Goal: Check status: Check status

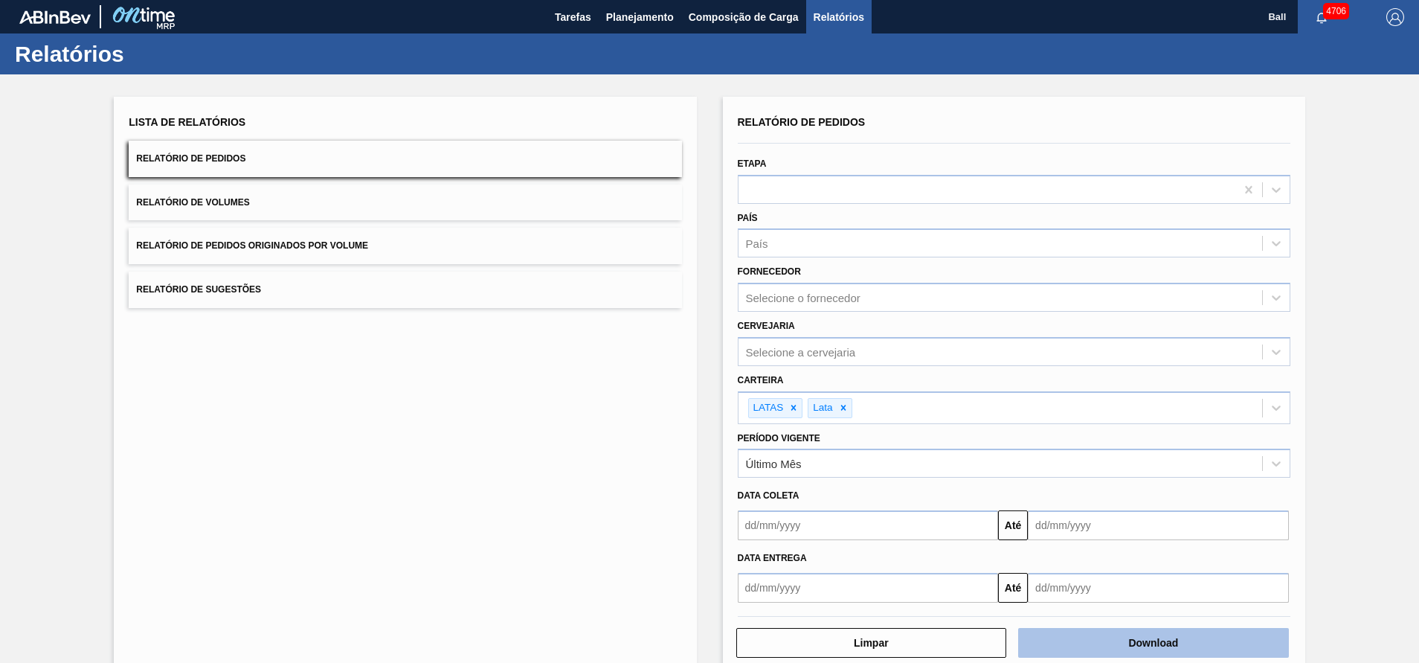
click at [1117, 645] on button "Download" at bounding box center [1153, 643] width 271 height 30
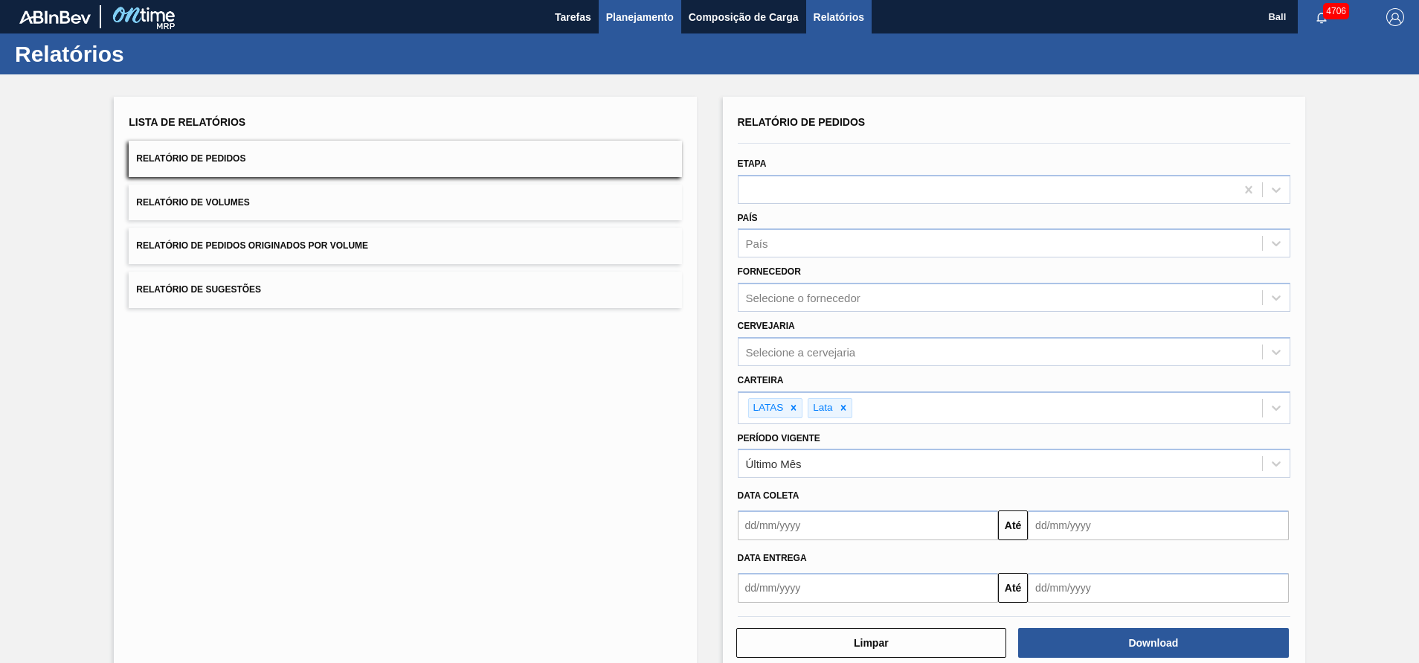
click at [660, 12] on span "Planejamento" at bounding box center [640, 17] width 68 height 18
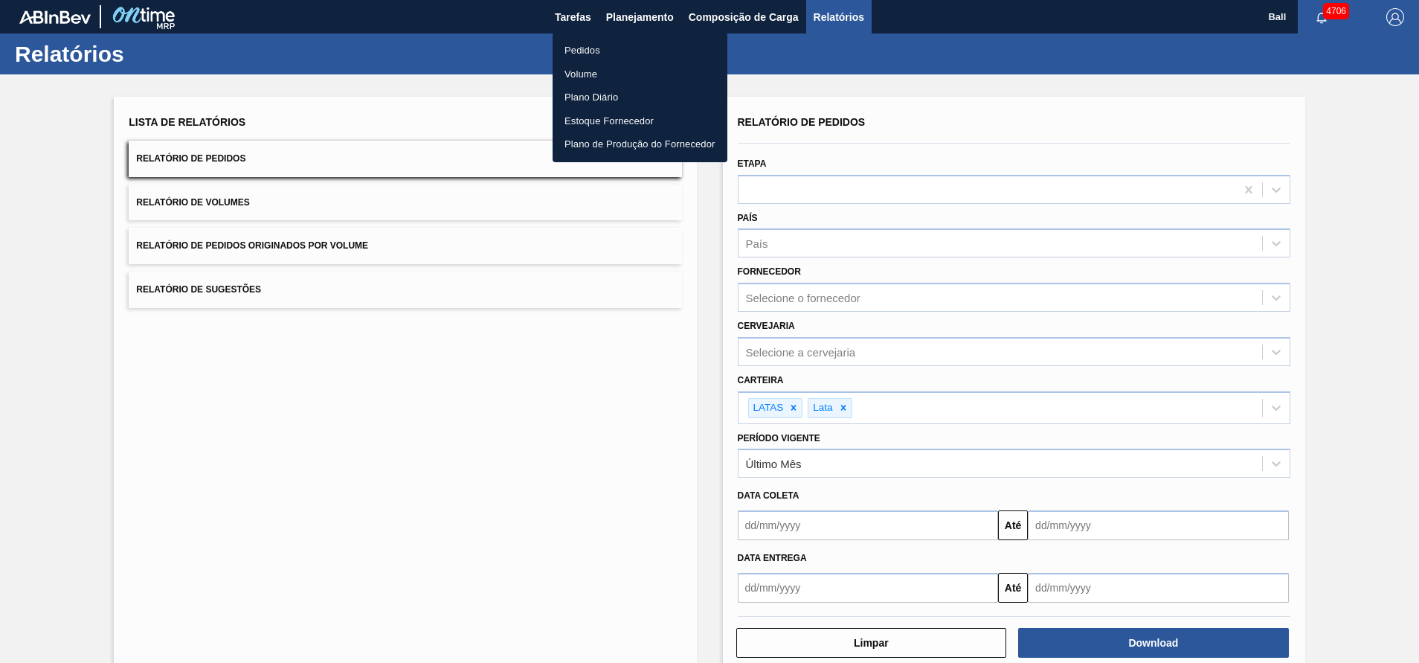
click at [623, 45] on li "Pedidos" at bounding box center [640, 51] width 175 height 24
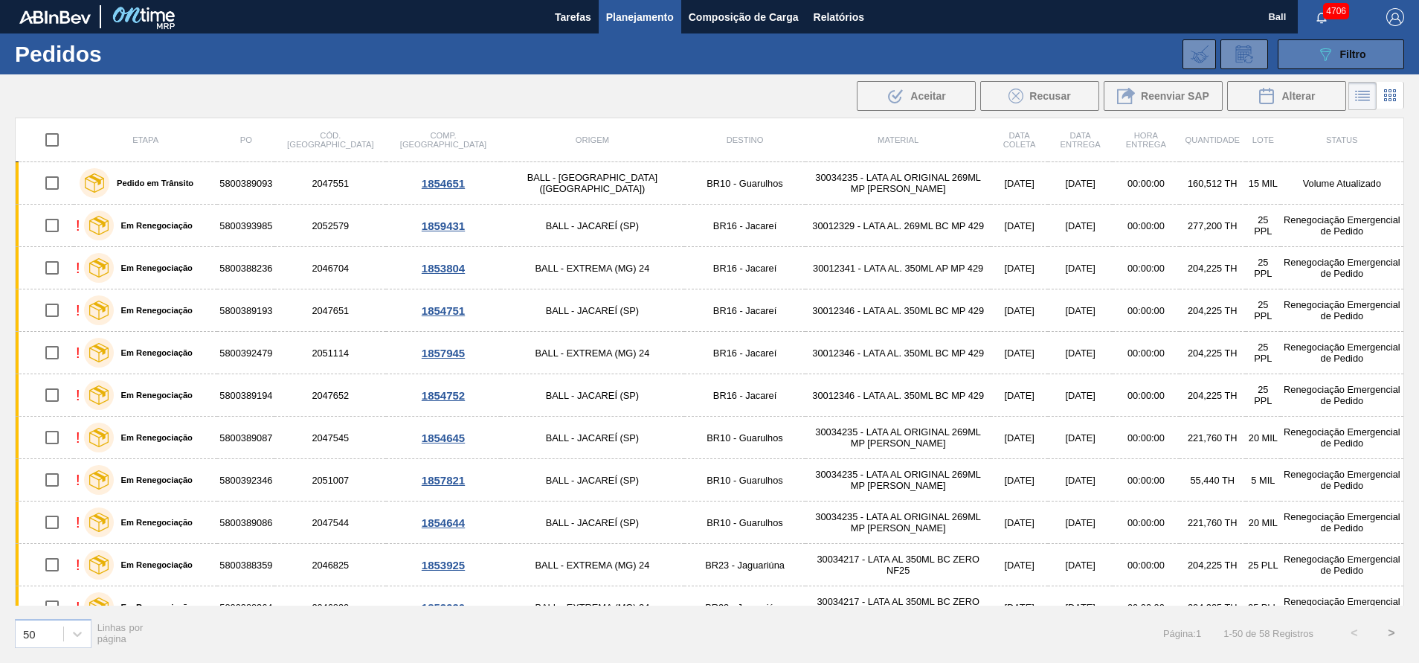
click at [1378, 48] on button "089F7B8B-B2A5-4AFE-B5C0-19BA573D28AC Filtro" at bounding box center [1341, 54] width 126 height 30
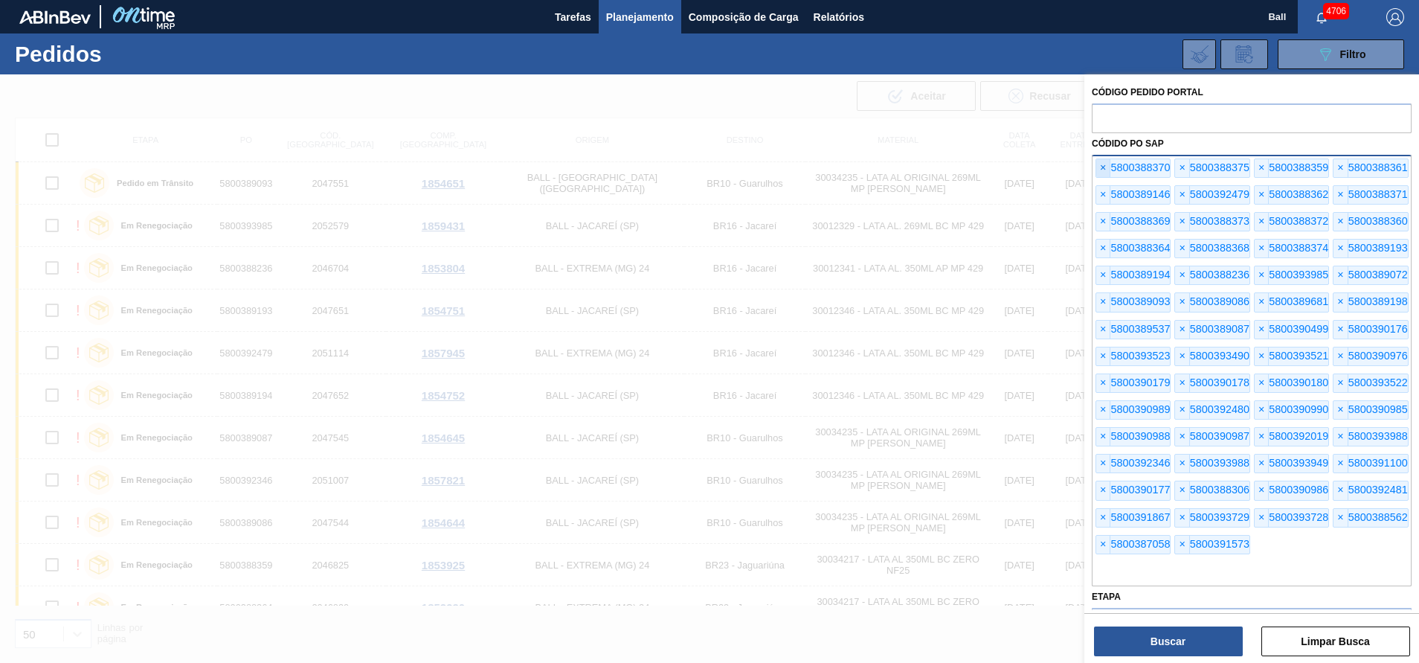
click at [1103, 168] on span "×" at bounding box center [1103, 168] width 14 height 18
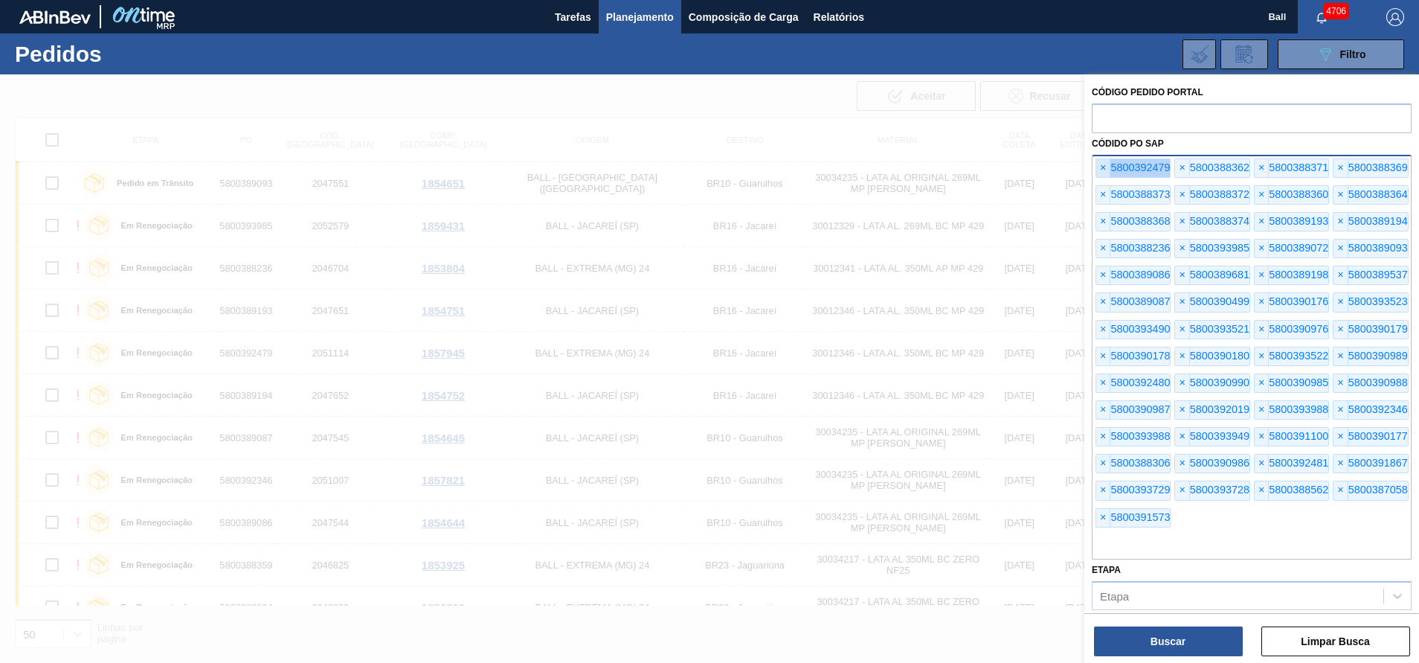
click at [1103, 168] on span "×" at bounding box center [1103, 168] width 14 height 18
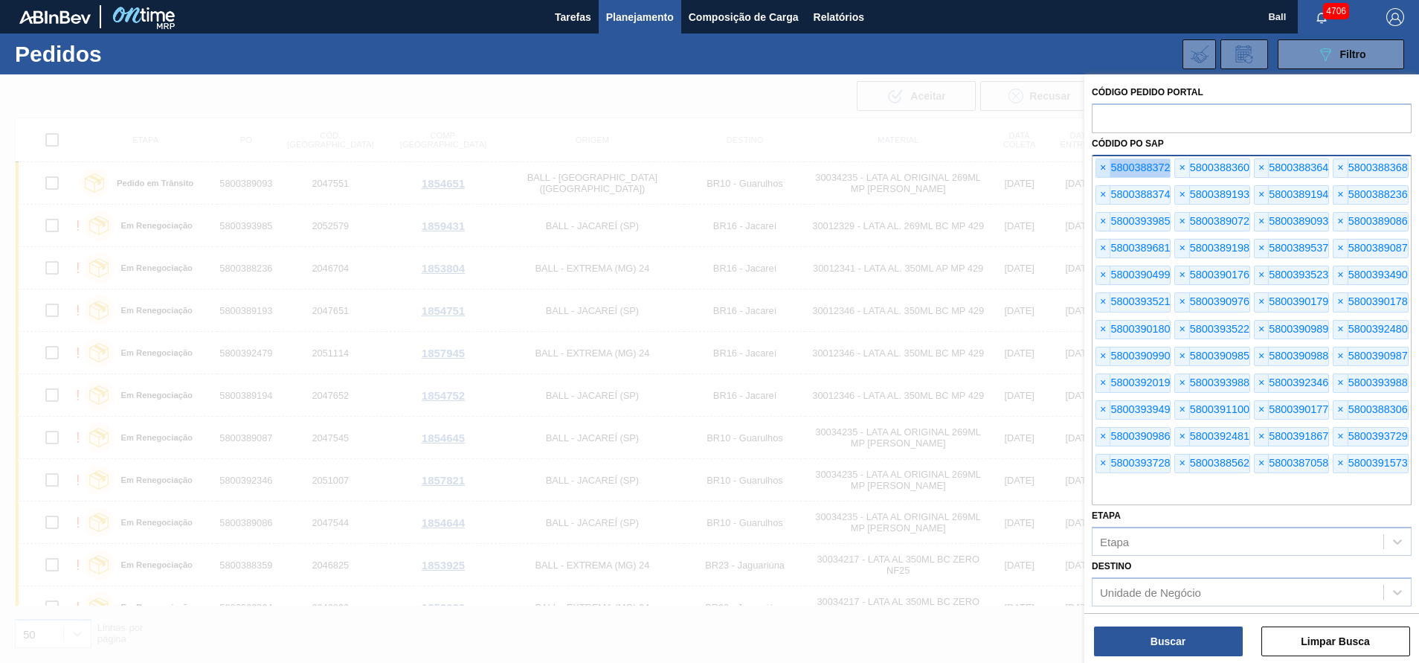
click at [1103, 168] on span "×" at bounding box center [1103, 168] width 14 height 18
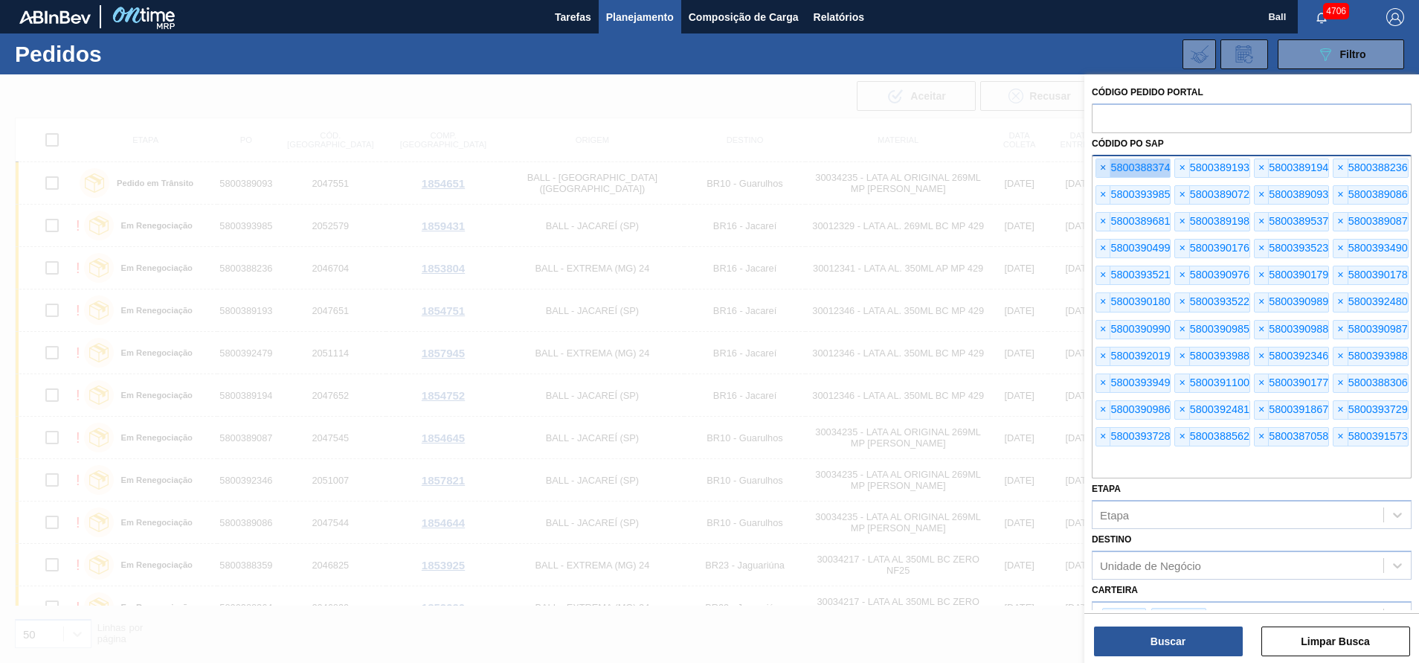
click at [1103, 168] on span "×" at bounding box center [1103, 168] width 14 height 18
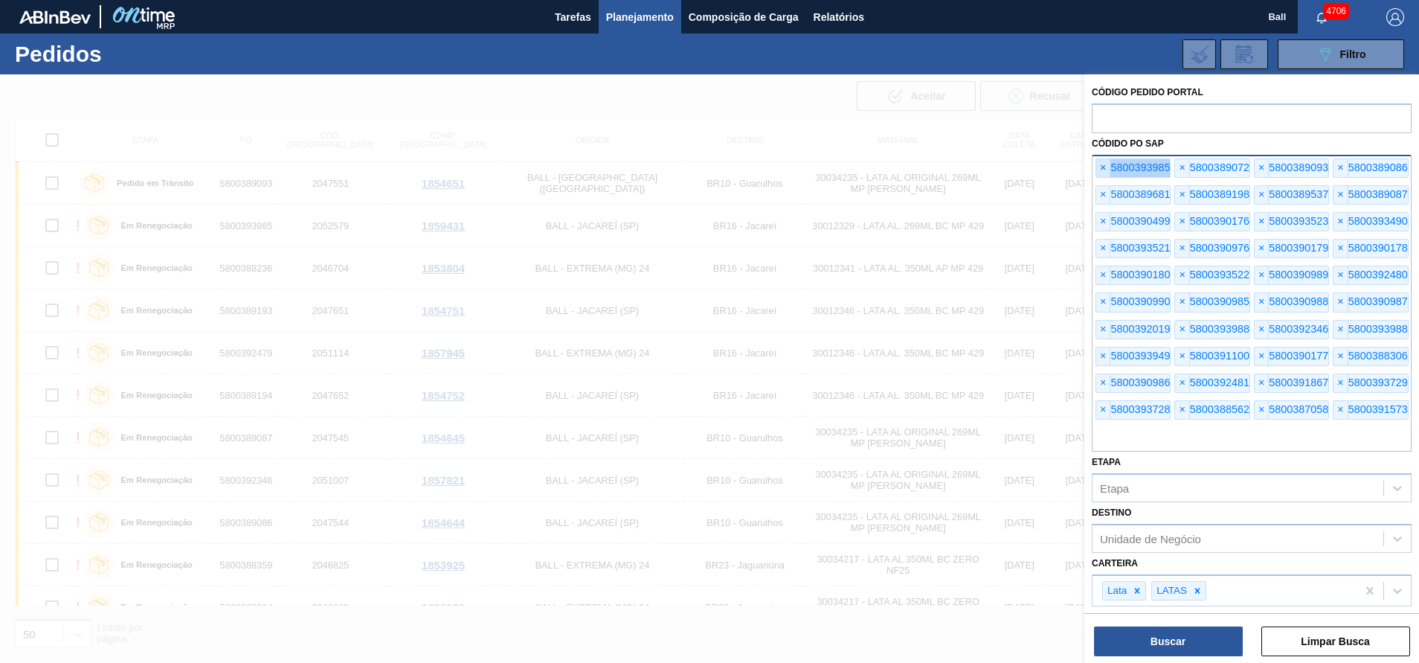
click at [1103, 168] on span "×" at bounding box center [1103, 168] width 14 height 18
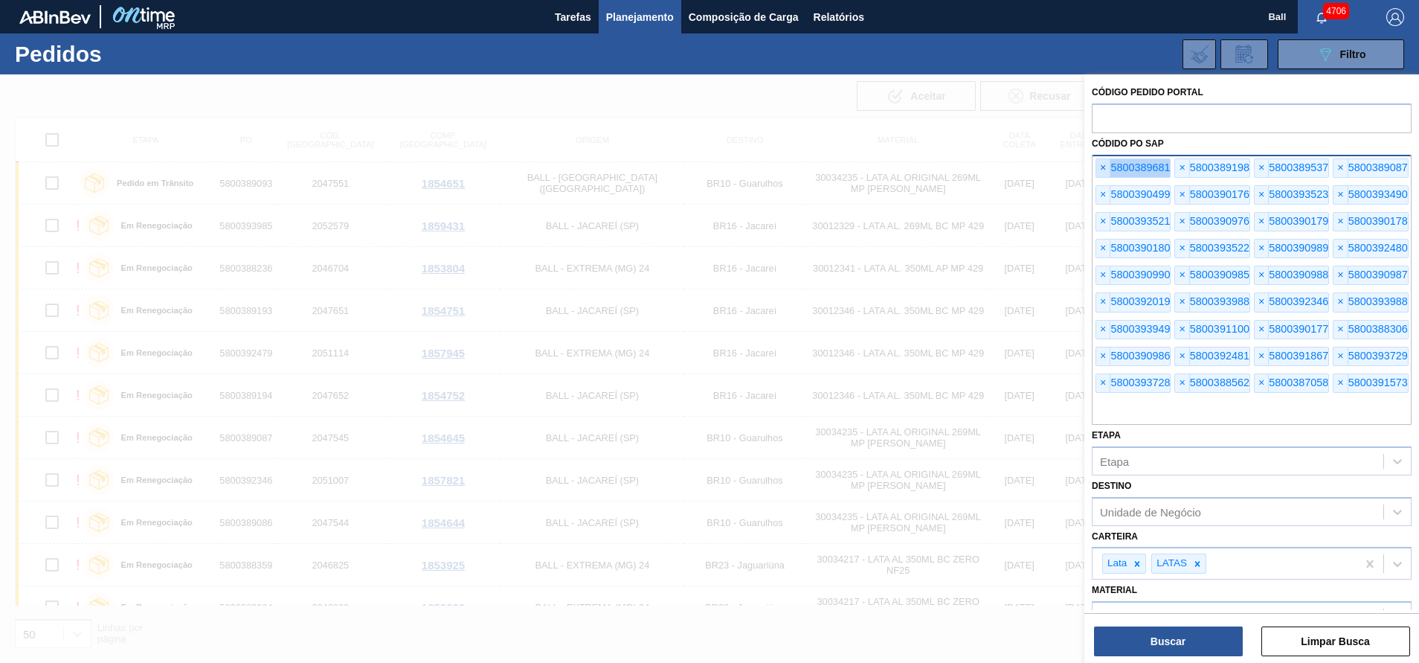
click at [1103, 168] on span "×" at bounding box center [1103, 168] width 14 height 18
click at [1103, 165] on span "×" at bounding box center [1103, 168] width 14 height 18
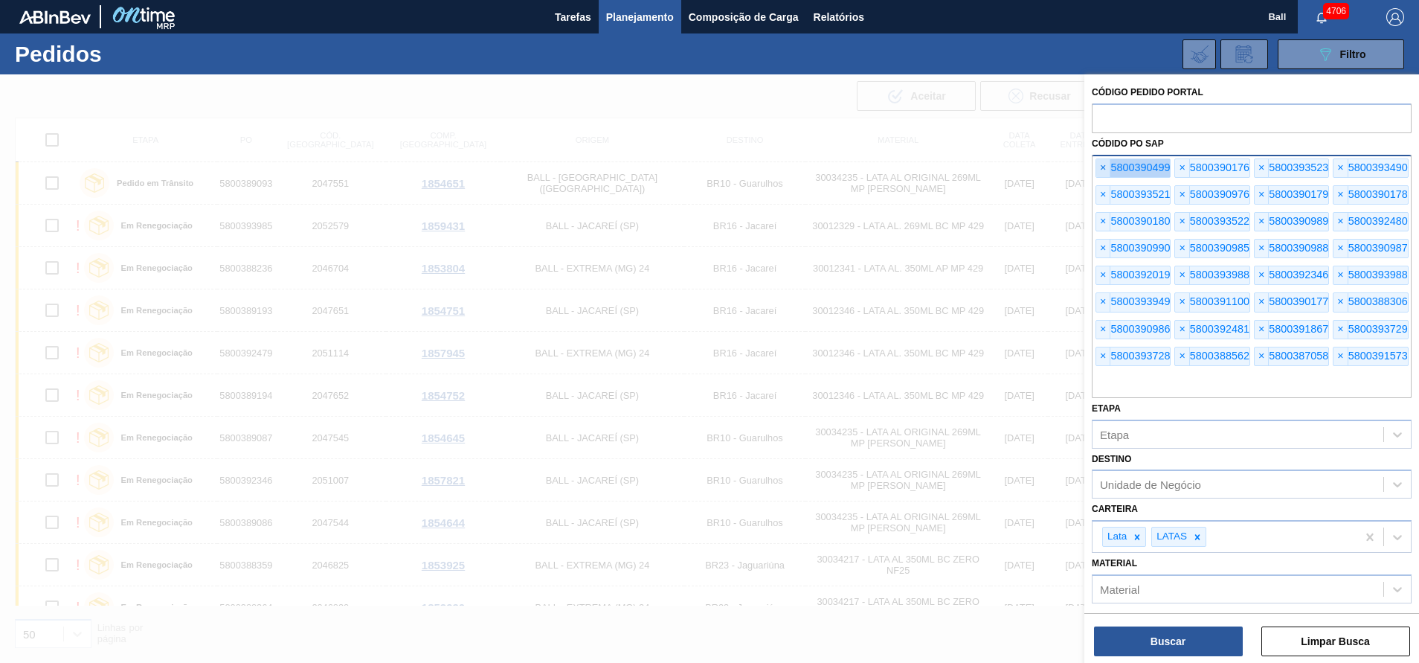
click at [1103, 165] on span "×" at bounding box center [1103, 168] width 14 height 18
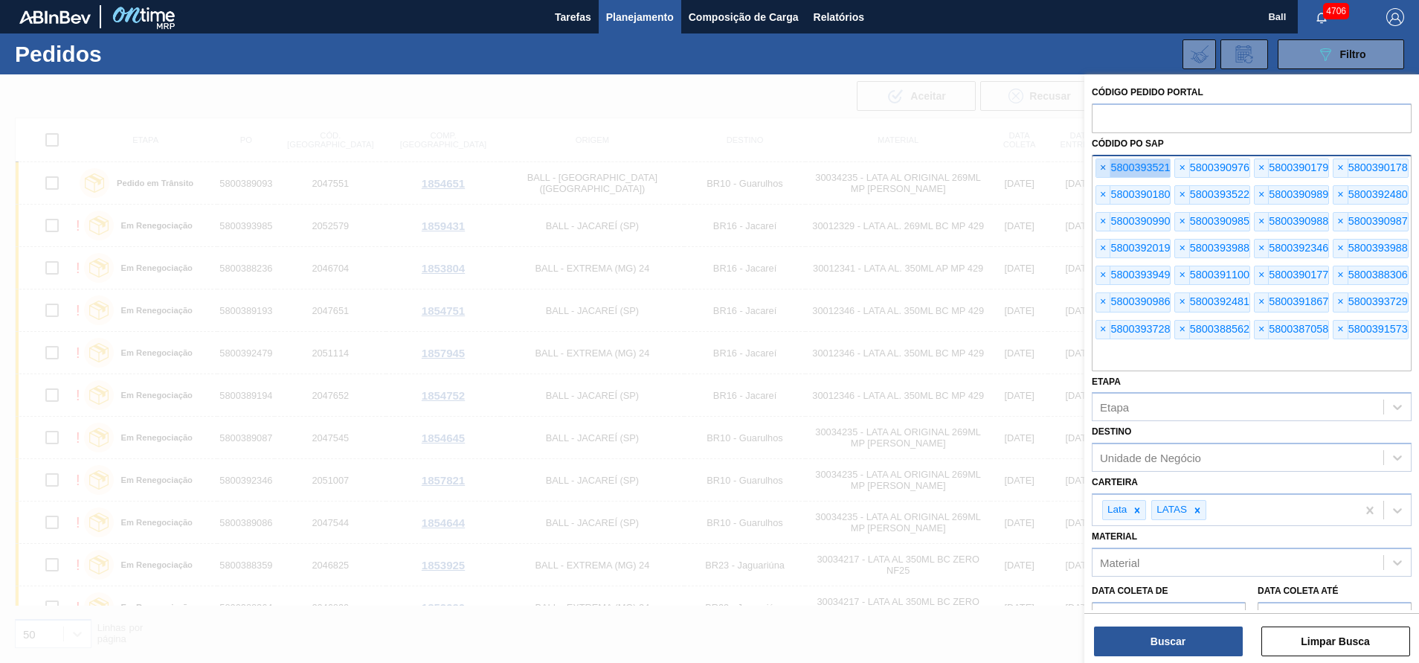
click at [1103, 165] on span "×" at bounding box center [1103, 168] width 14 height 18
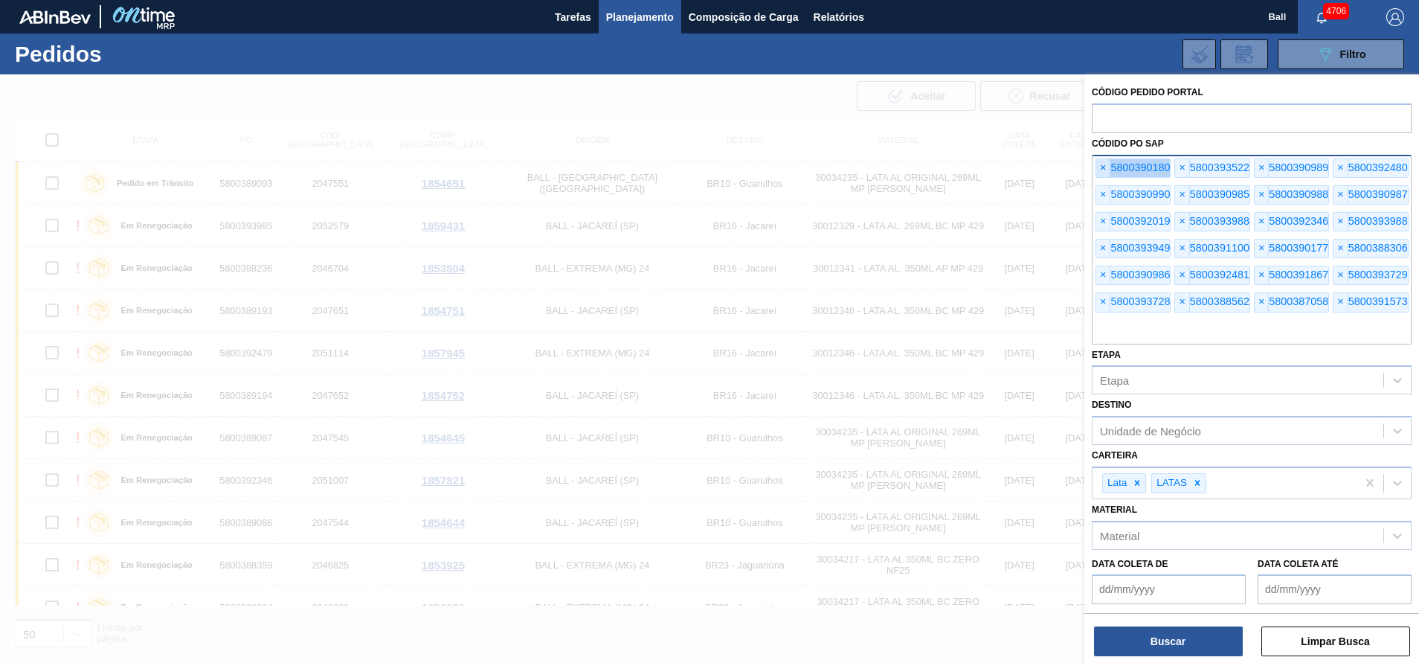
click at [1103, 165] on span "×" at bounding box center [1103, 168] width 14 height 18
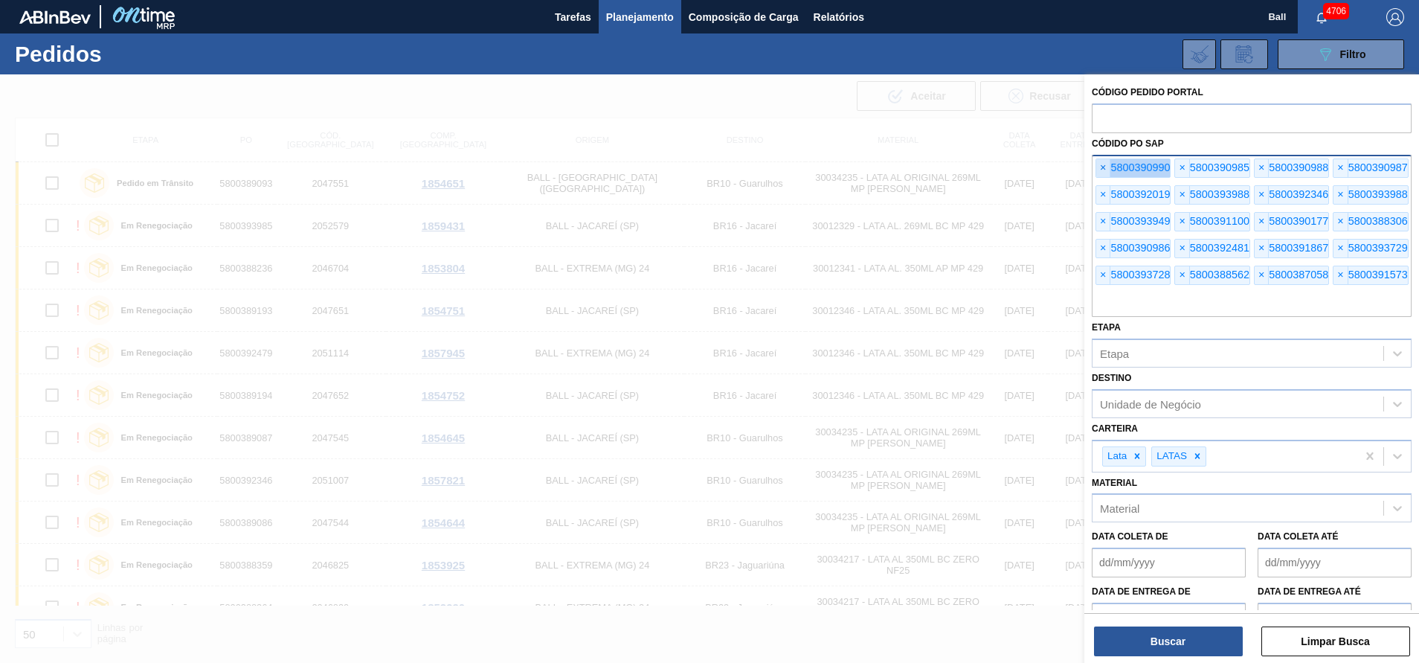
click at [1103, 165] on span "×" at bounding box center [1103, 168] width 14 height 18
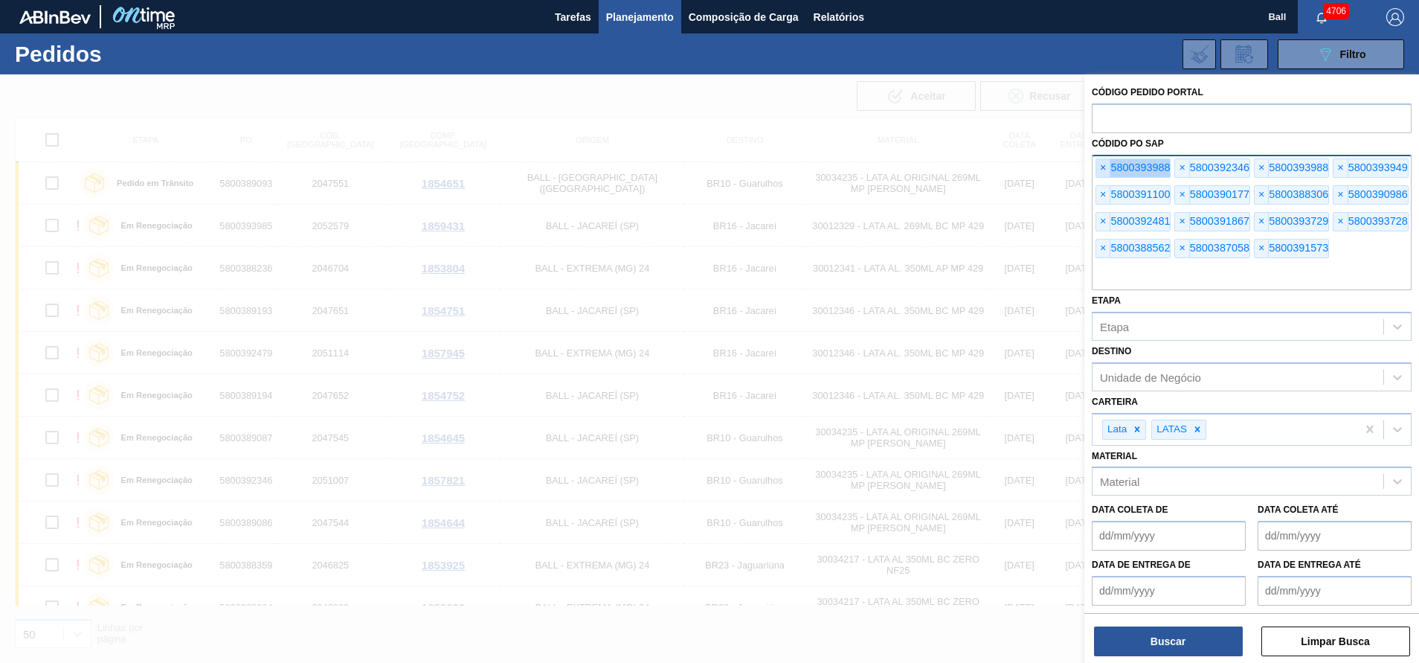
click at [1103, 165] on span "×" at bounding box center [1103, 168] width 14 height 18
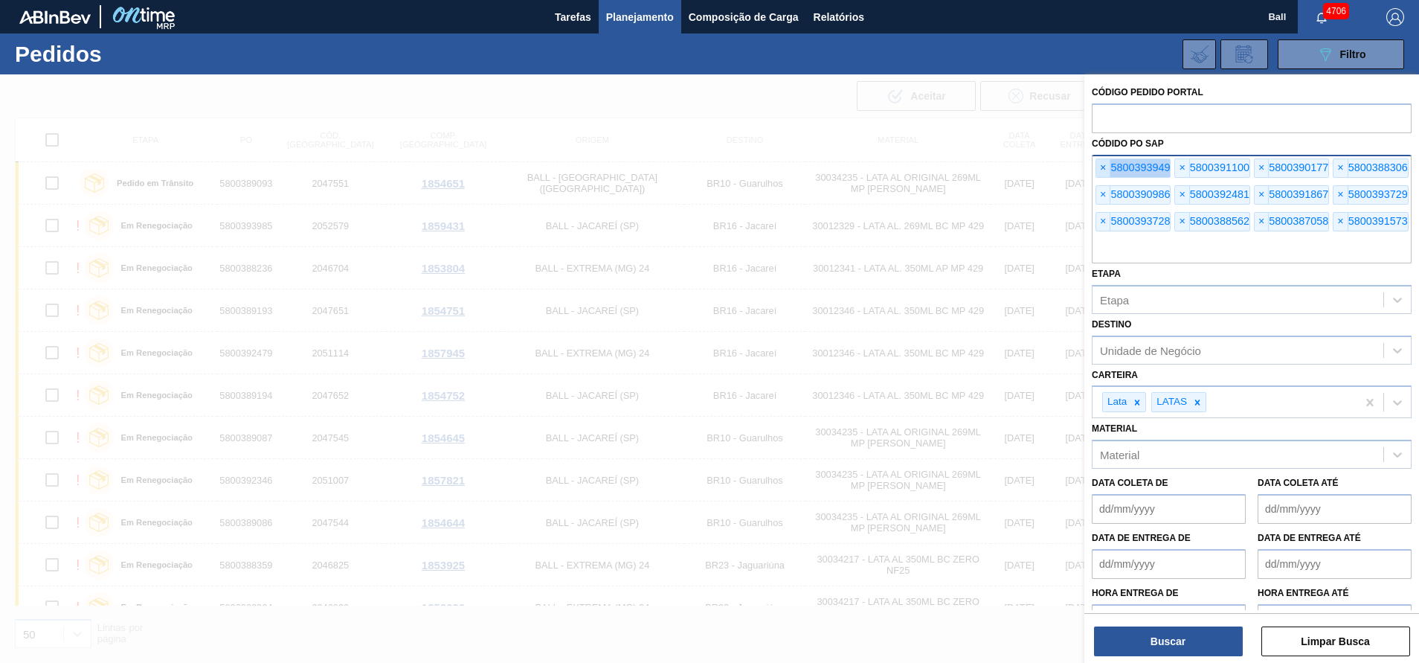
click at [1103, 165] on span "×" at bounding box center [1103, 168] width 14 height 18
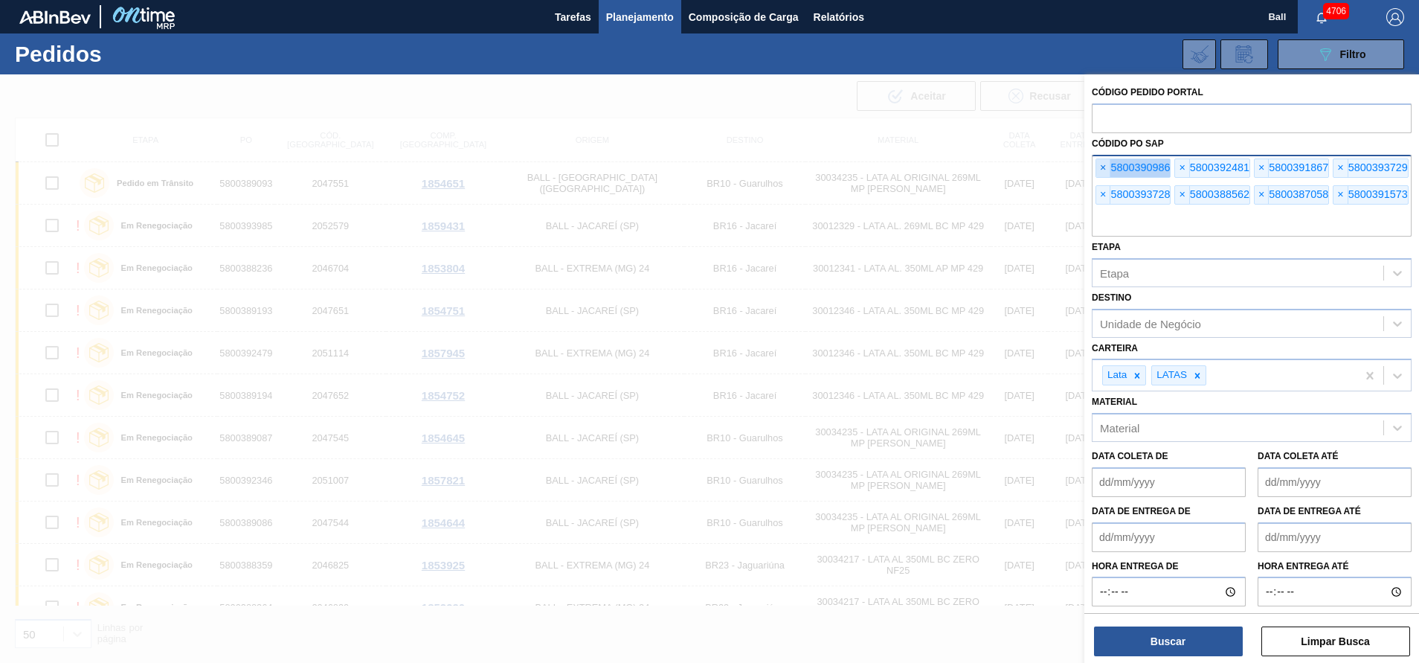
click at [1103, 165] on span "×" at bounding box center [1103, 168] width 14 height 18
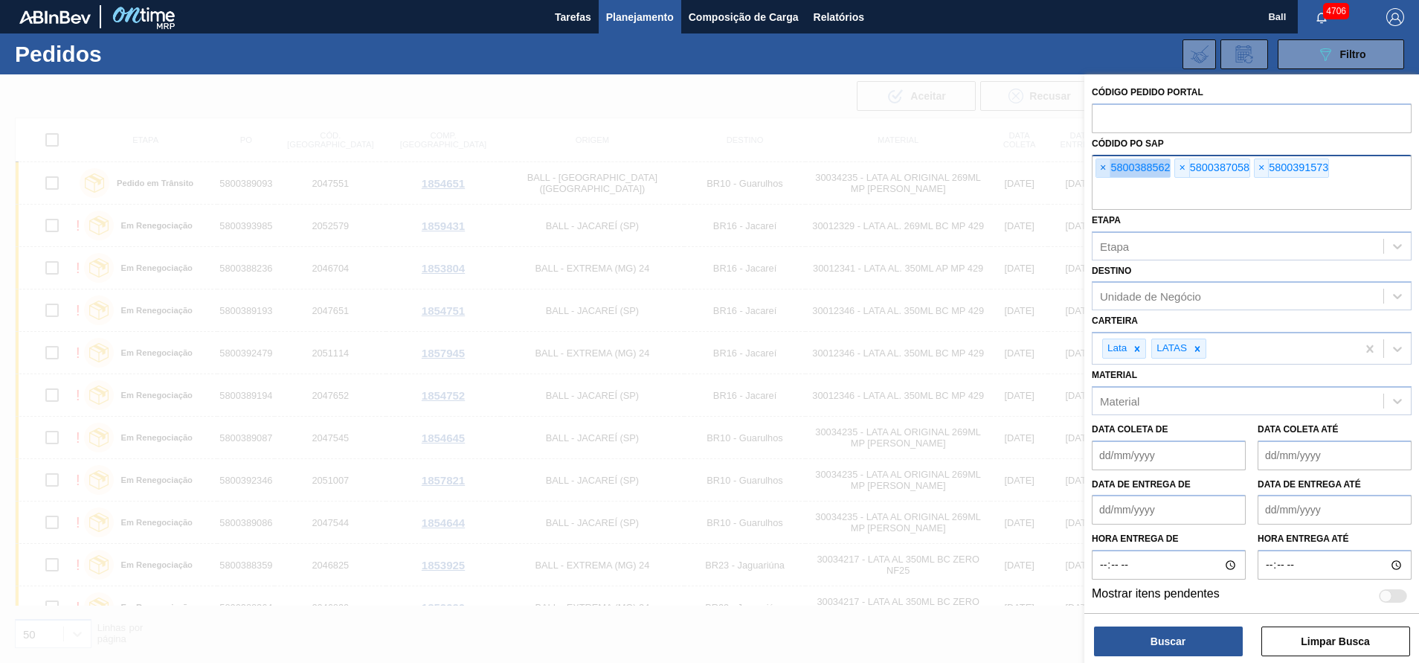
click at [1103, 165] on span "×" at bounding box center [1103, 168] width 14 height 18
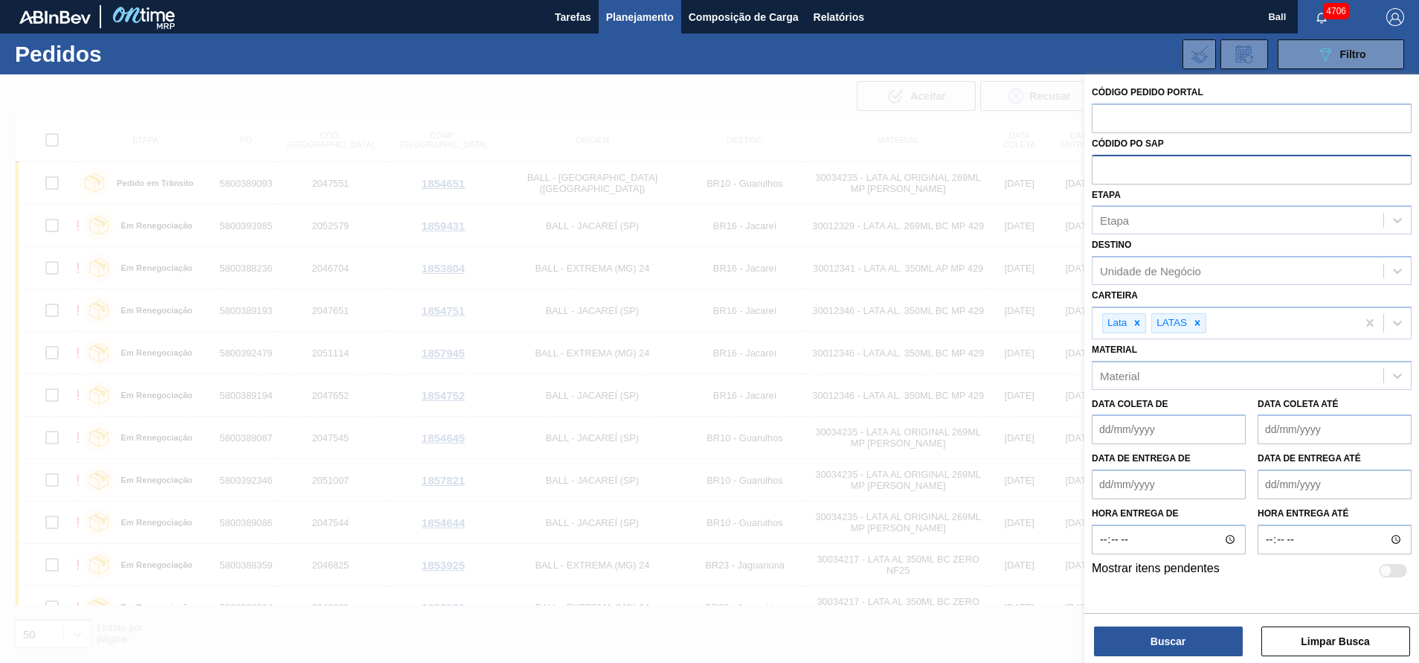
click at [1103, 165] on input "text" at bounding box center [1252, 169] width 320 height 28
paste input "5800390746"
type input "5800390746"
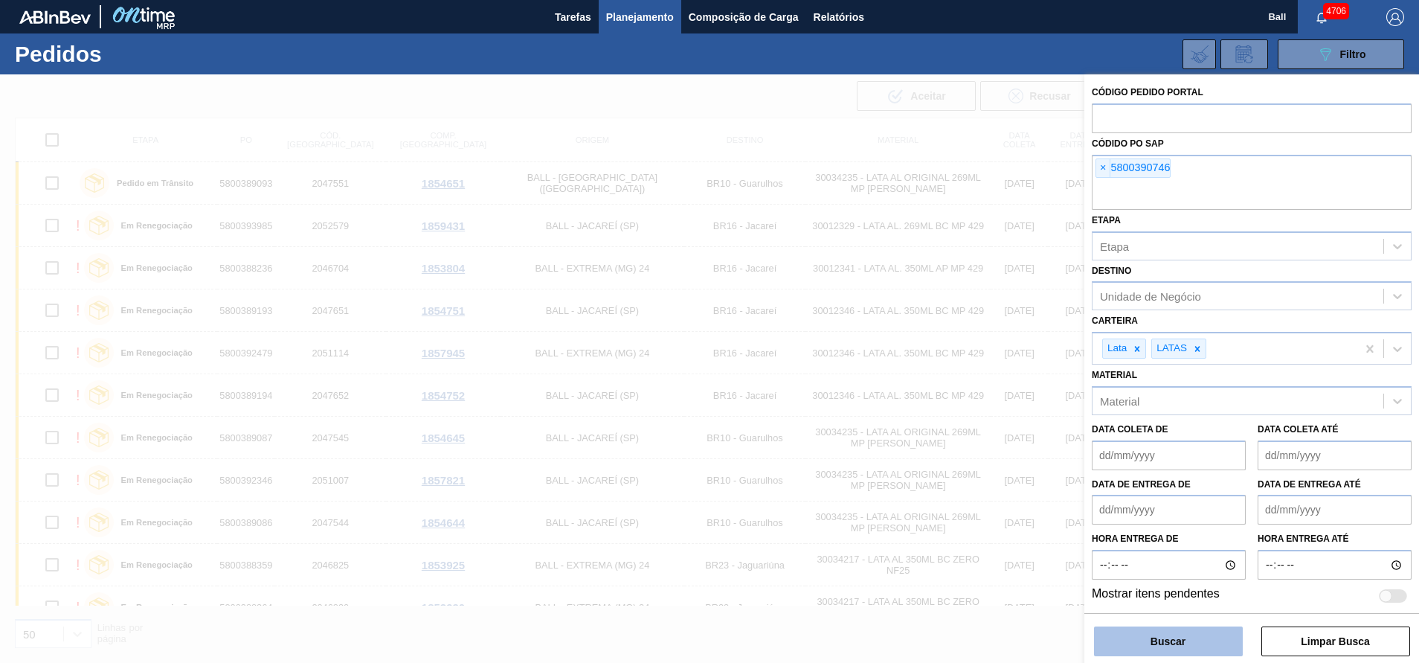
click at [1123, 635] on button "Buscar" at bounding box center [1168, 641] width 149 height 30
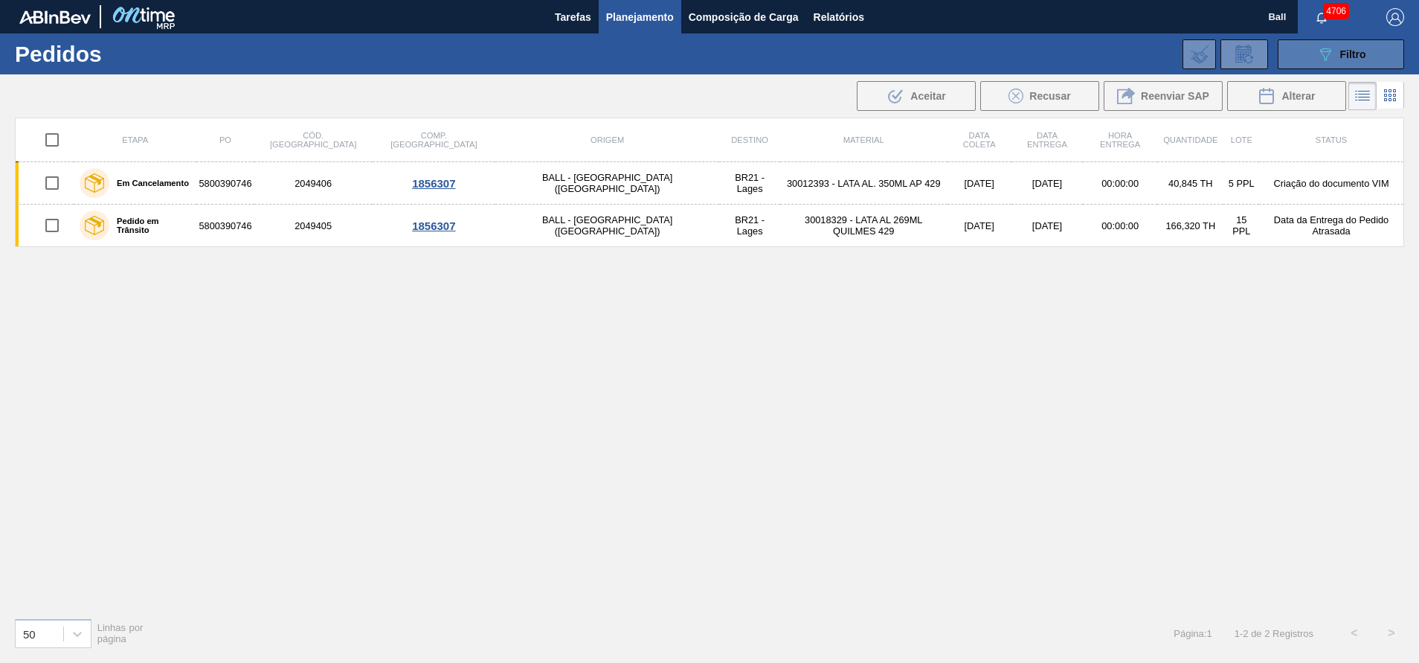
click at [1379, 53] on button "089F7B8B-B2A5-4AFE-B5C0-19BA573D28AC Filtro" at bounding box center [1341, 54] width 126 height 30
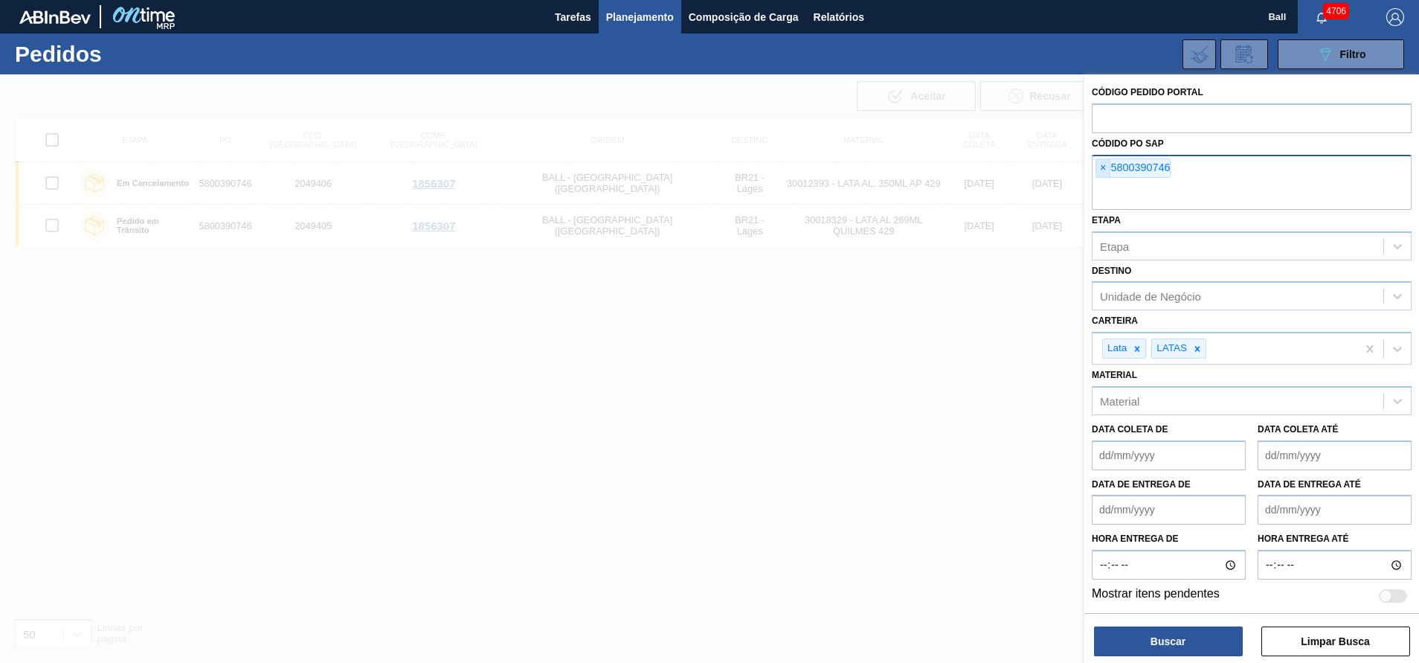
click at [1108, 163] on span "×" at bounding box center [1103, 168] width 14 height 18
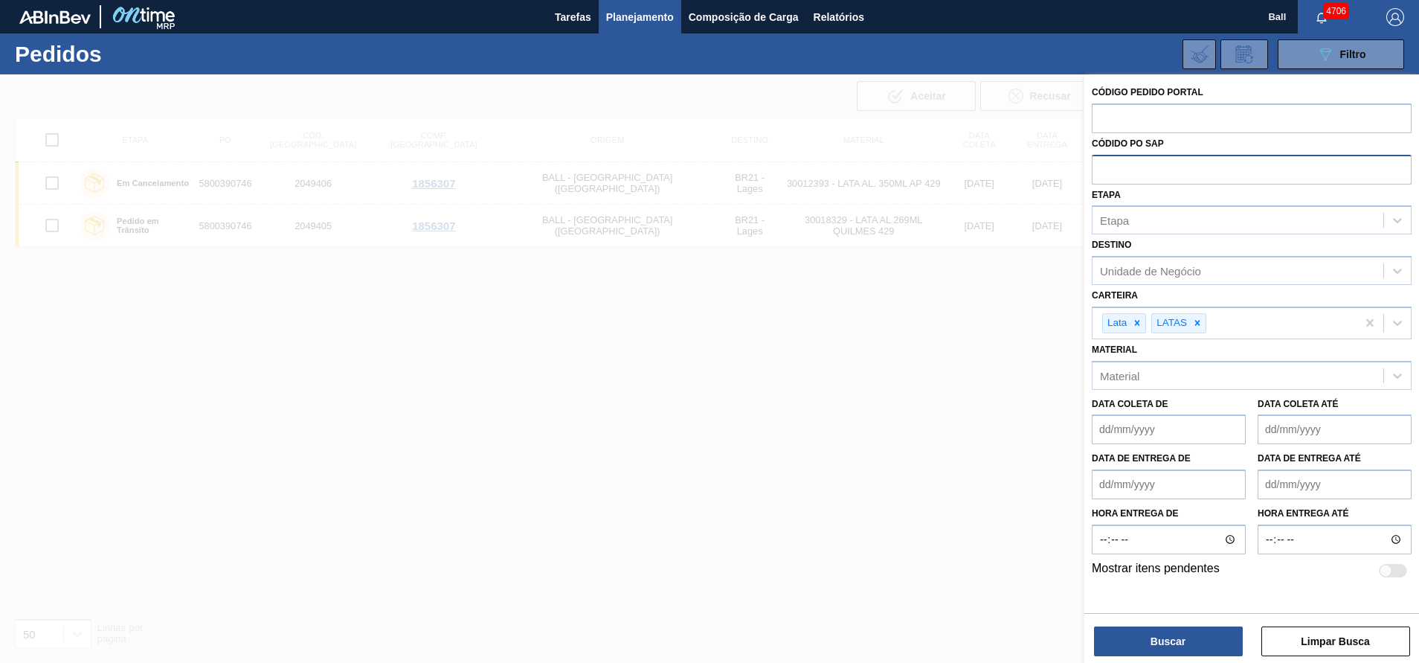
paste input "5800390746"
type input "5800390746"
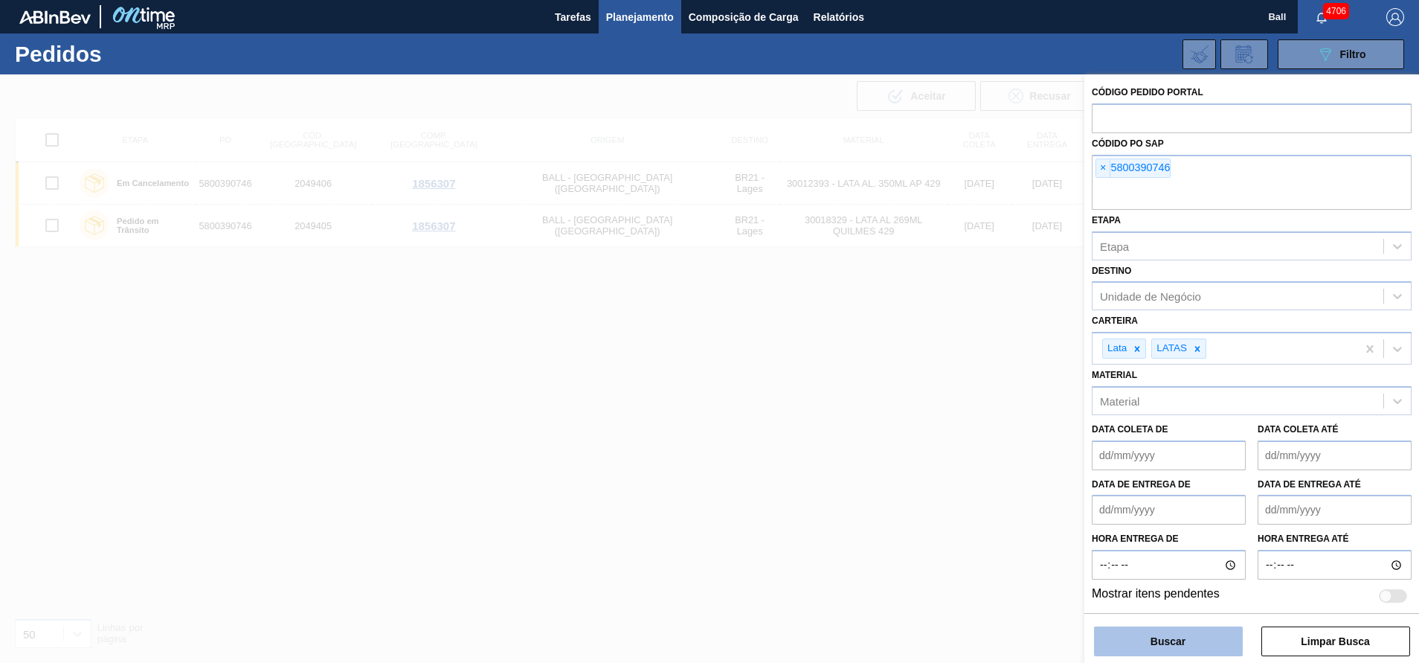
click at [1220, 630] on button "Buscar" at bounding box center [1168, 641] width 149 height 30
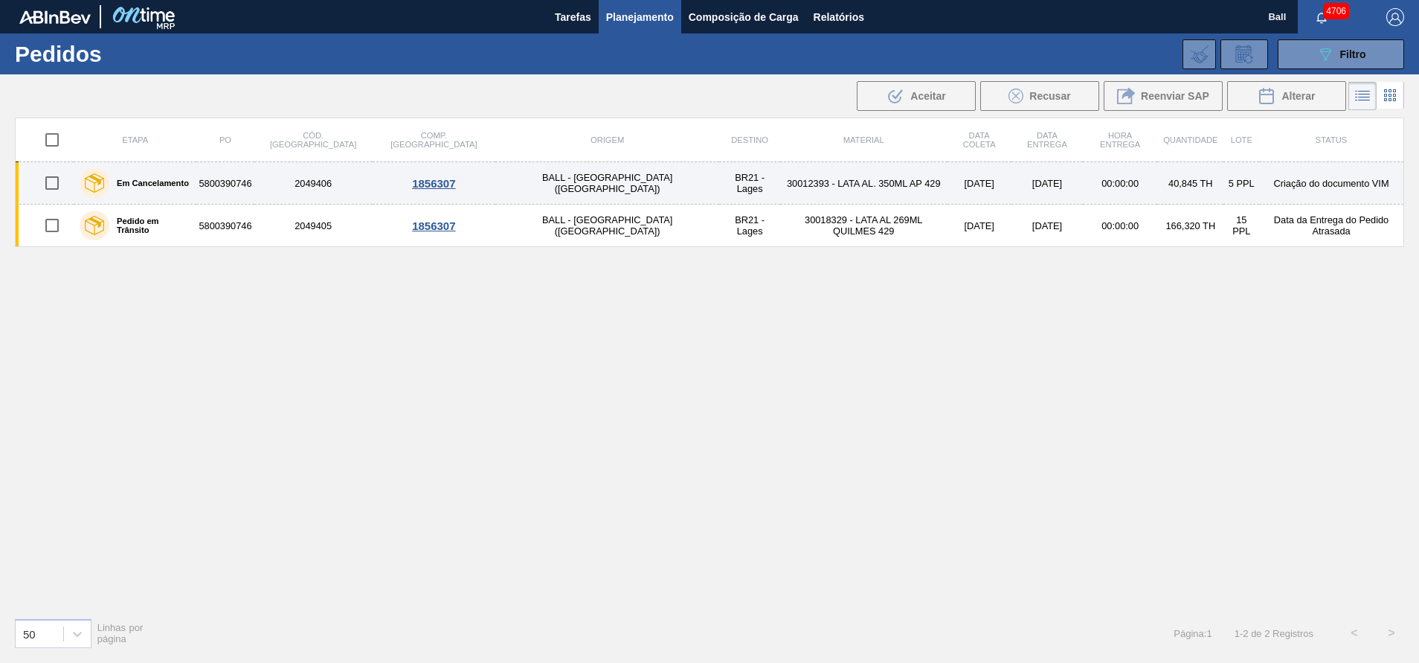
click at [173, 184] on label "Em Cancelamento" at bounding box center [149, 183] width 80 height 9
click at [189, 187] on label "Em Cancelamento" at bounding box center [149, 183] width 80 height 9
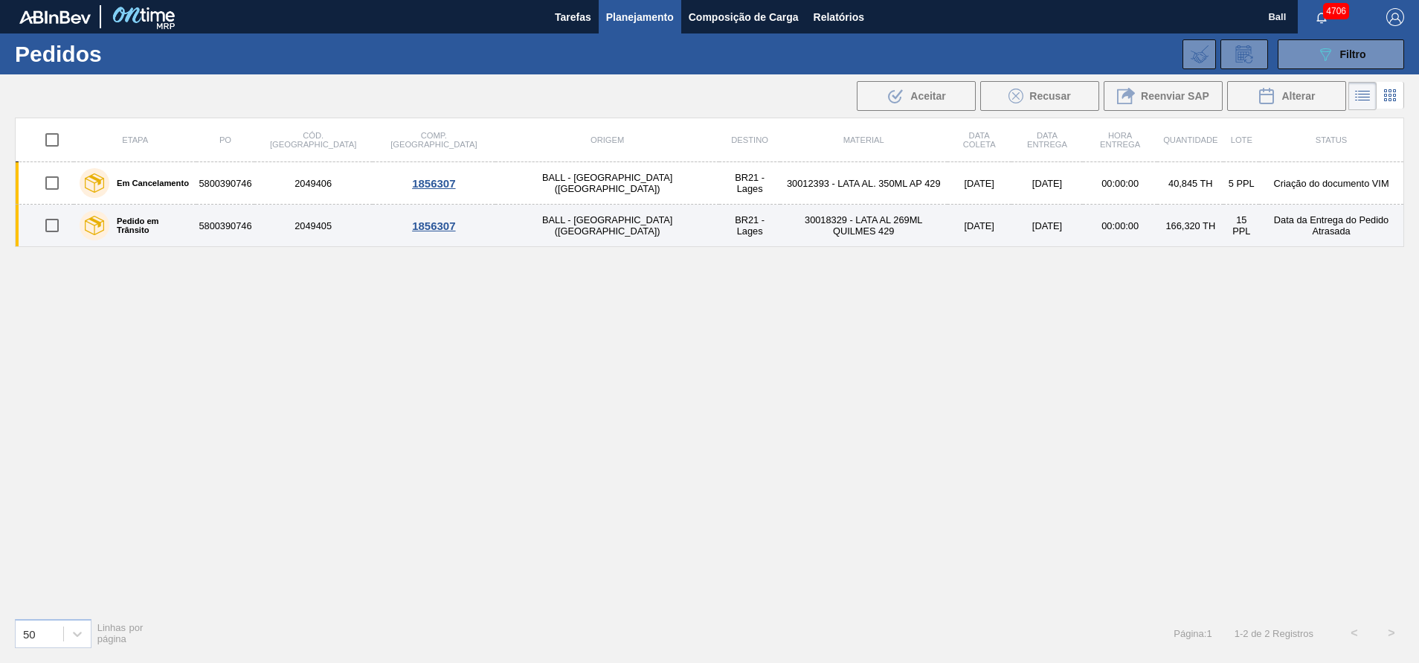
click at [181, 221] on label "Pedido em Trânsito" at bounding box center [149, 225] width 81 height 18
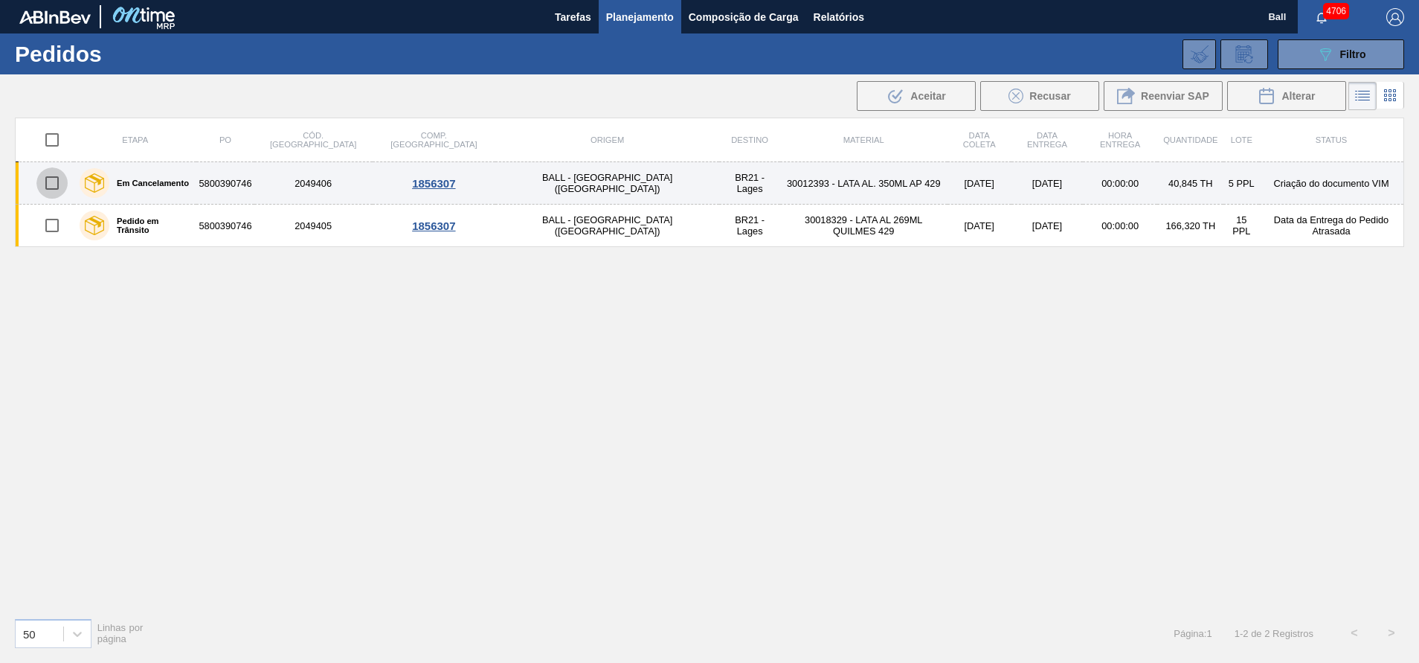
click at [56, 181] on input "checkbox" at bounding box center [51, 182] width 31 height 31
click at [56, 176] on input "checkbox" at bounding box center [51, 182] width 31 height 31
checkbox input "false"
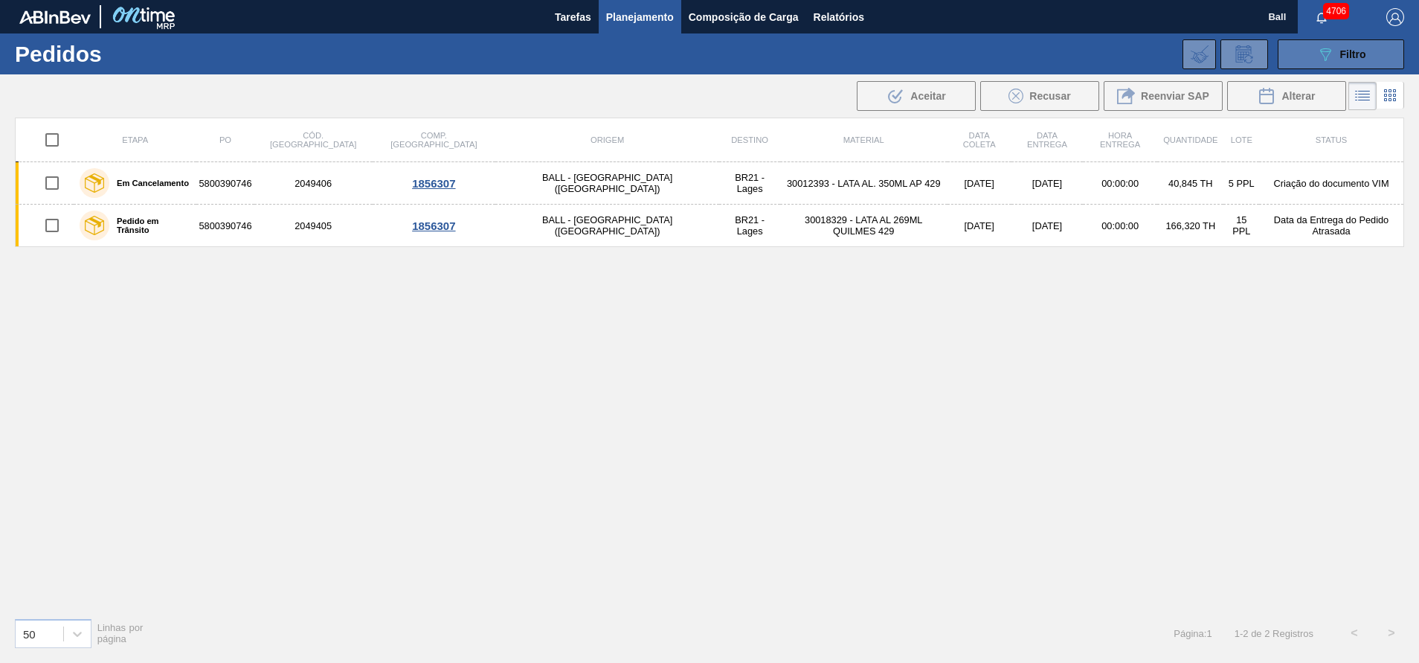
click at [1326, 57] on icon "089F7B8B-B2A5-4AFE-B5C0-19BA573D28AC" at bounding box center [1326, 54] width 18 height 18
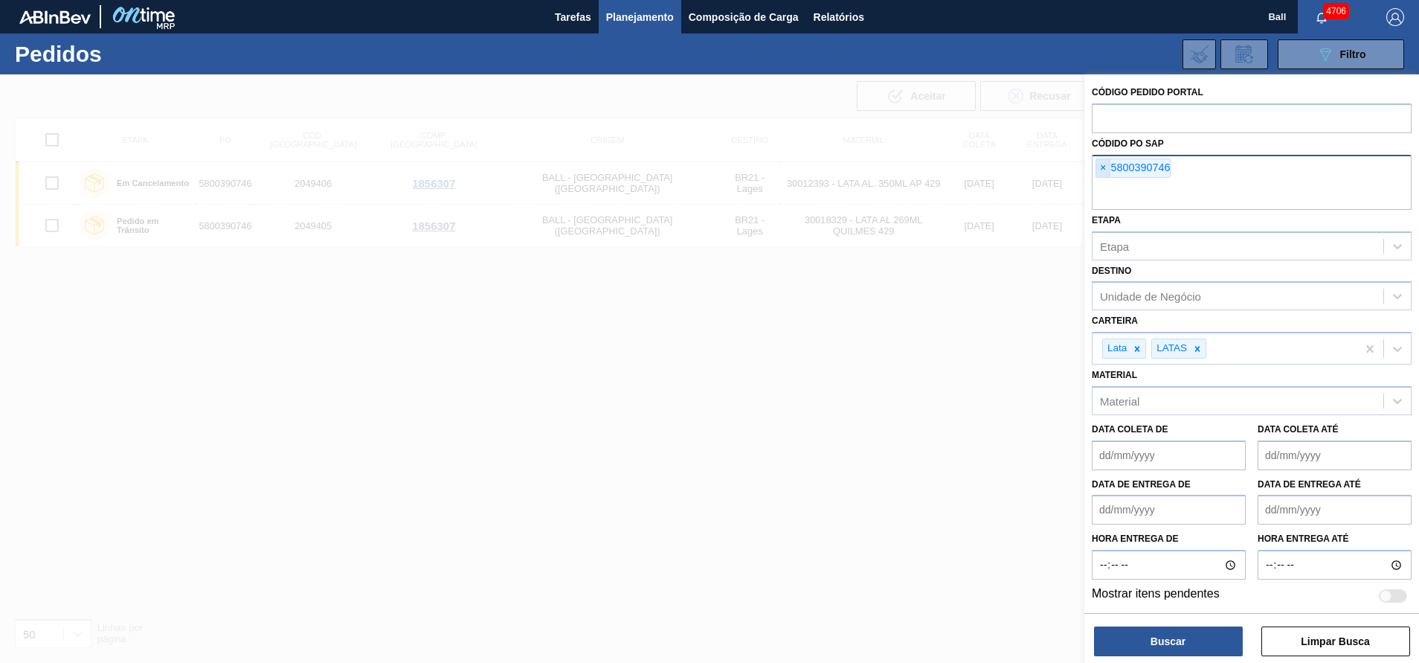
click at [1108, 170] on span "×" at bounding box center [1103, 168] width 14 height 18
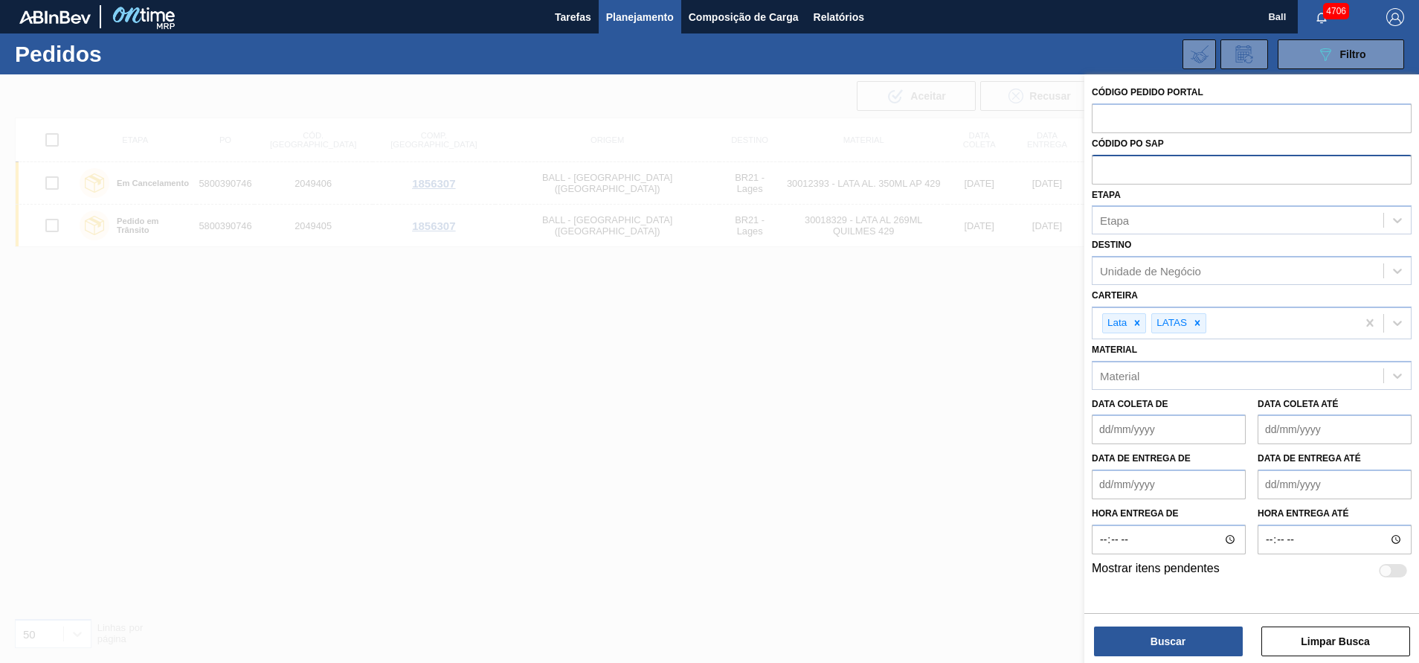
paste input "text"
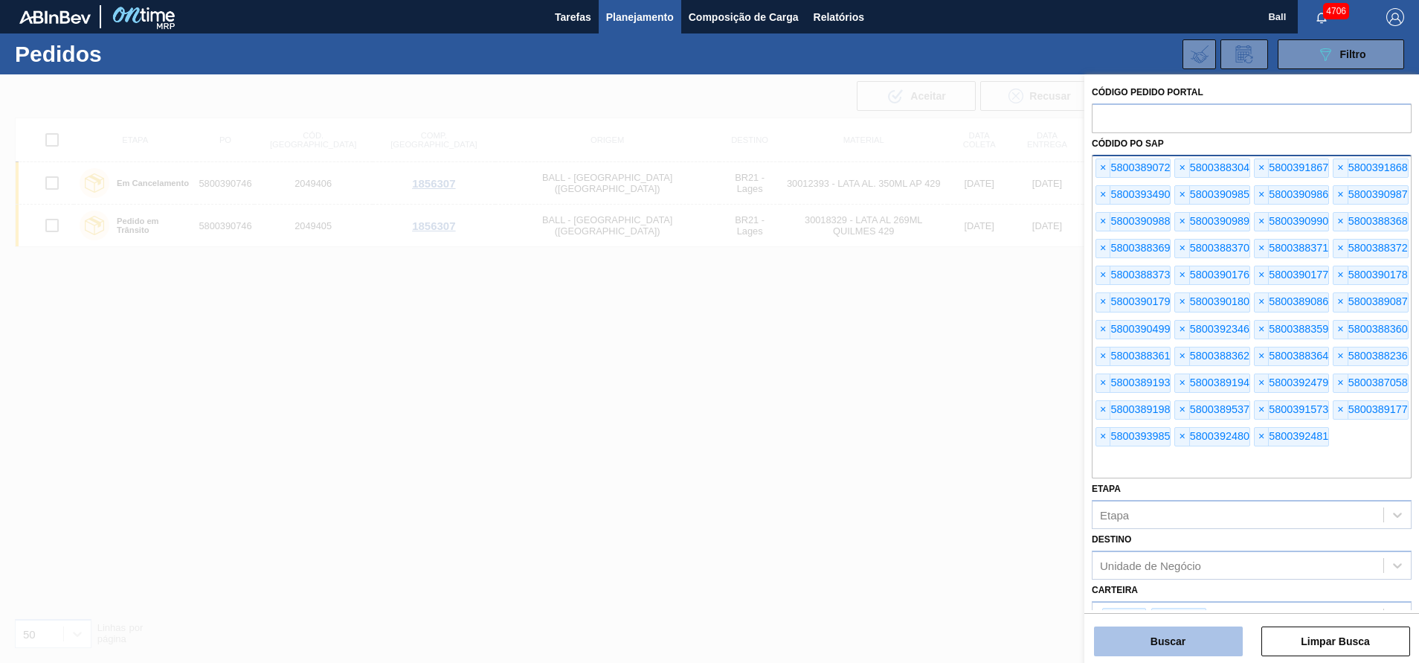
click at [1135, 632] on button "Buscar" at bounding box center [1168, 641] width 149 height 30
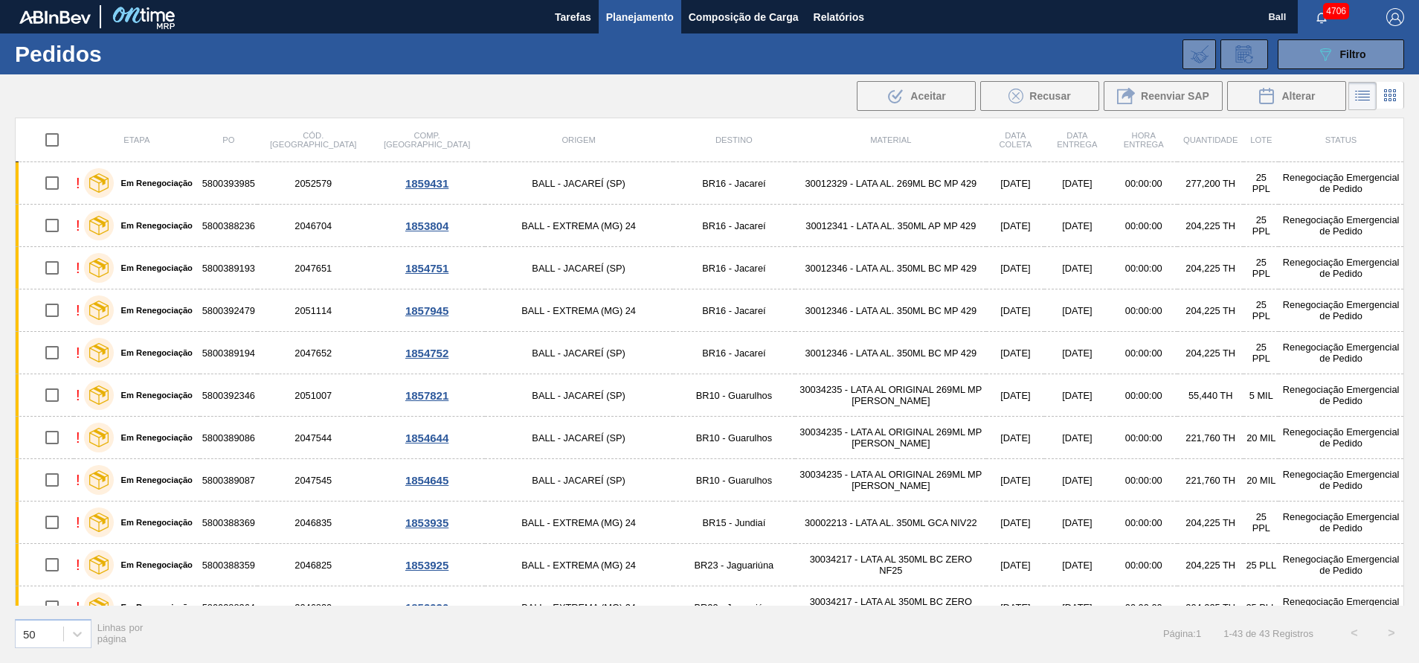
click at [57, 126] on input "checkbox" at bounding box center [51, 139] width 31 height 31
checkbox input "true"
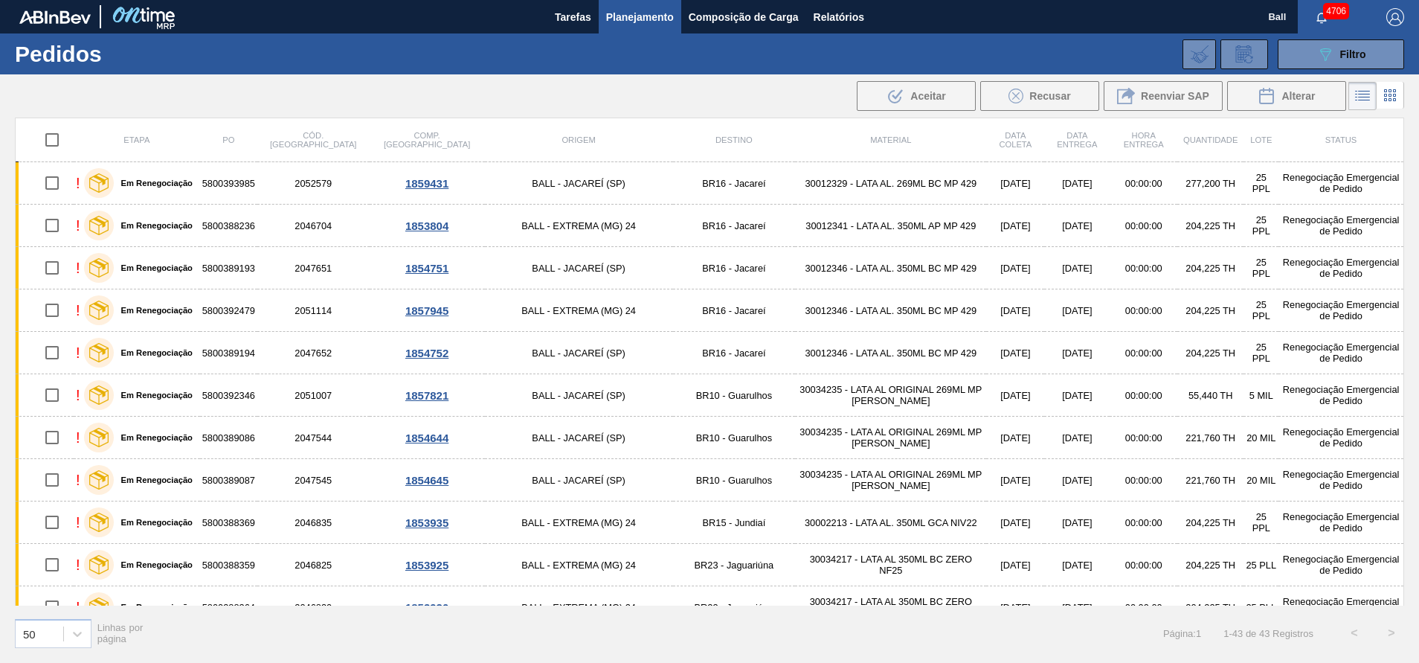
checkbox input "true"
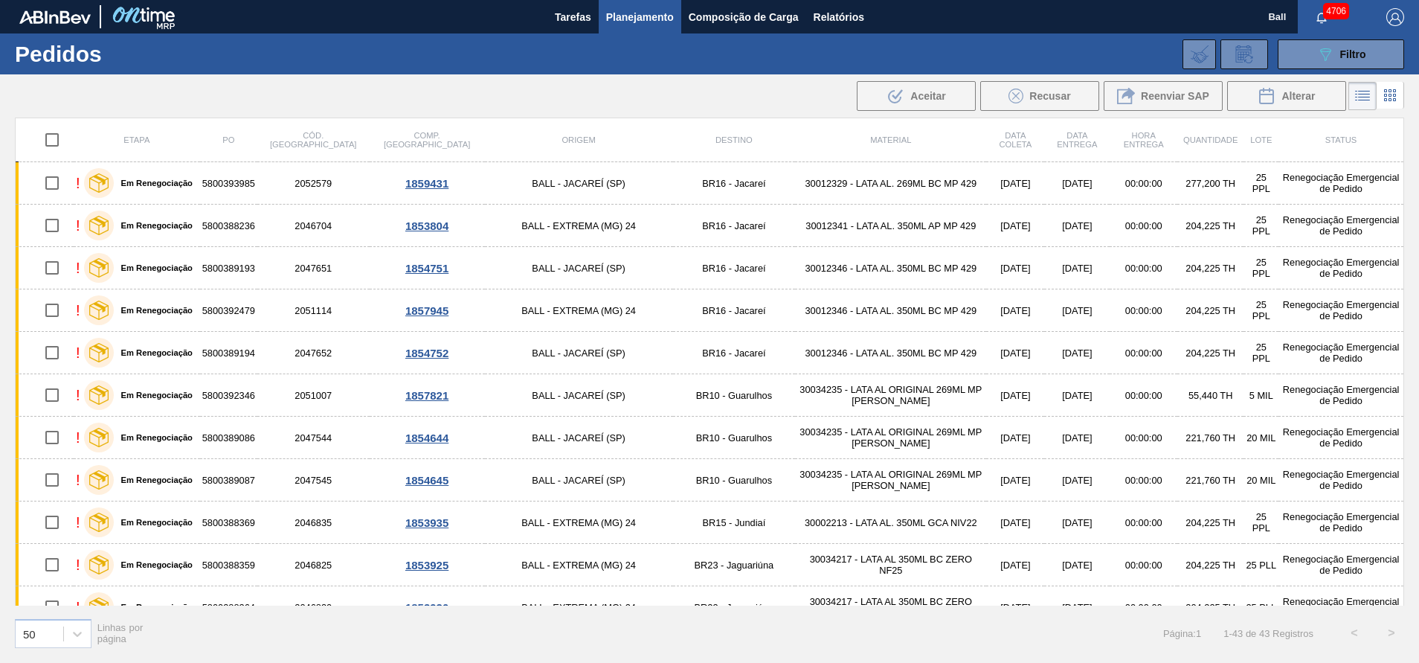
checkbox input "true"
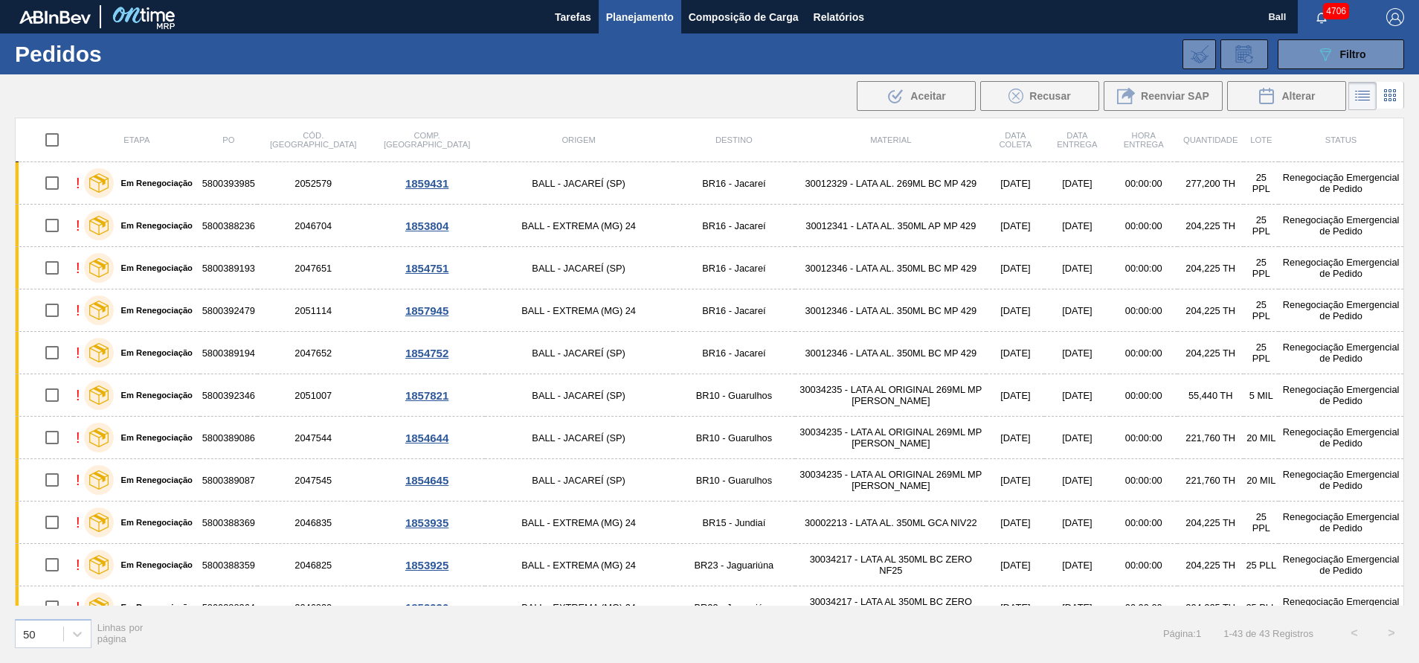
checkbox input "true"
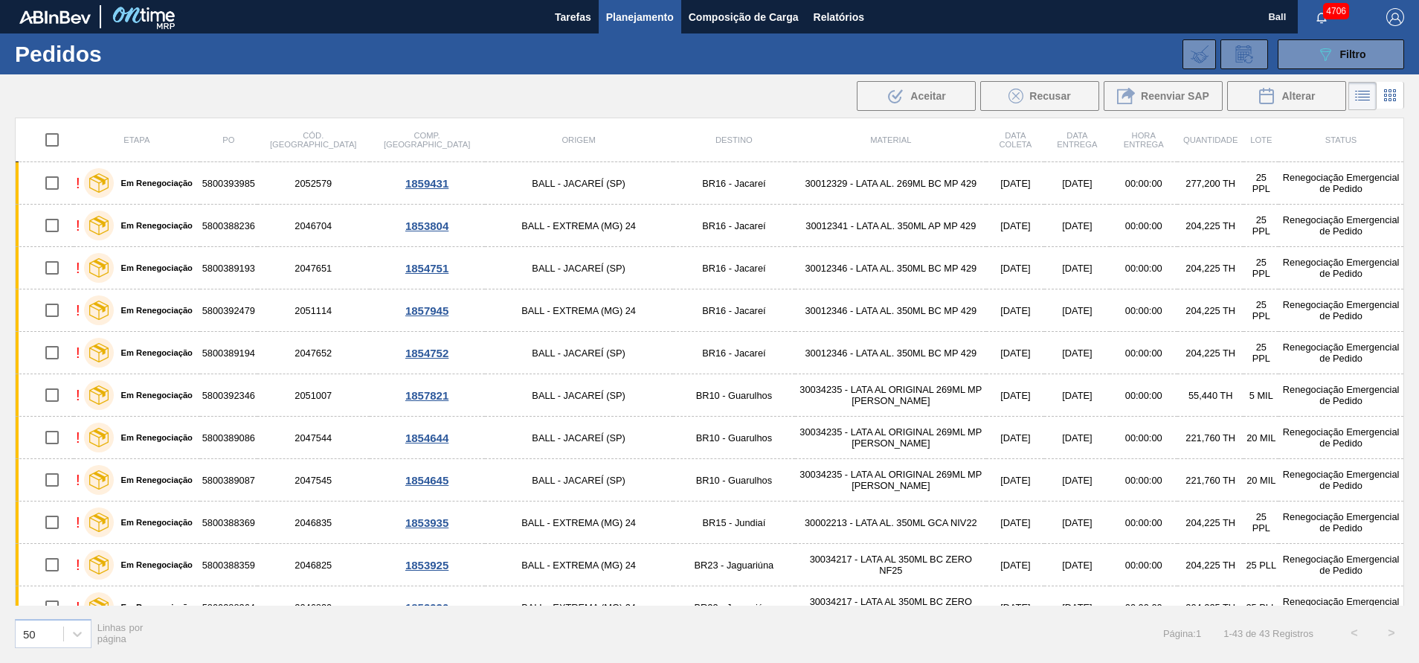
checkbox input "true"
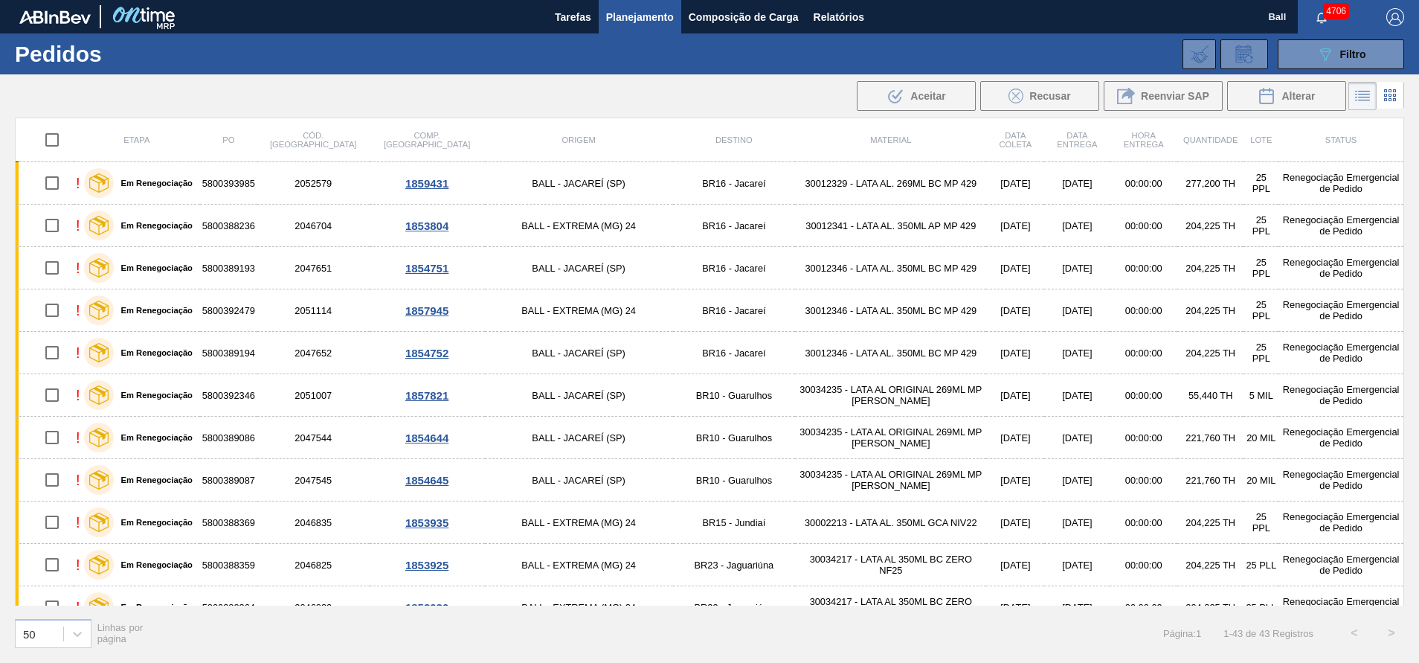
checkbox input "true"
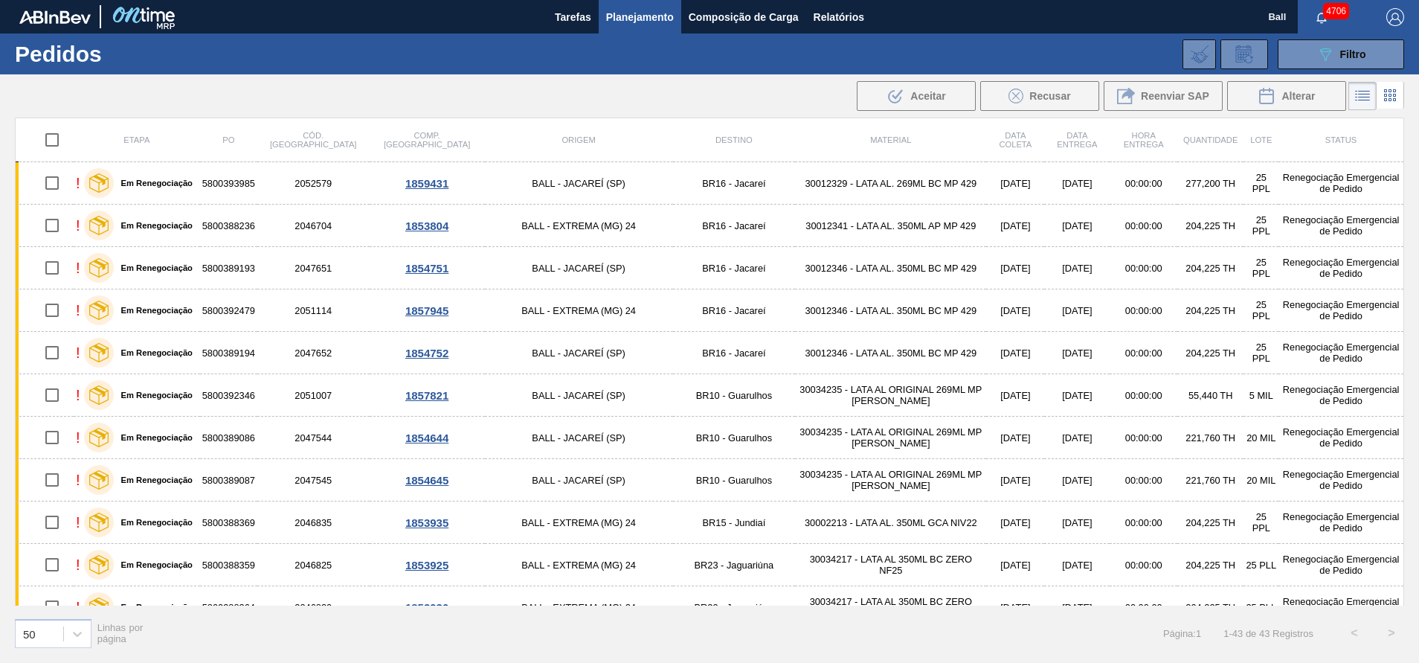
checkbox input "true"
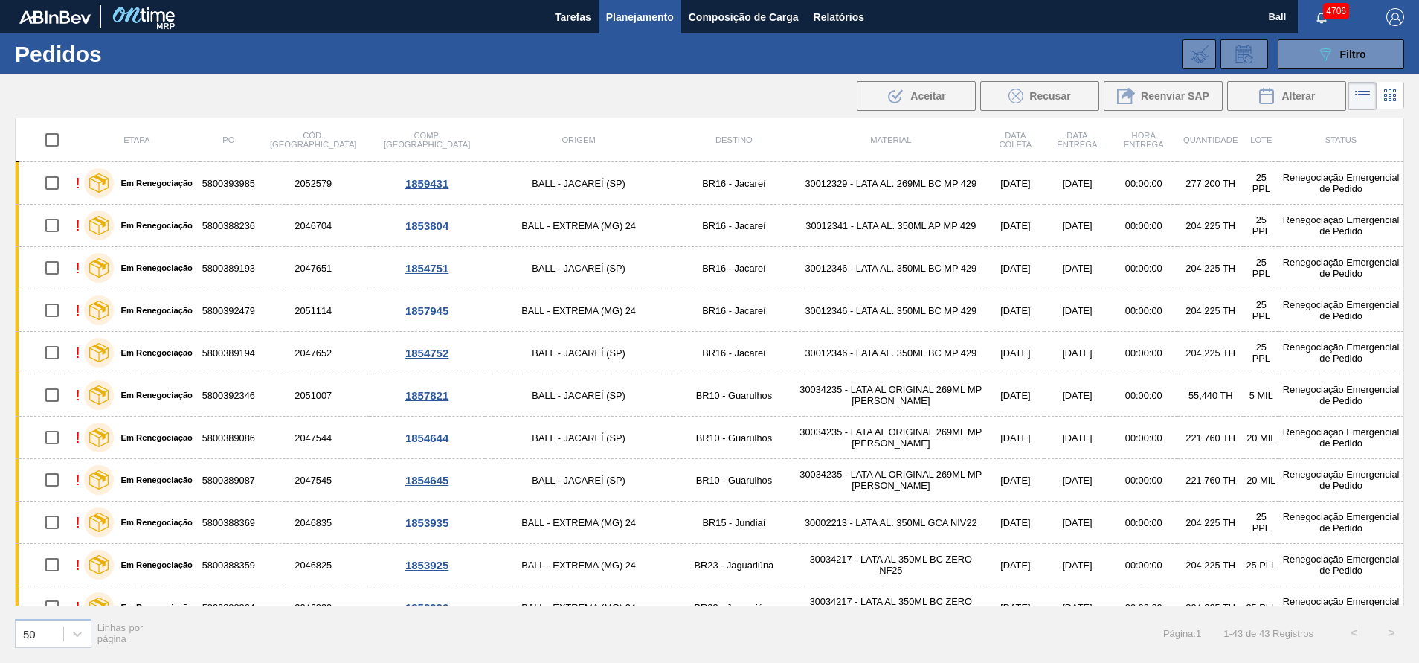
checkbox input "true"
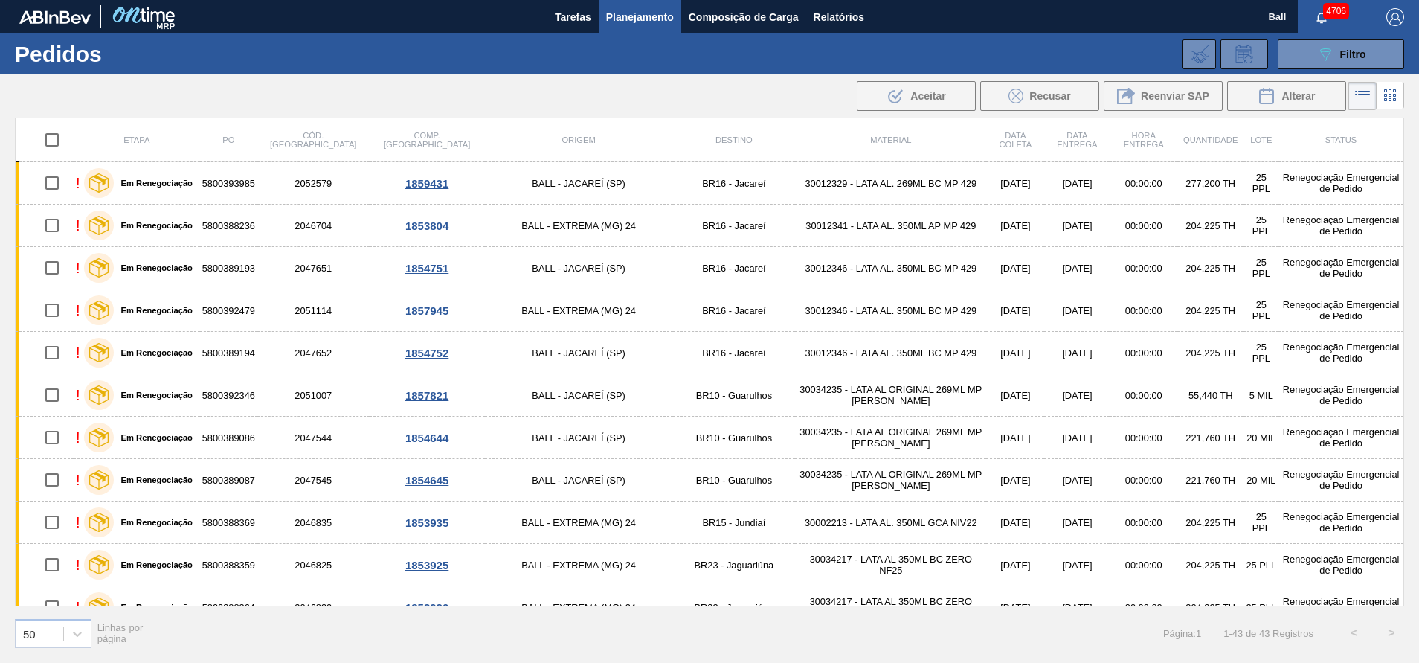
checkbox input "true"
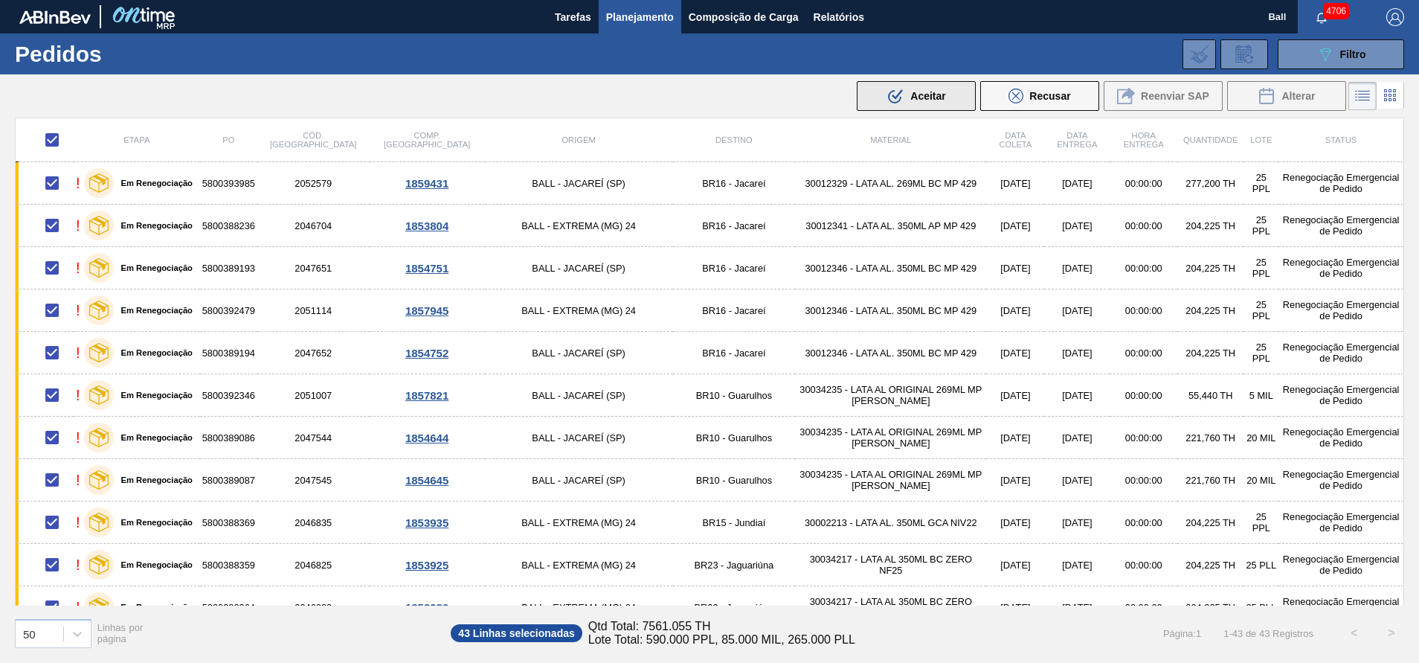
click at [941, 88] on div ".b{fill:var(--color-action-default)} Aceitar" at bounding box center [916, 96] width 59 height 18
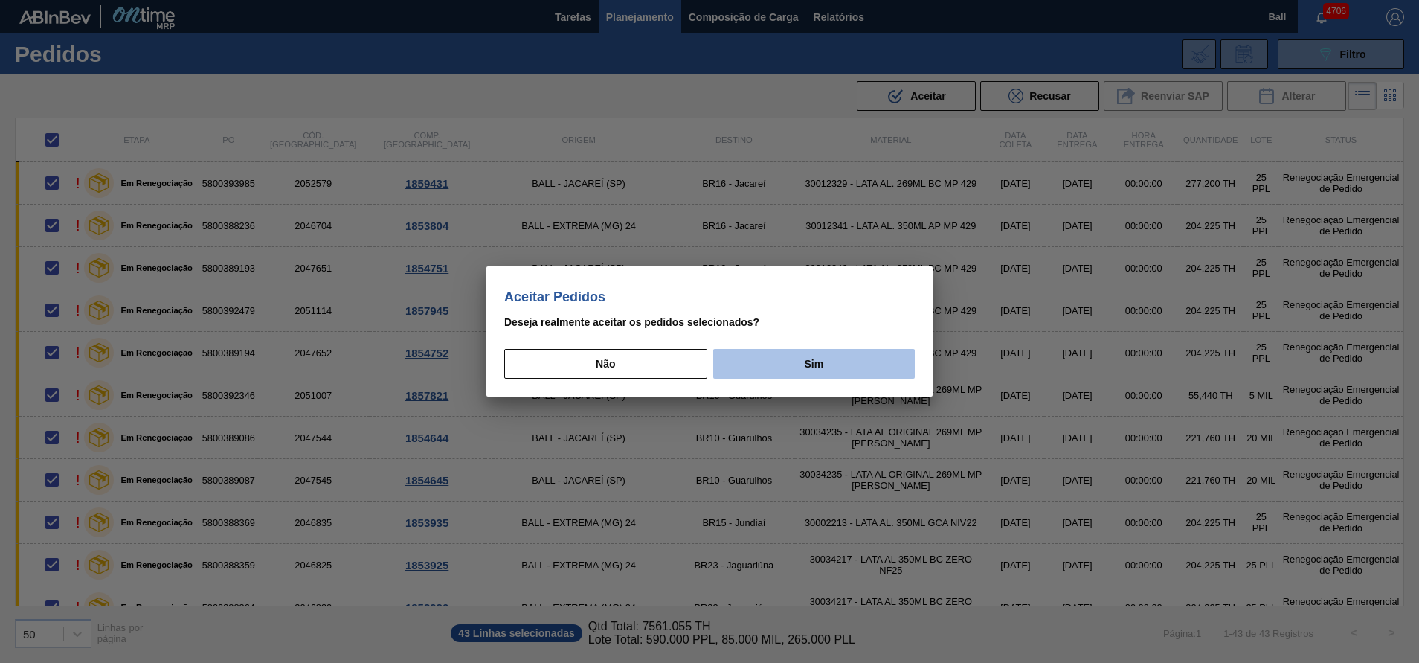
click at [749, 362] on button "Sim" at bounding box center [814, 364] width 202 height 30
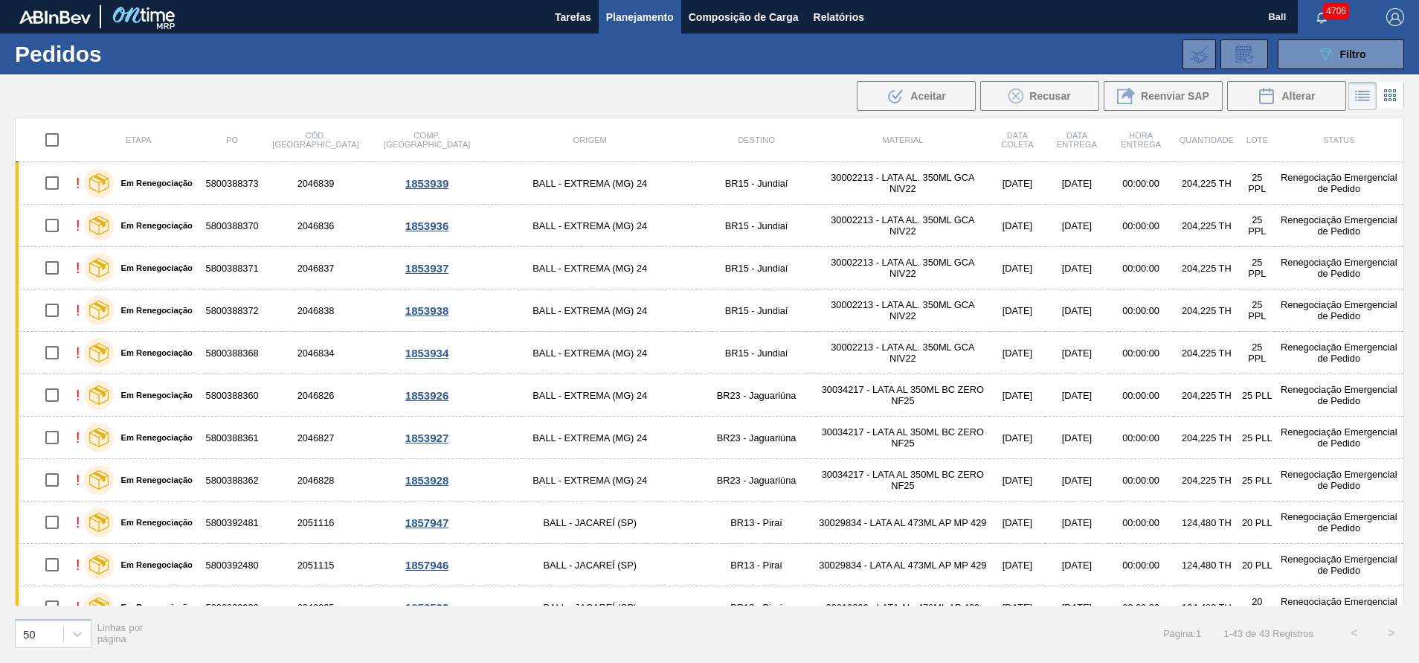
click at [57, 142] on input "checkbox" at bounding box center [51, 139] width 31 height 31
checkbox input "true"
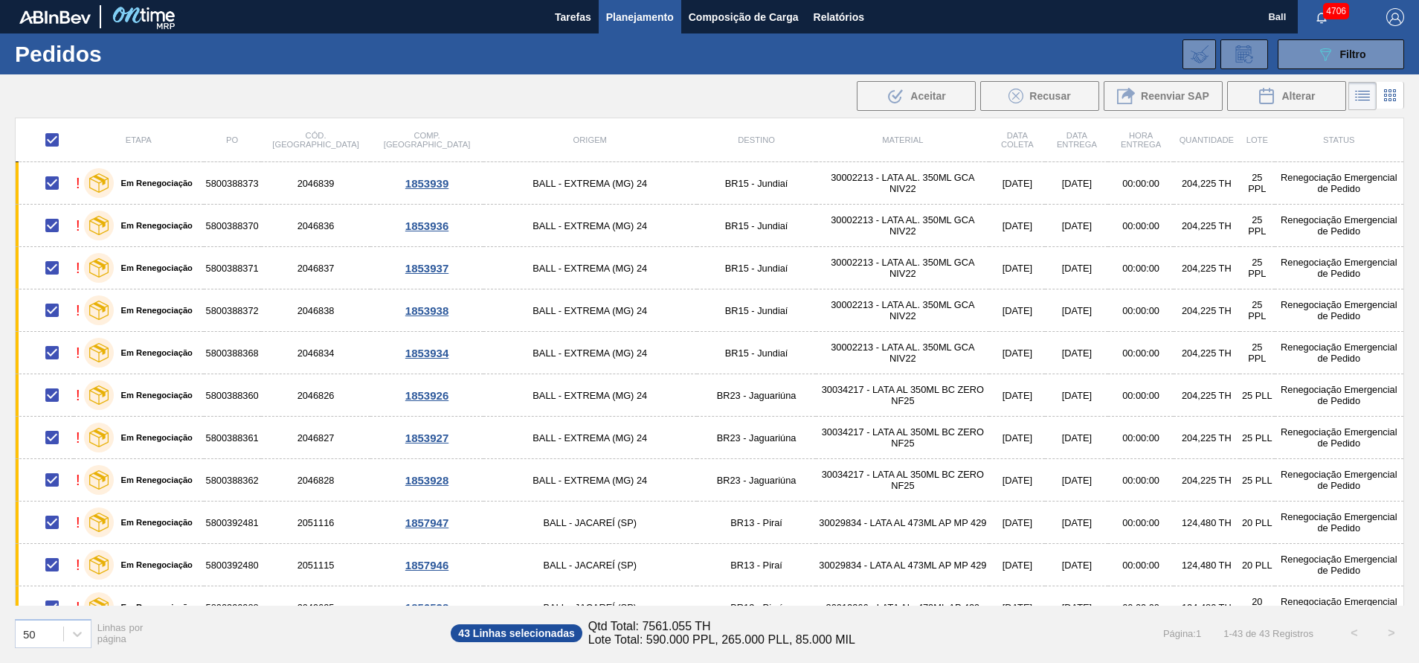
checkbox input "true"
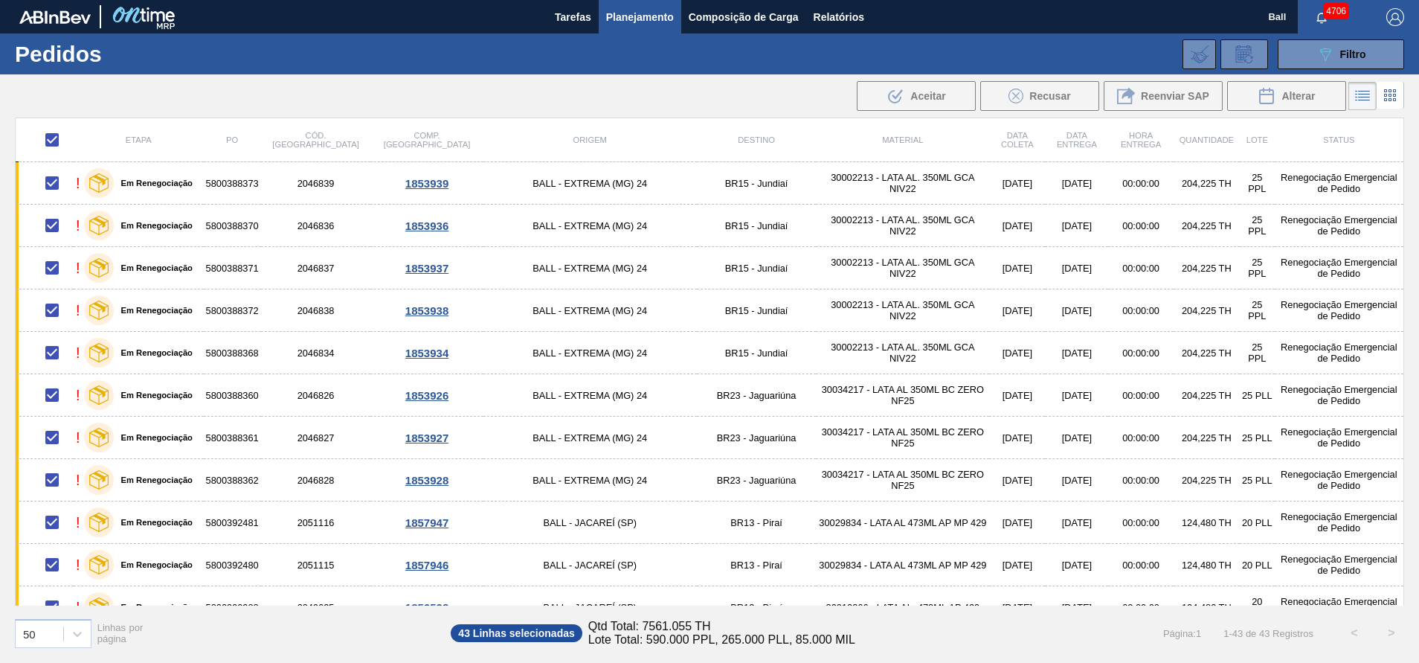
checkbox input "true"
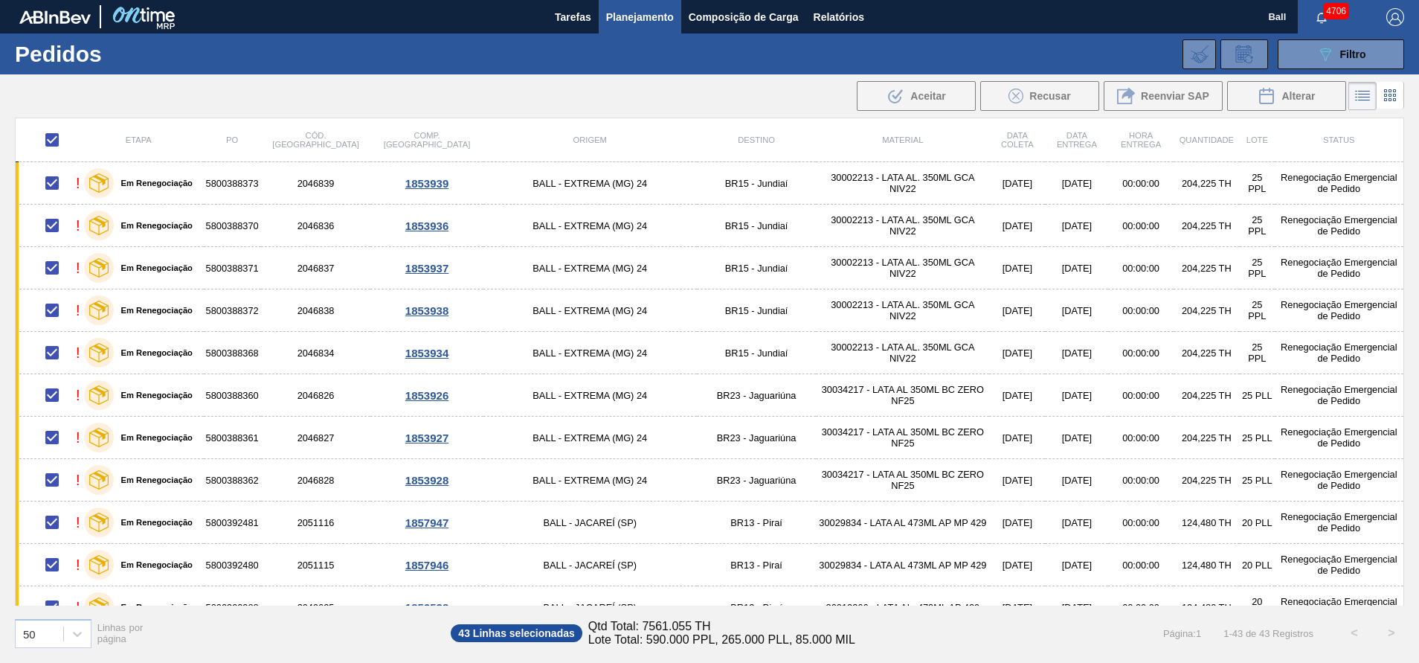
checkbox input "true"
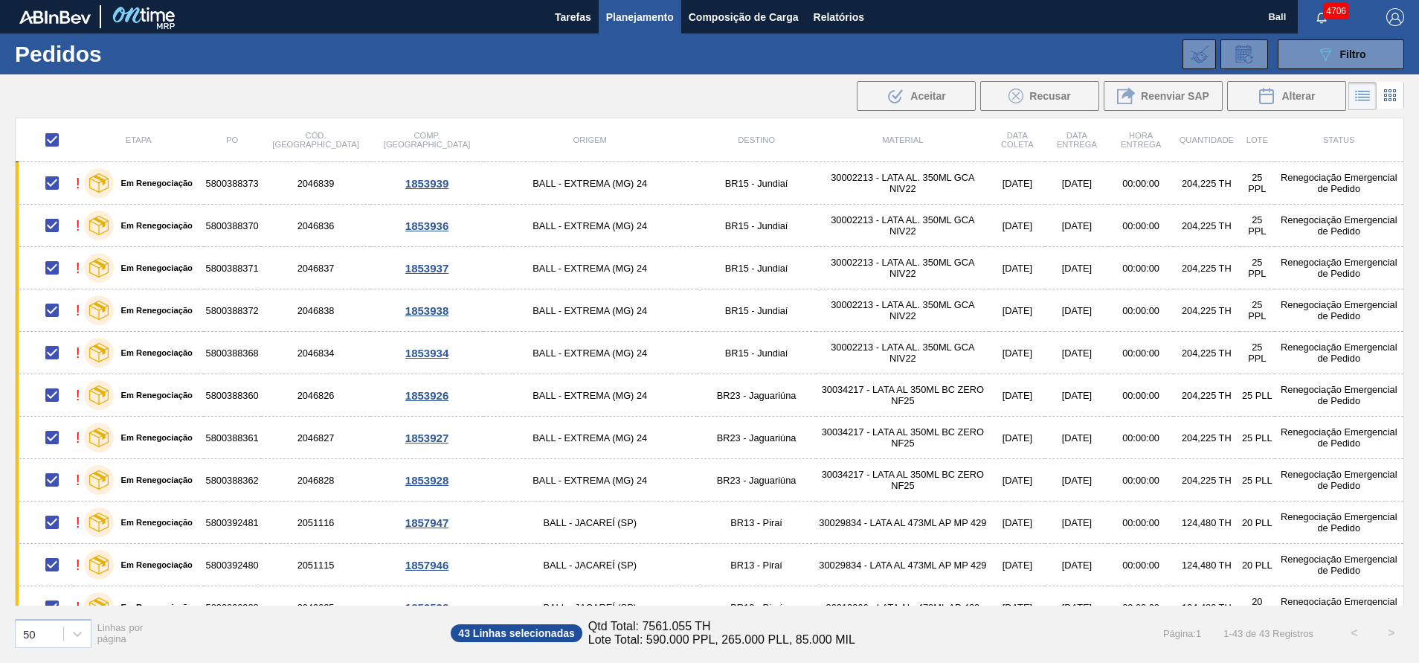
checkbox input "true"
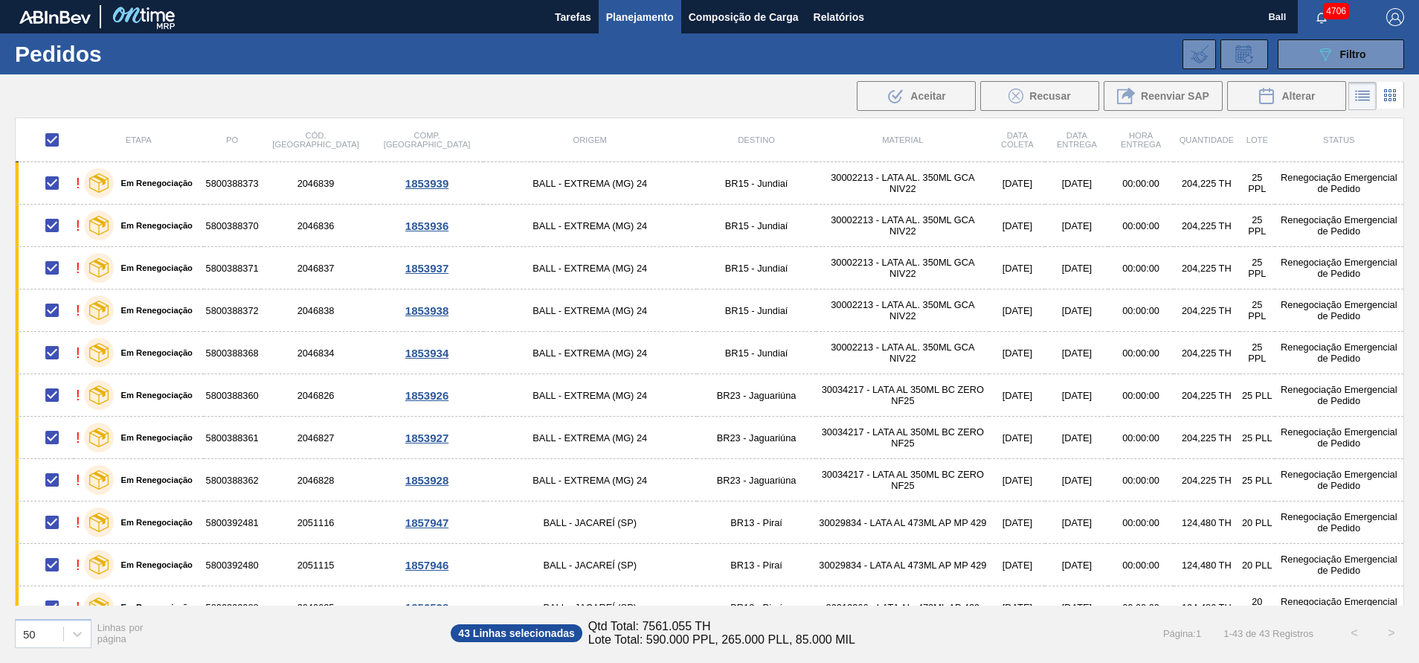
checkbox input "true"
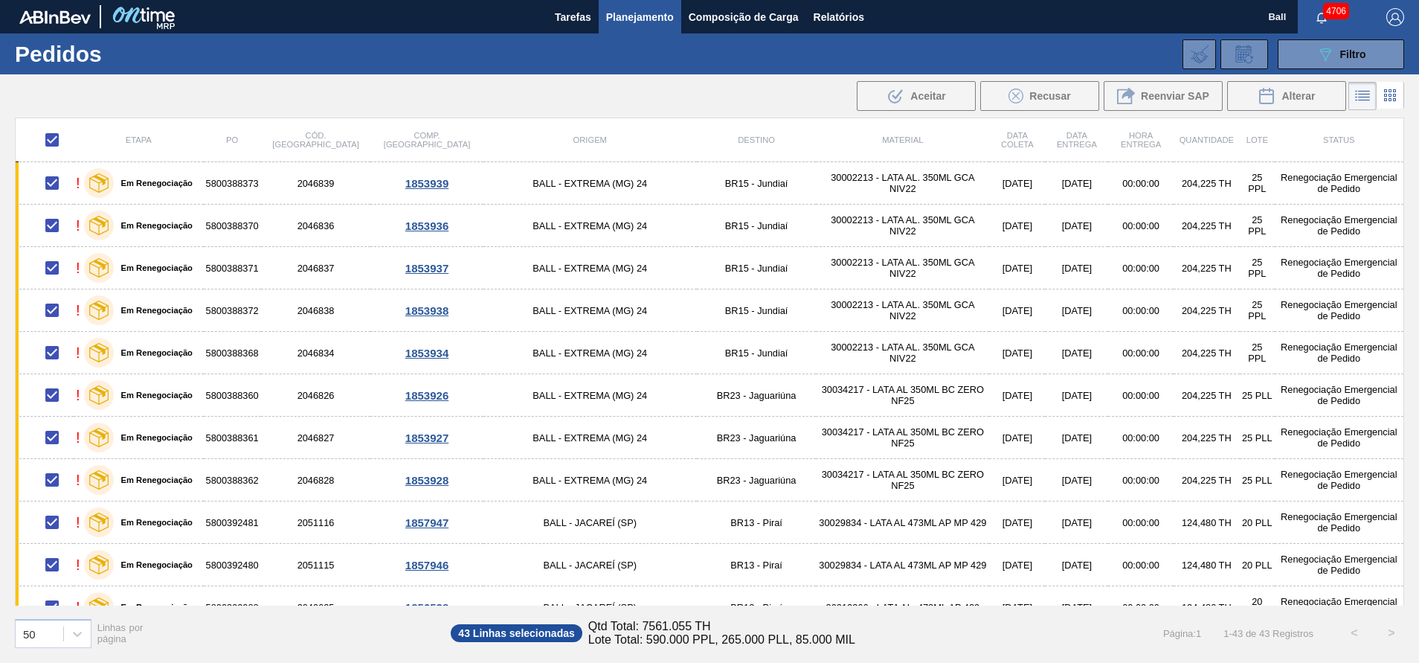
checkbox input "true"
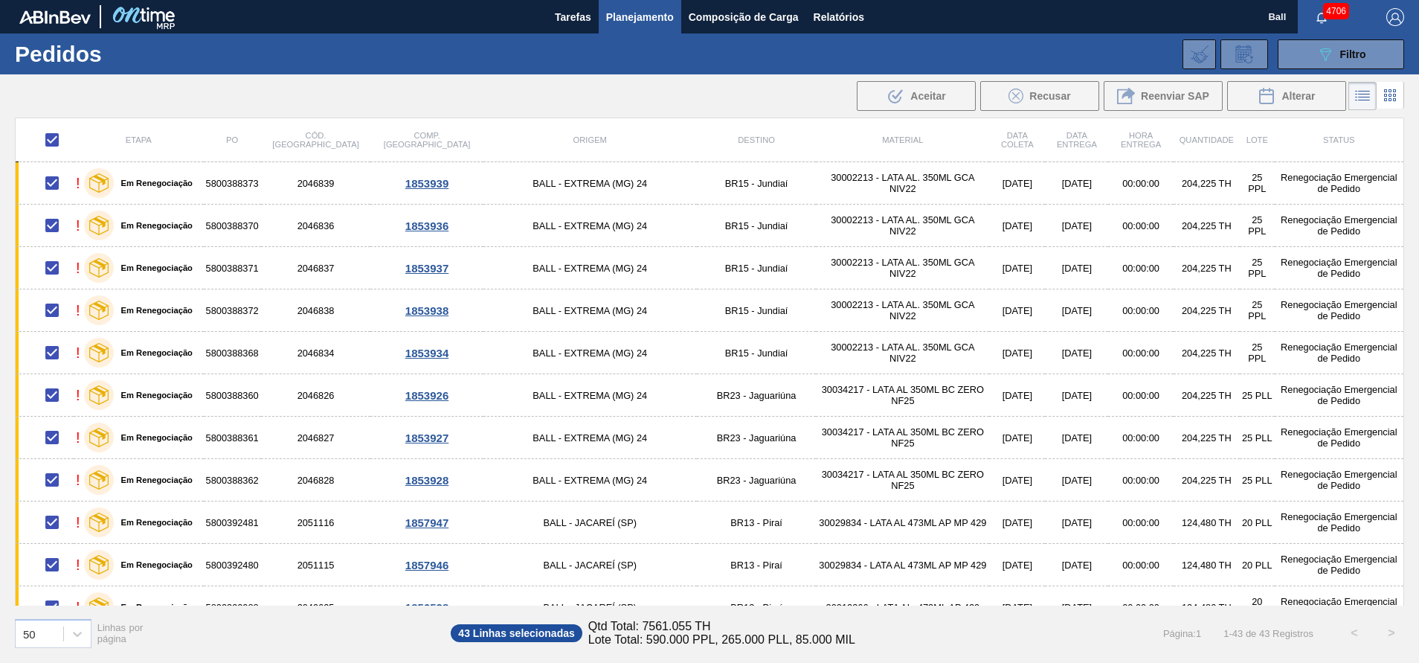
checkbox input "true"
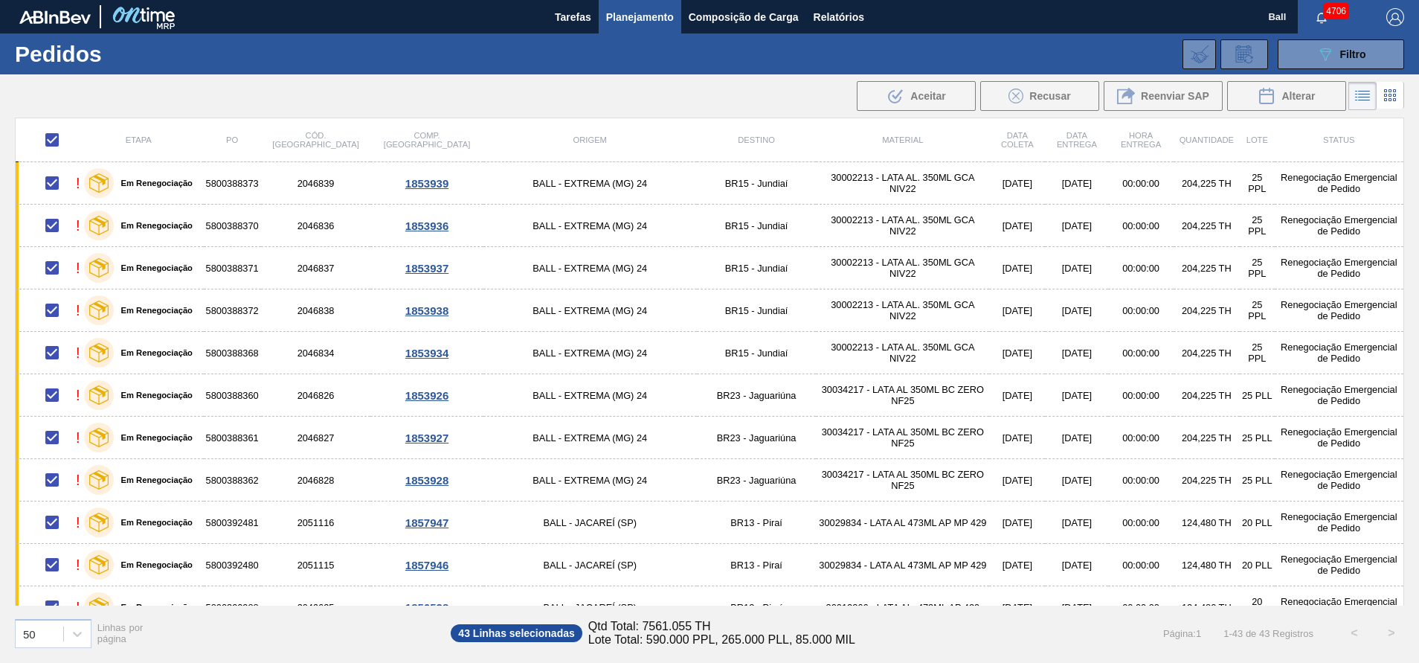
checkbox input "true"
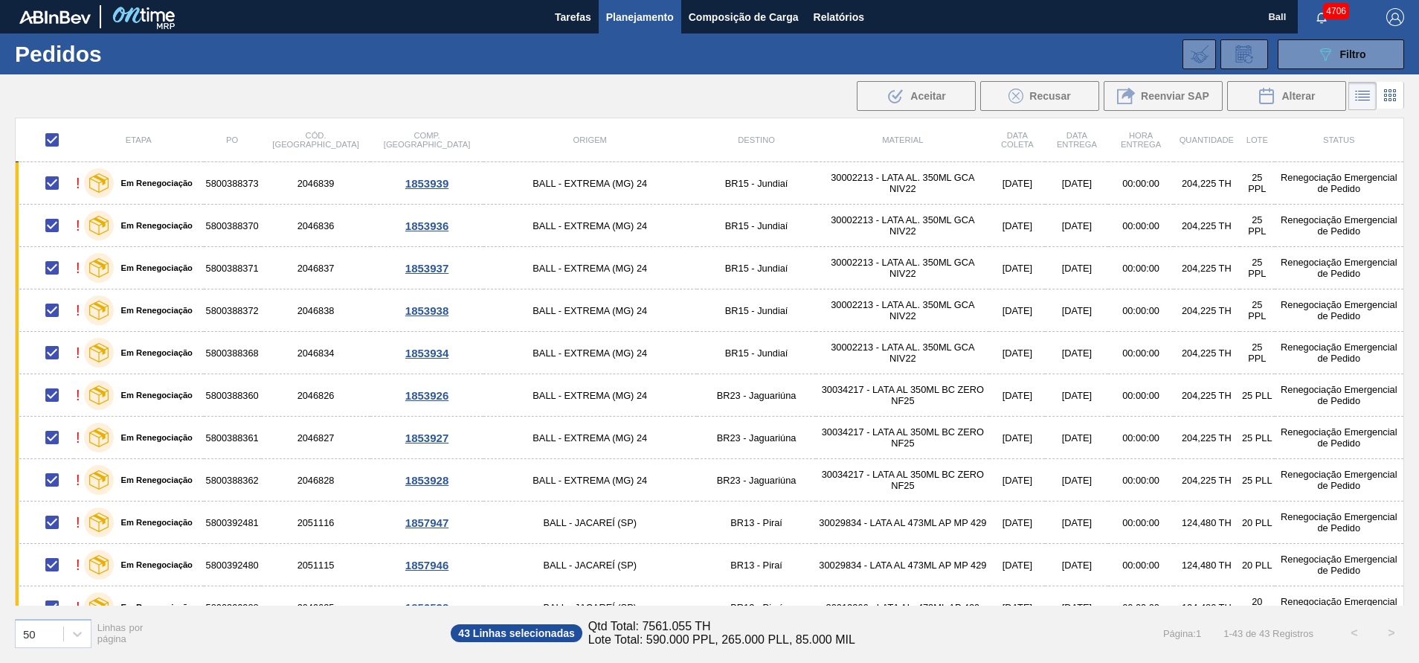
checkbox input "true"
click at [902, 106] on button ".b{fill:var(--color-action-default)} Aceitar" at bounding box center [916, 96] width 119 height 30
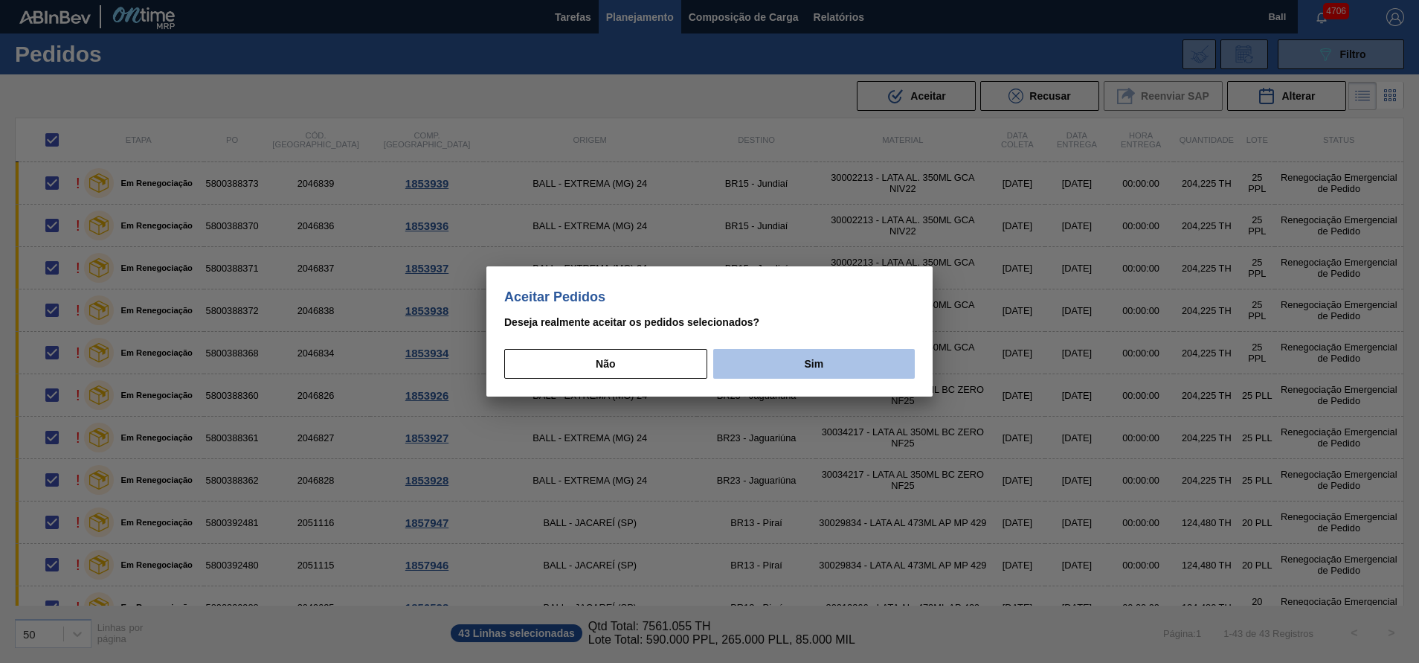
click at [800, 355] on button "Sim" at bounding box center [814, 364] width 202 height 30
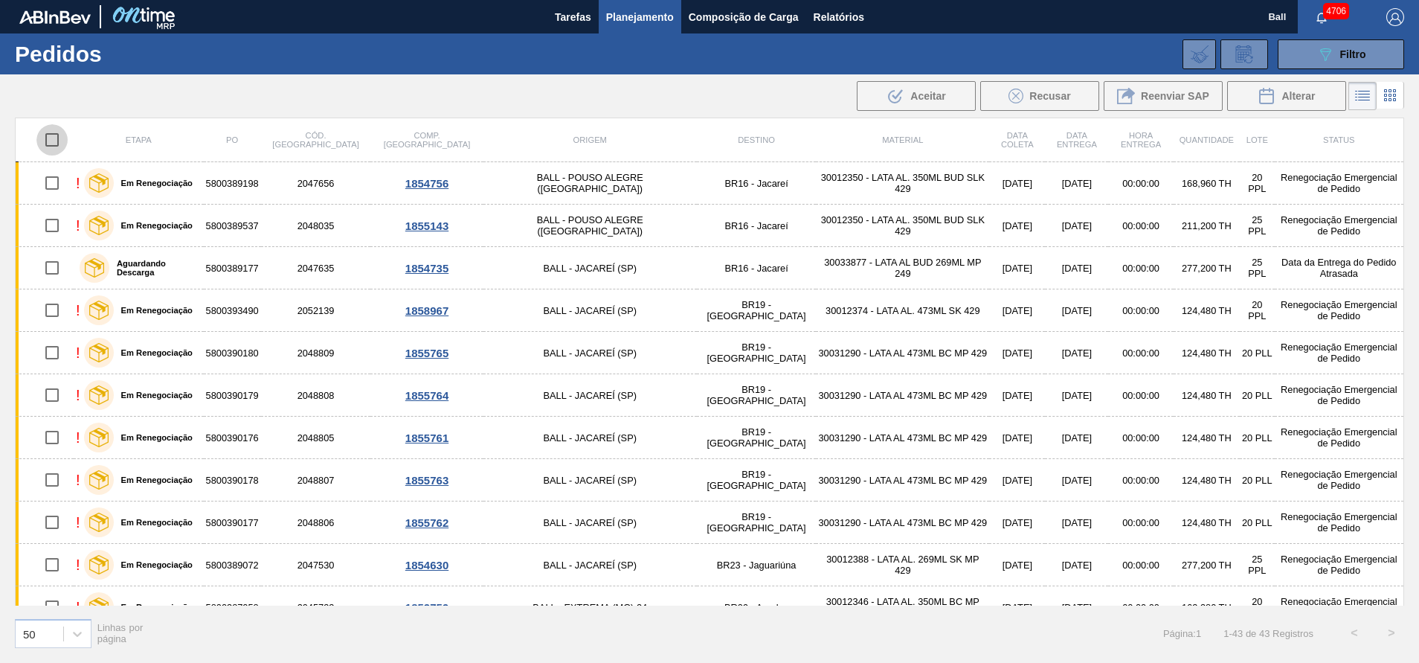
click at [54, 144] on input "checkbox" at bounding box center [51, 139] width 31 height 31
checkbox input "true"
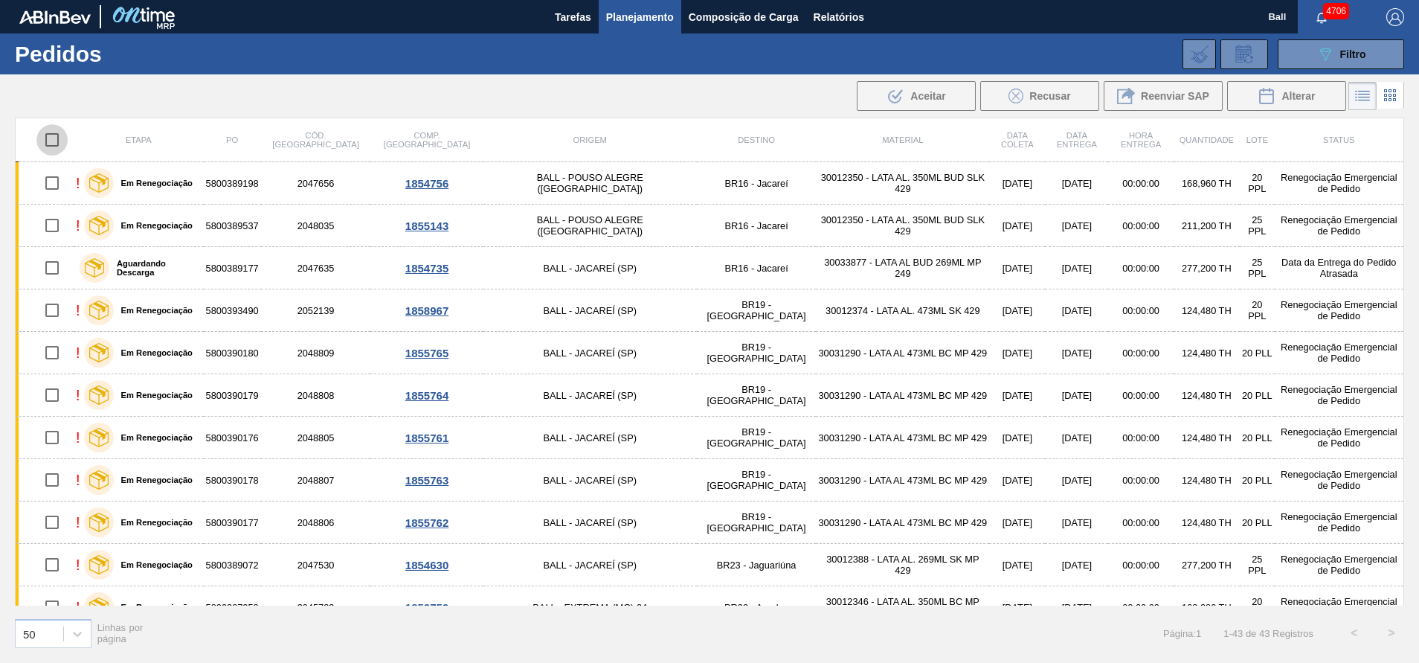
checkbox input "true"
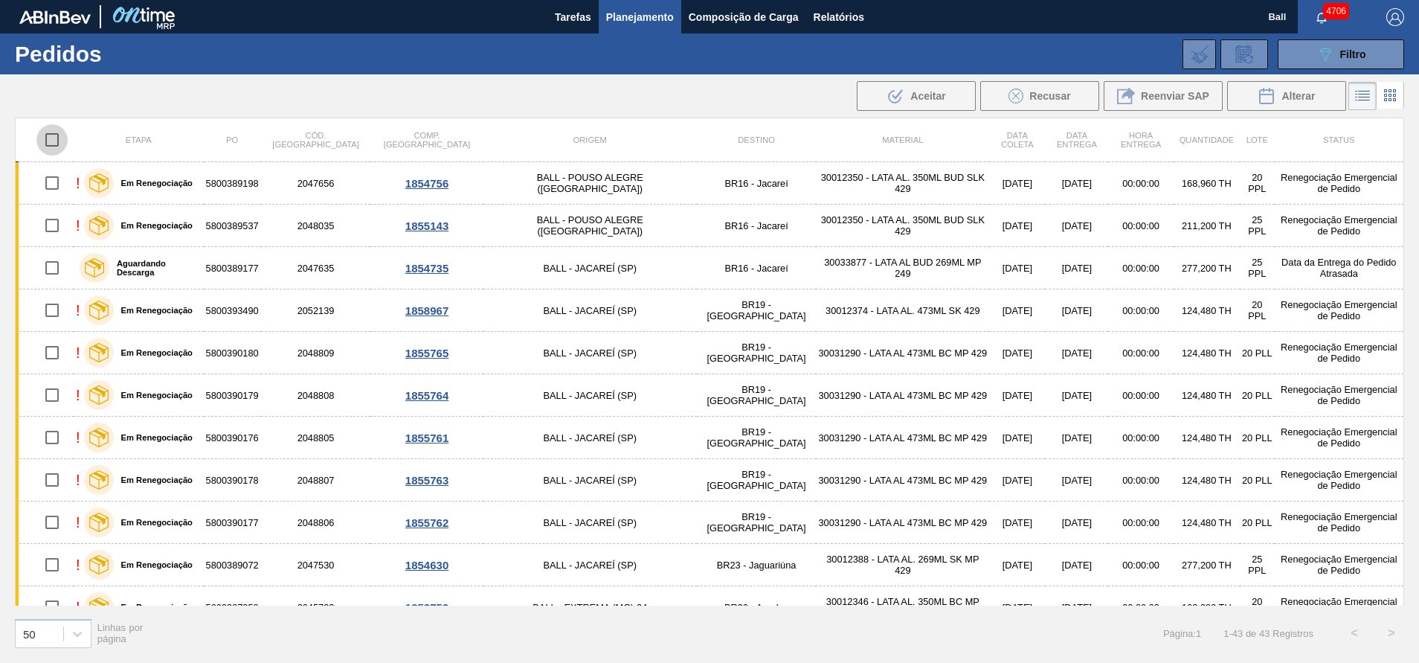
checkbox input "true"
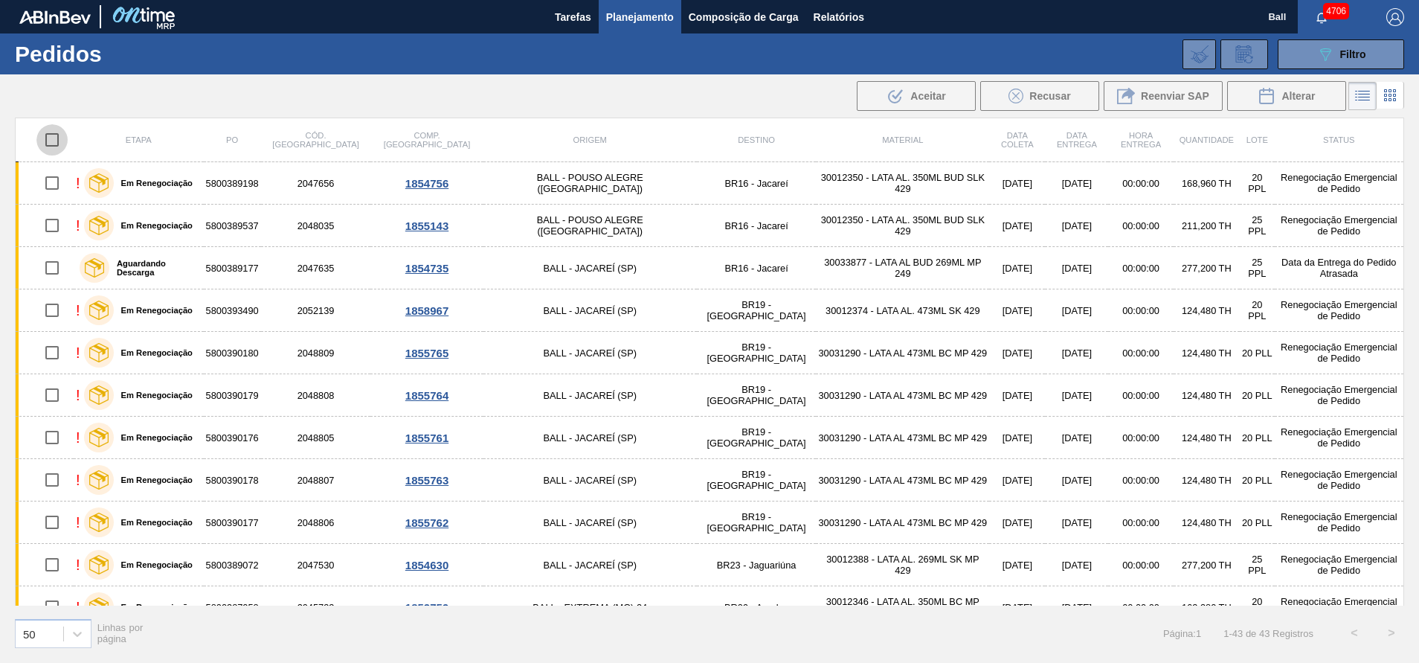
checkbox input "true"
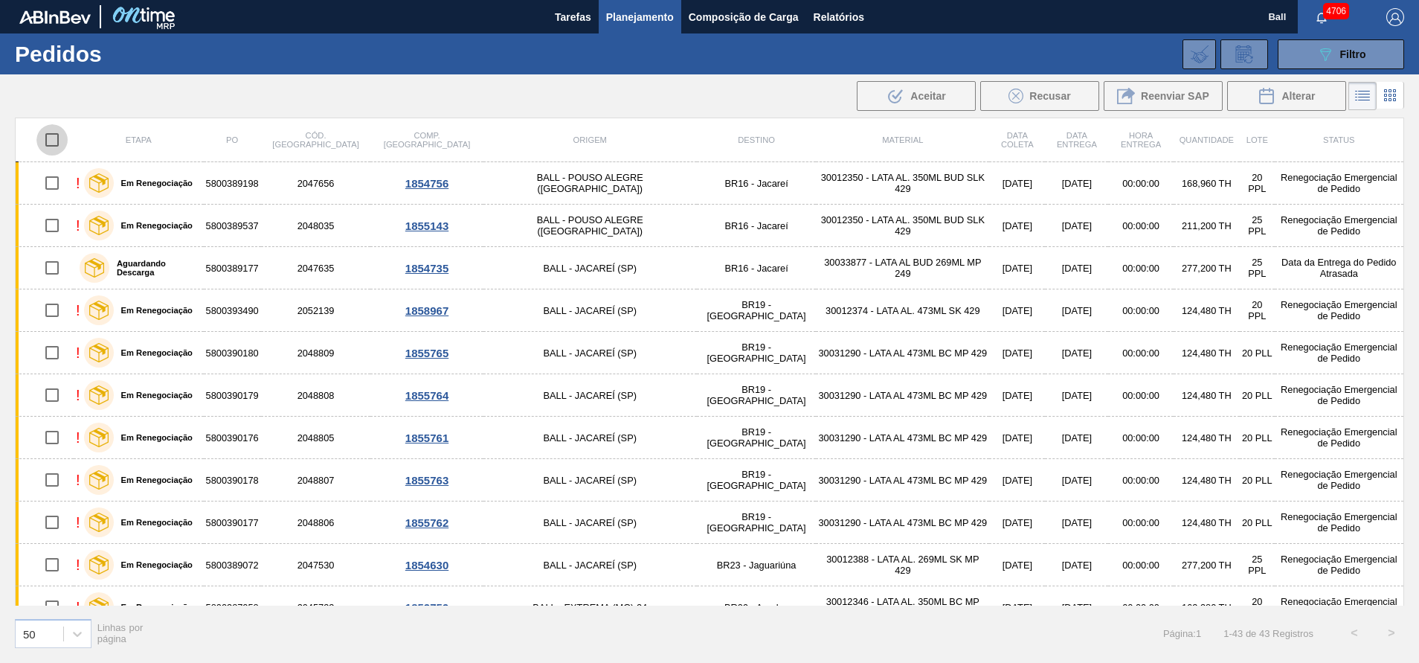
checkbox input "true"
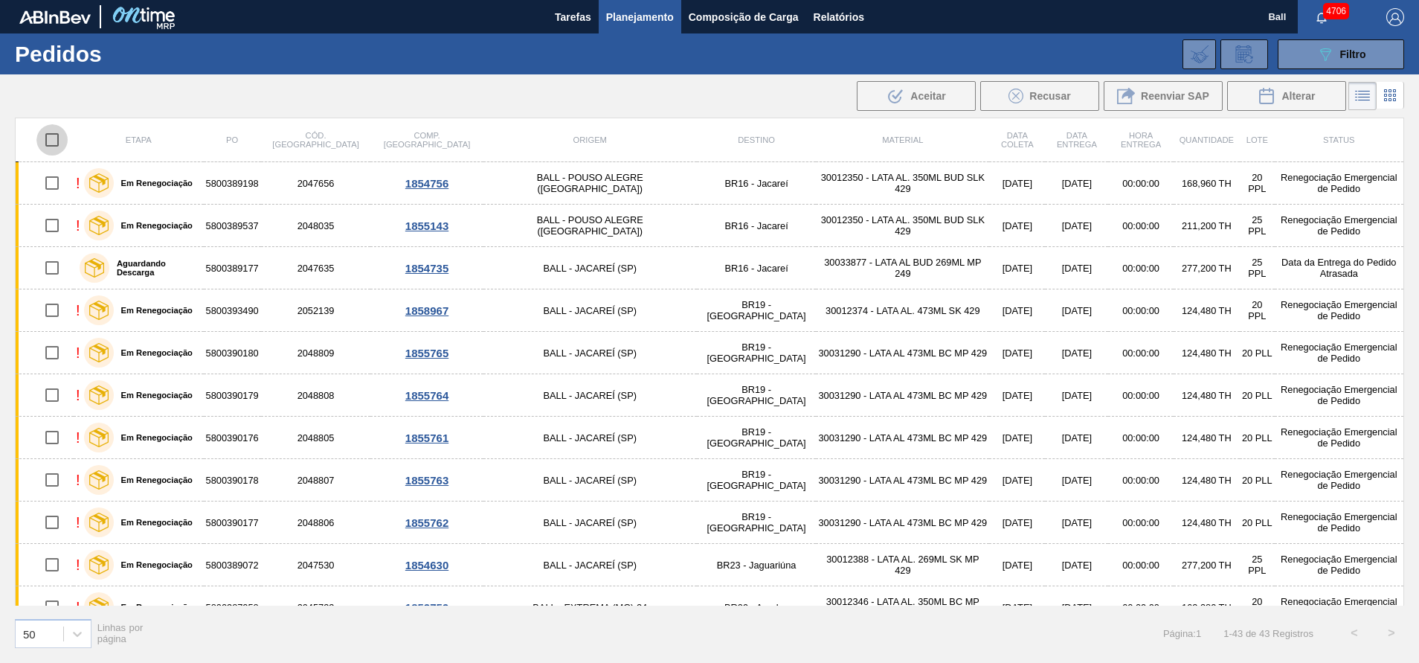
checkbox input "true"
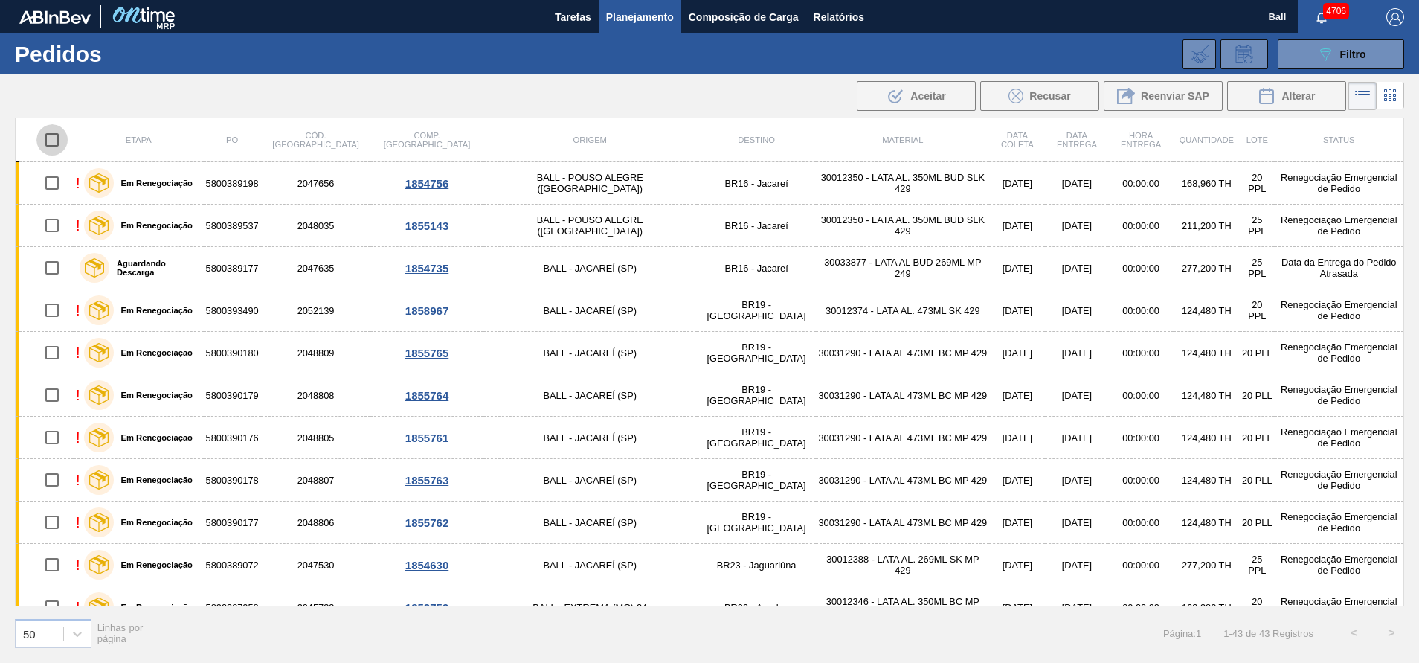
checkbox input "true"
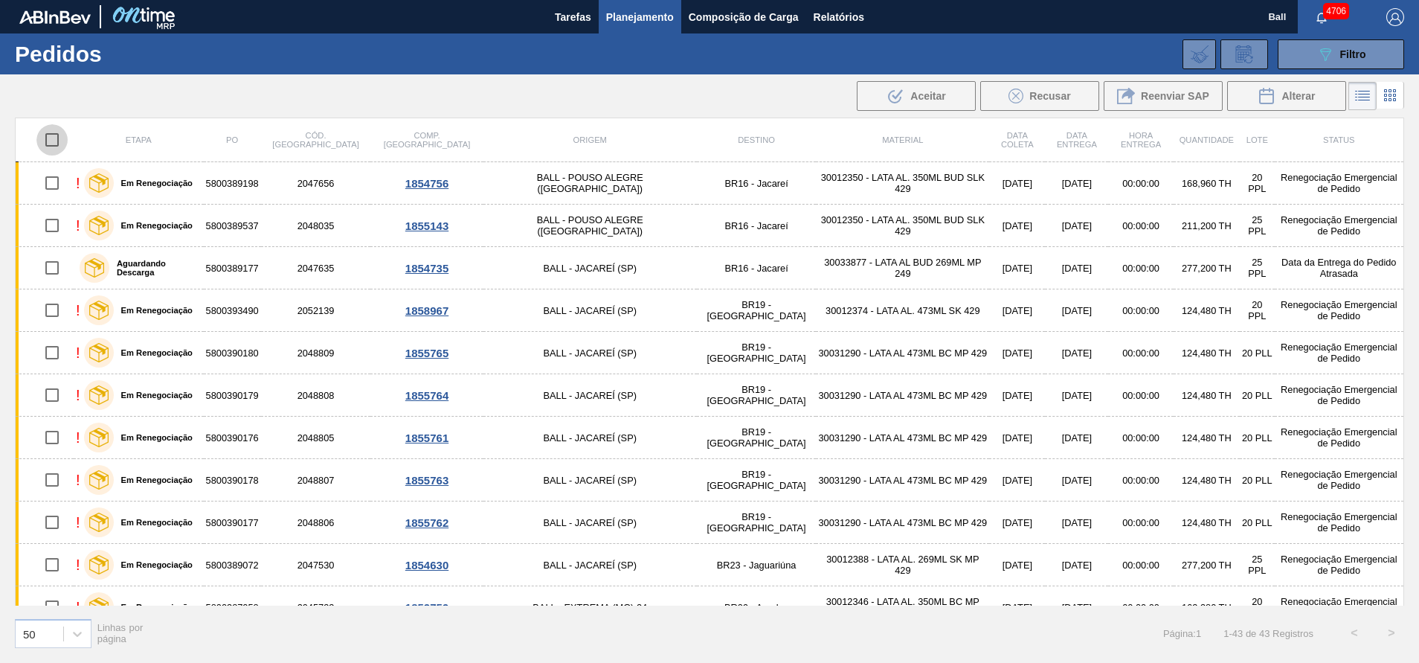
checkbox input "true"
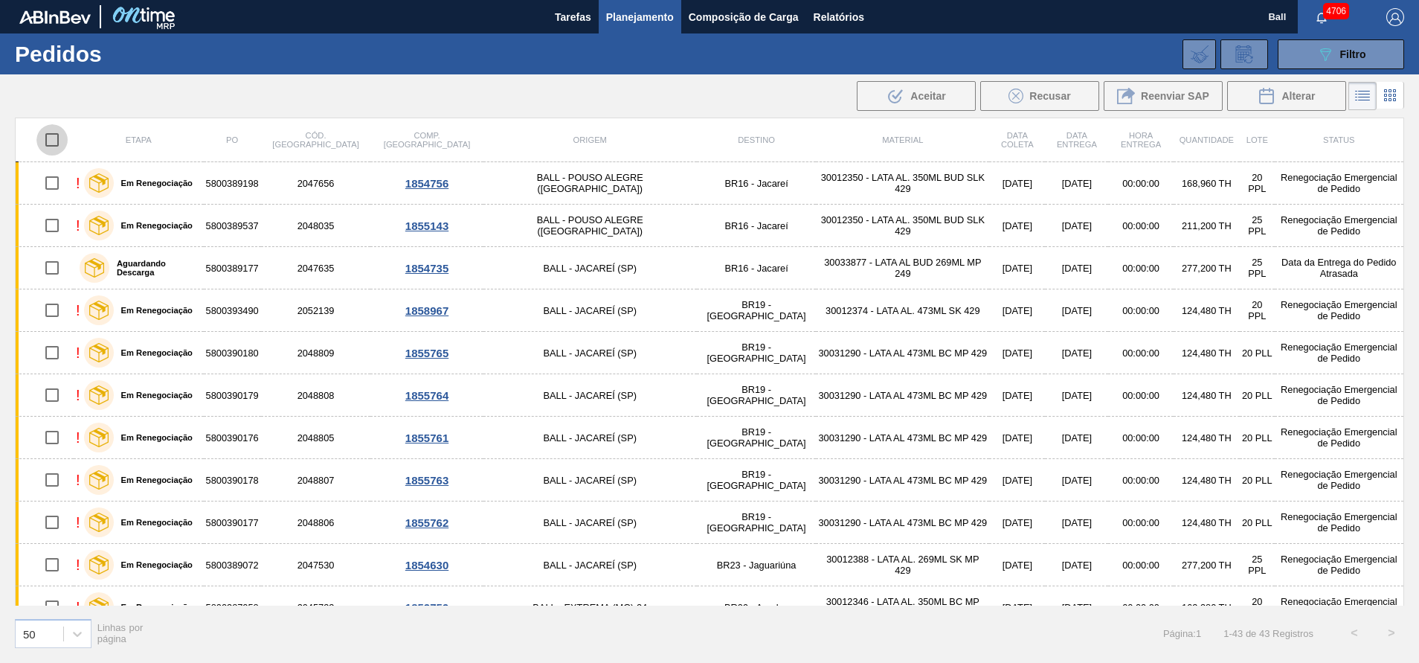
checkbox input "true"
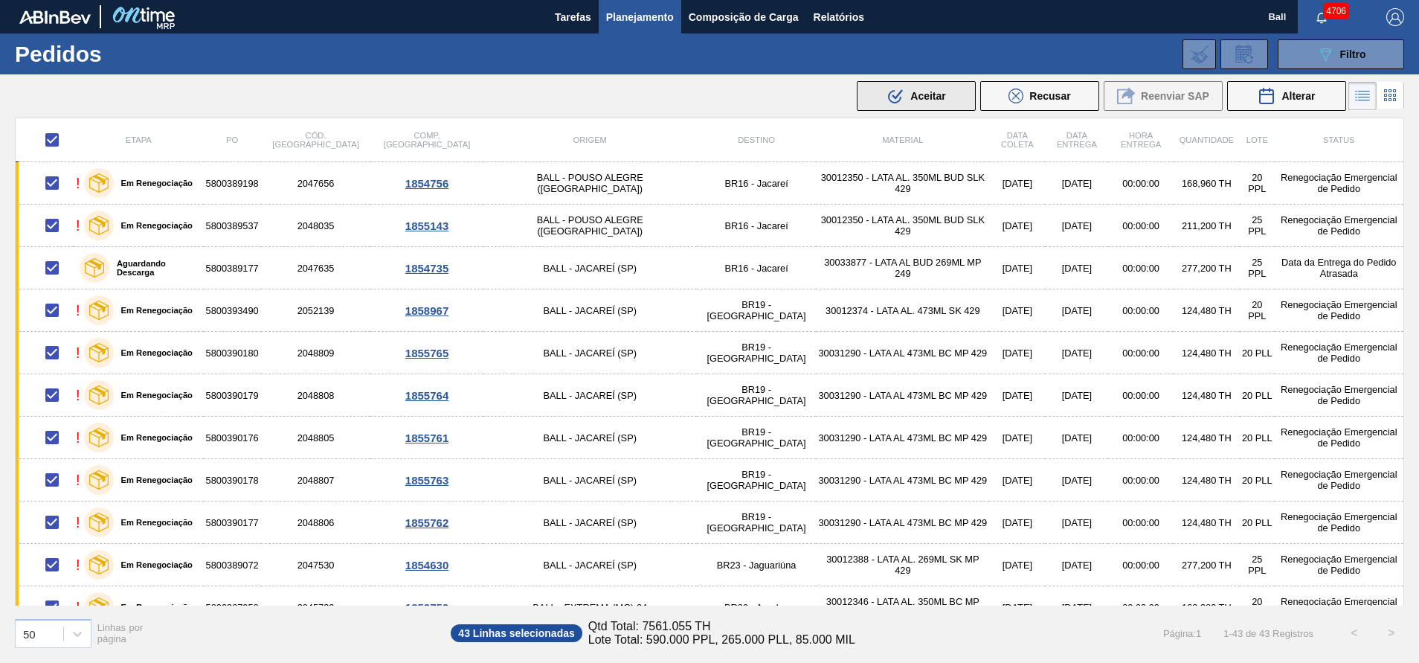
click at [865, 94] on button ".b{fill:var(--color-action-default)} Aceitar" at bounding box center [916, 96] width 119 height 30
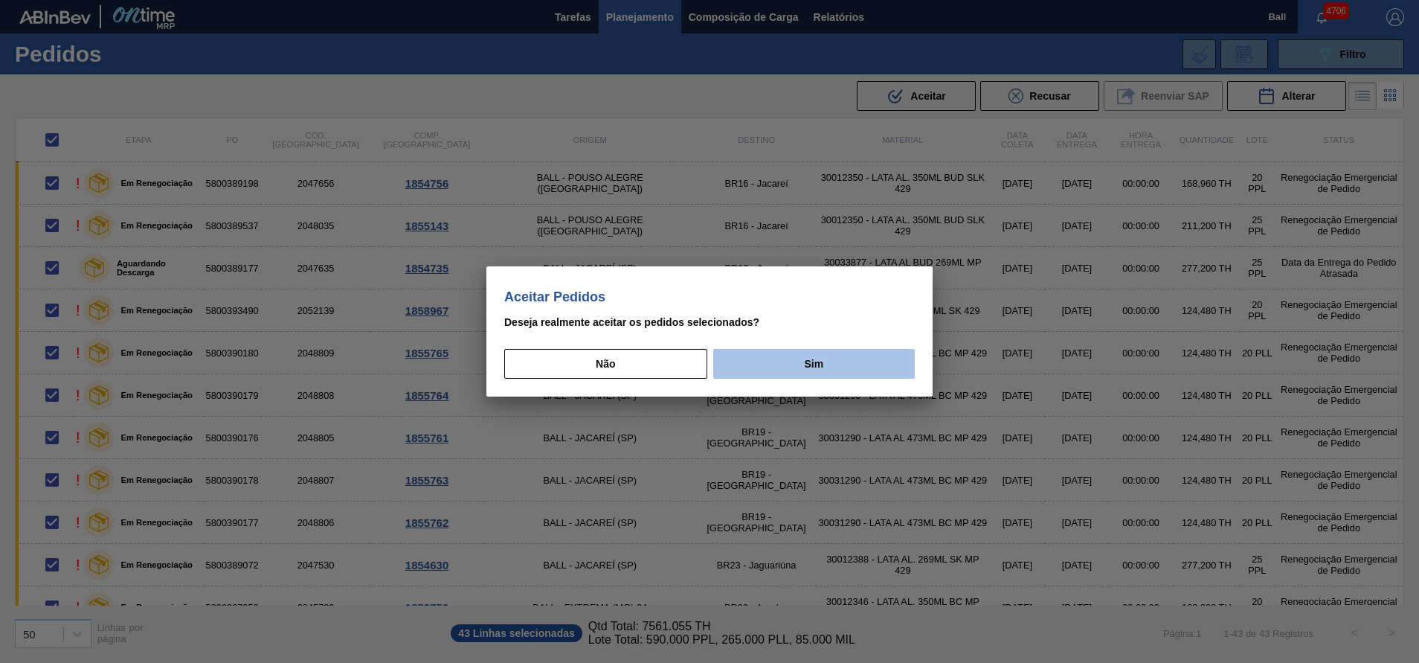
click at [789, 364] on button "Sim" at bounding box center [814, 364] width 202 height 30
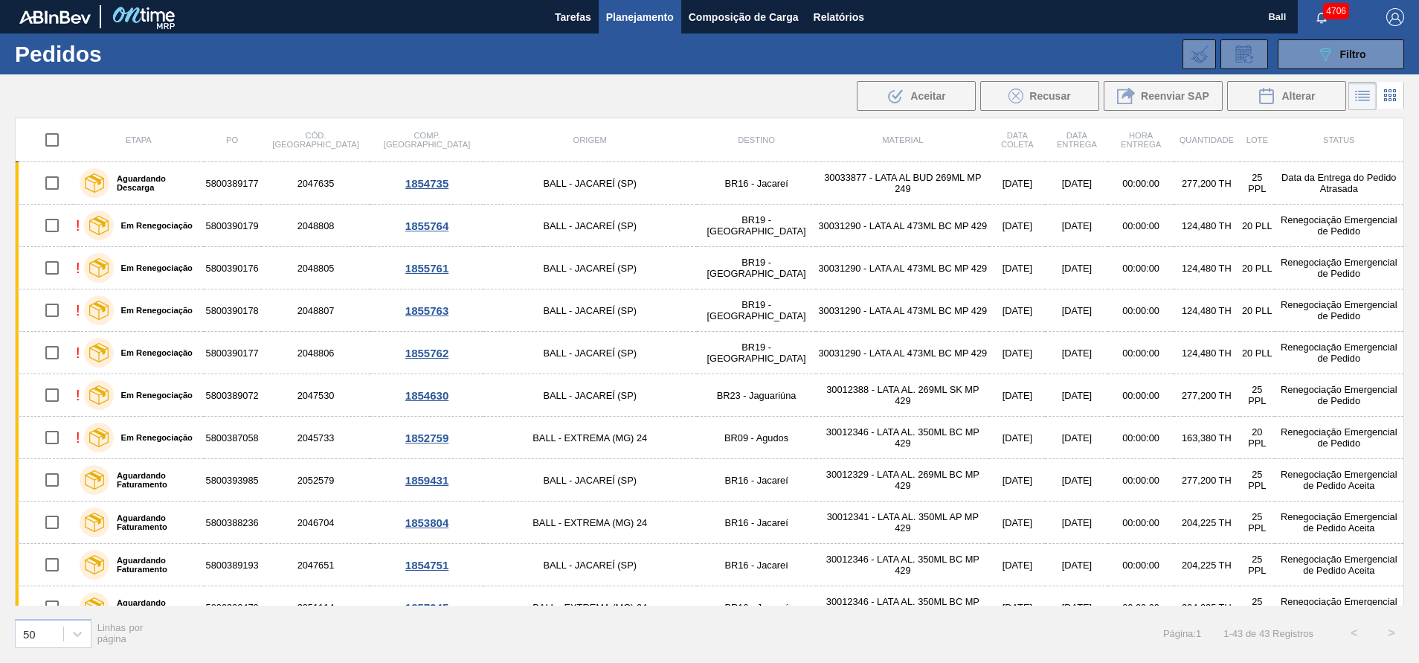
click at [57, 146] on input "checkbox" at bounding box center [51, 139] width 31 height 31
checkbox input "true"
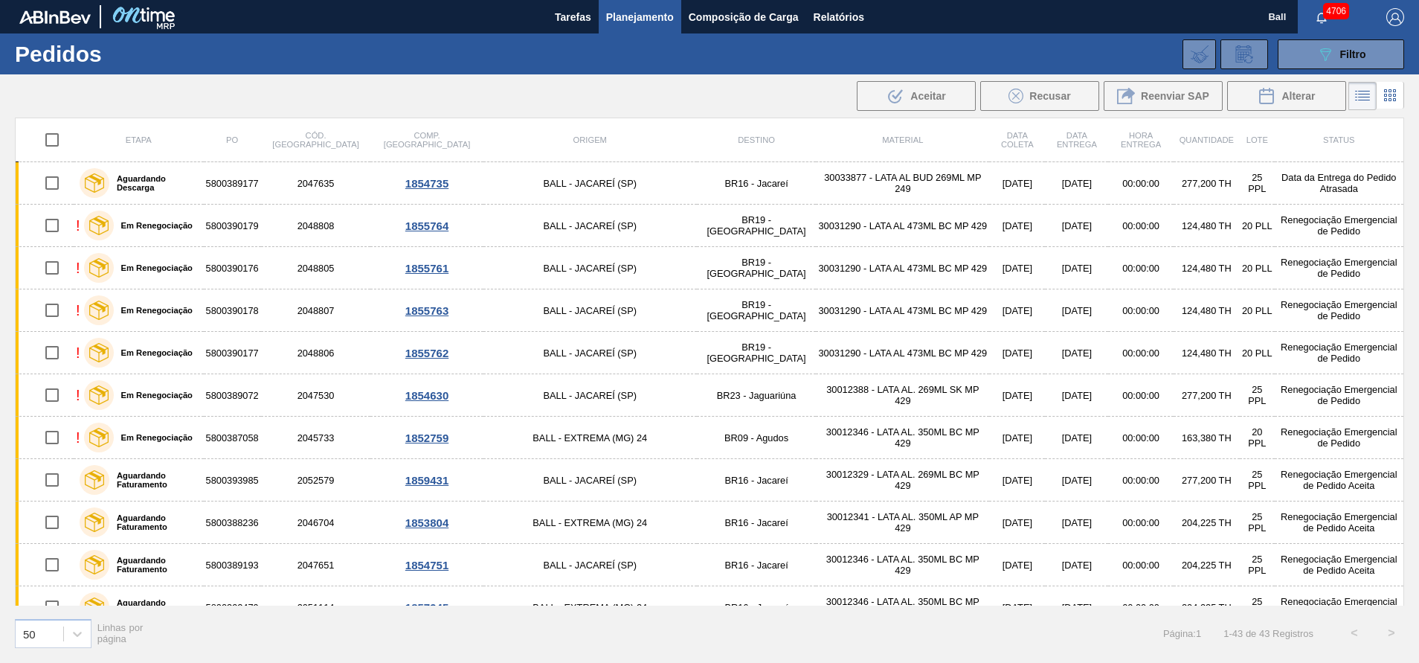
checkbox input "true"
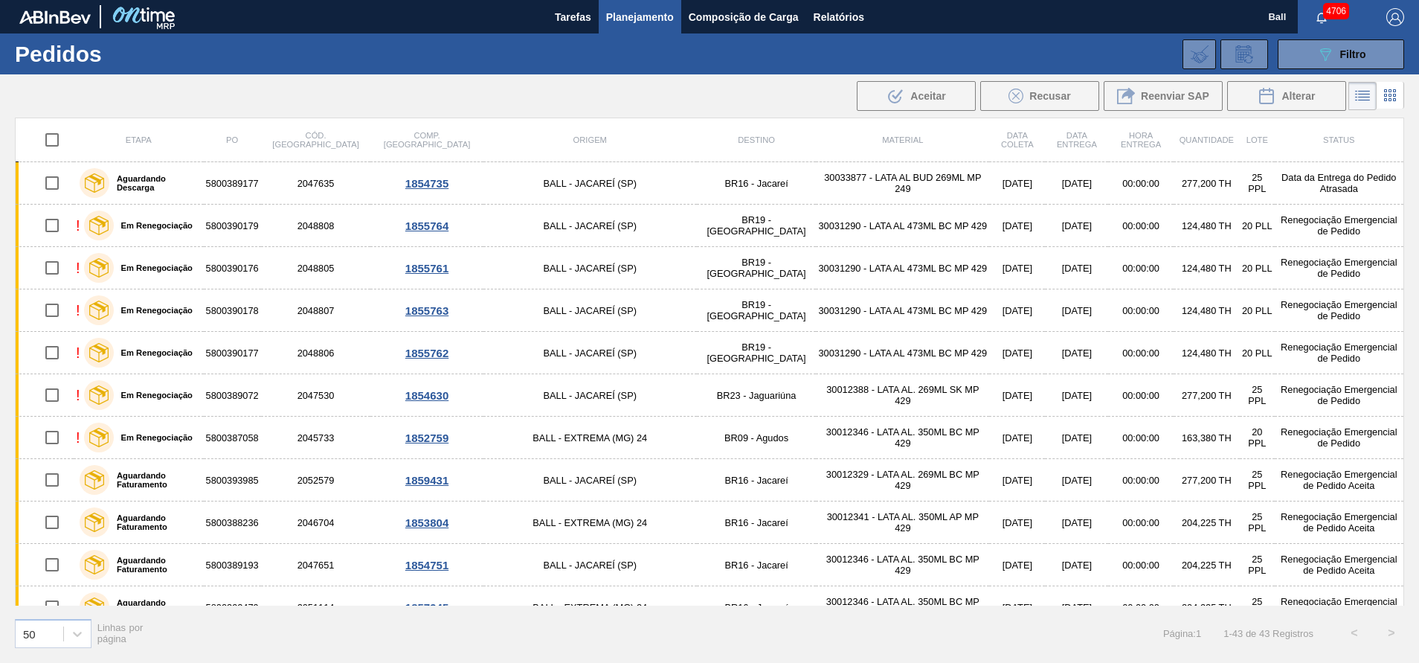
checkbox input "true"
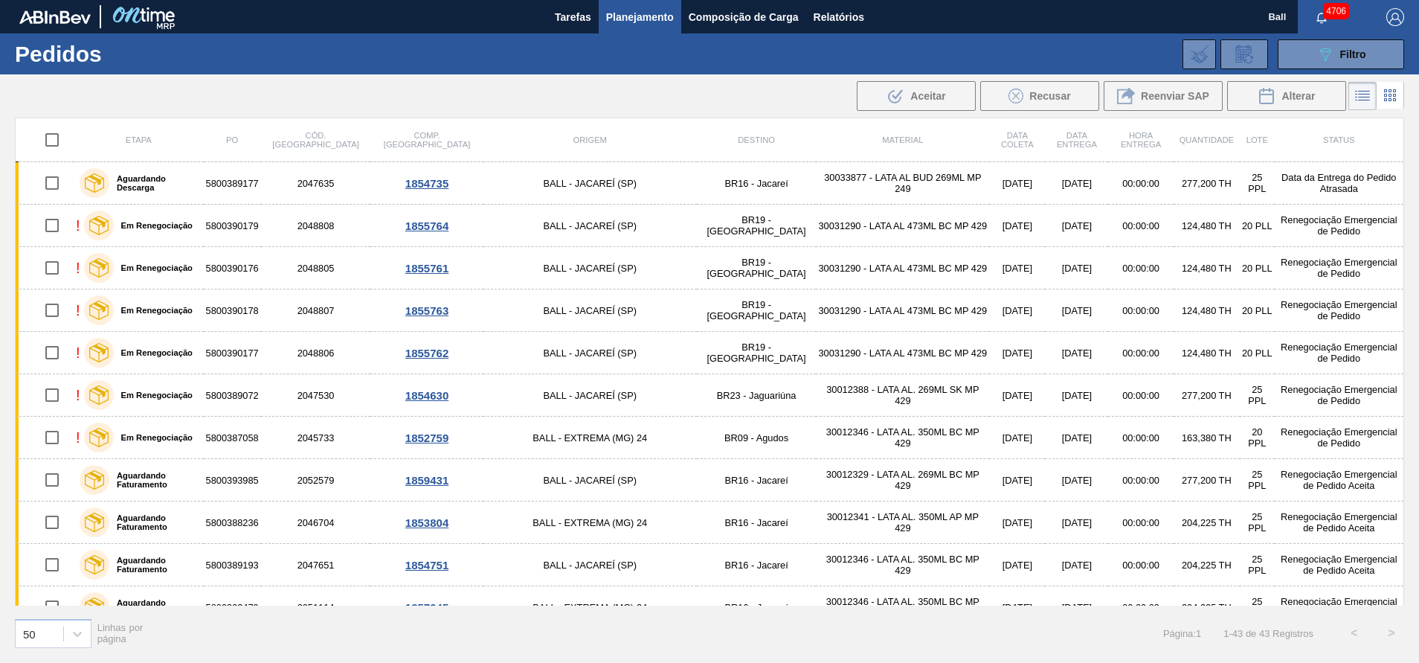
checkbox input "true"
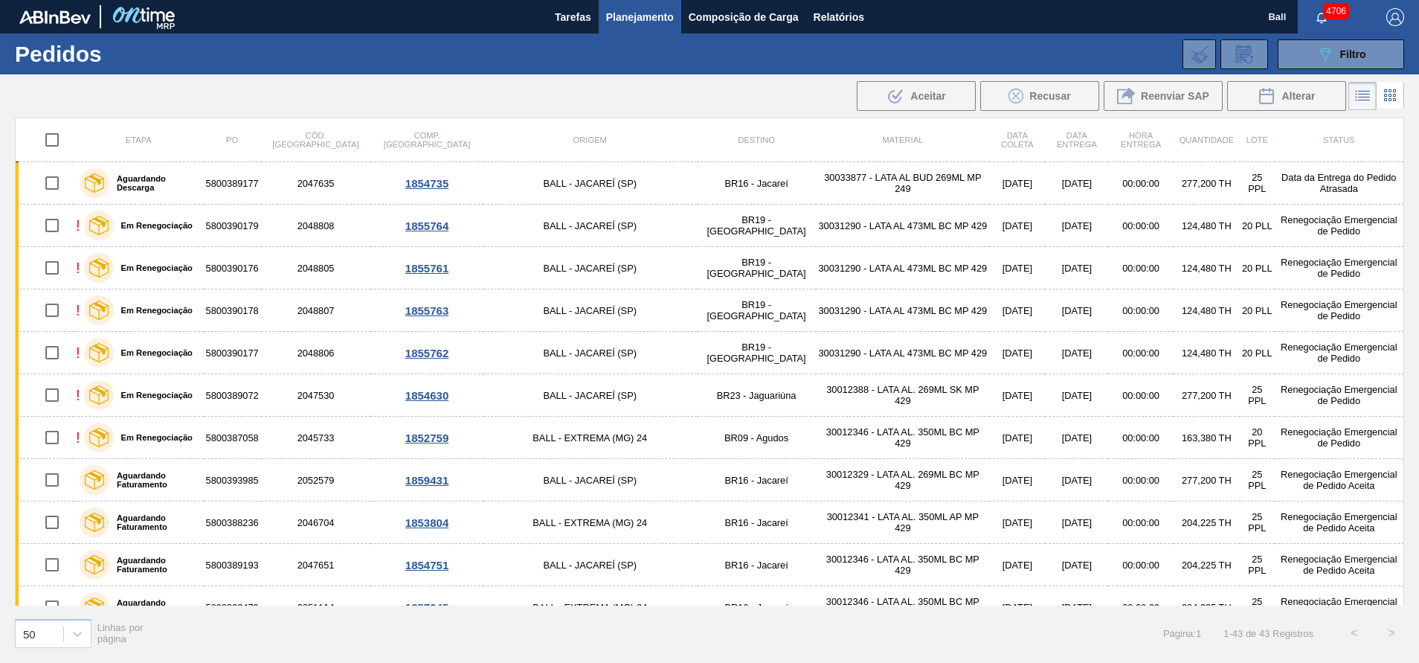
checkbox input "true"
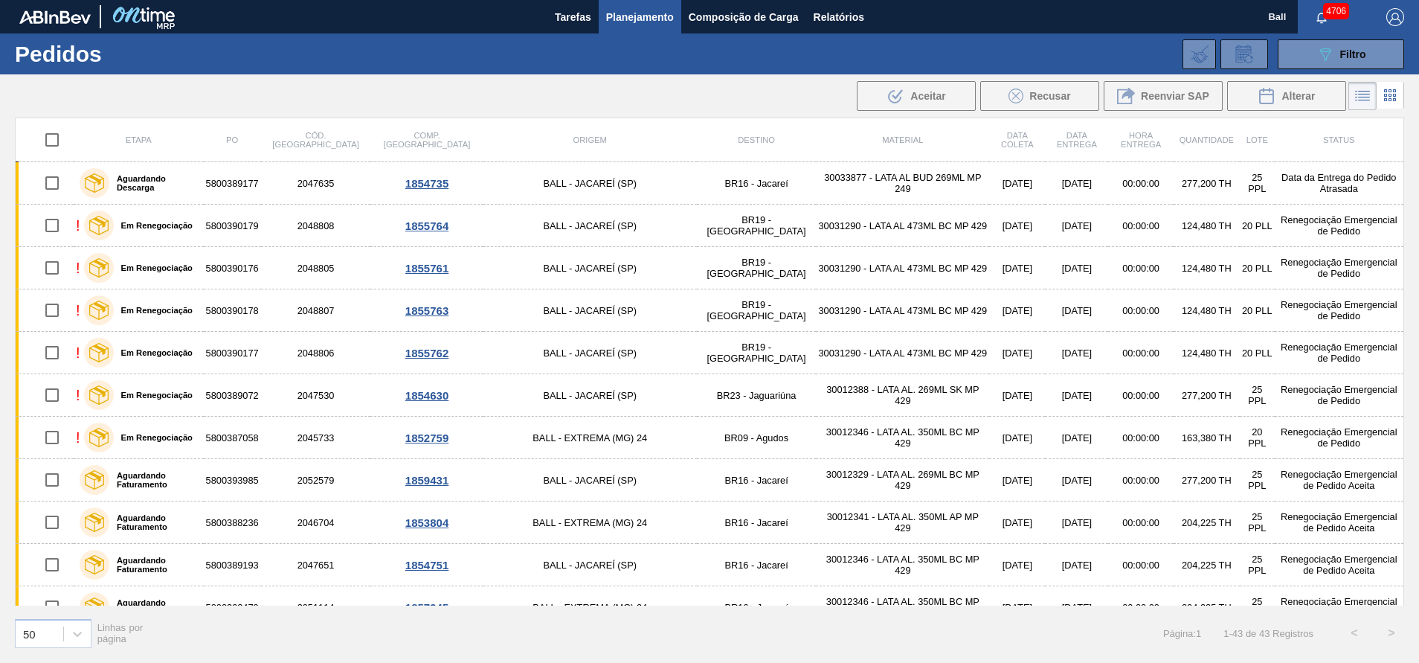
checkbox input "true"
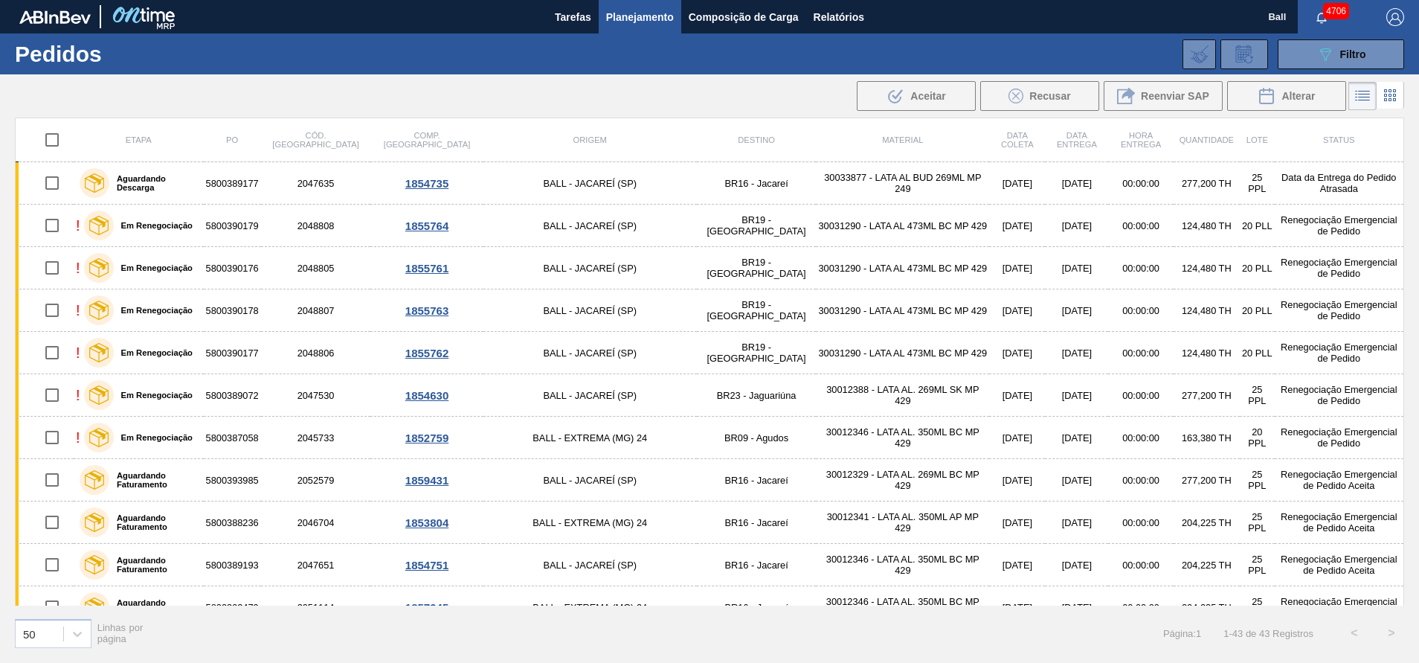
checkbox input "true"
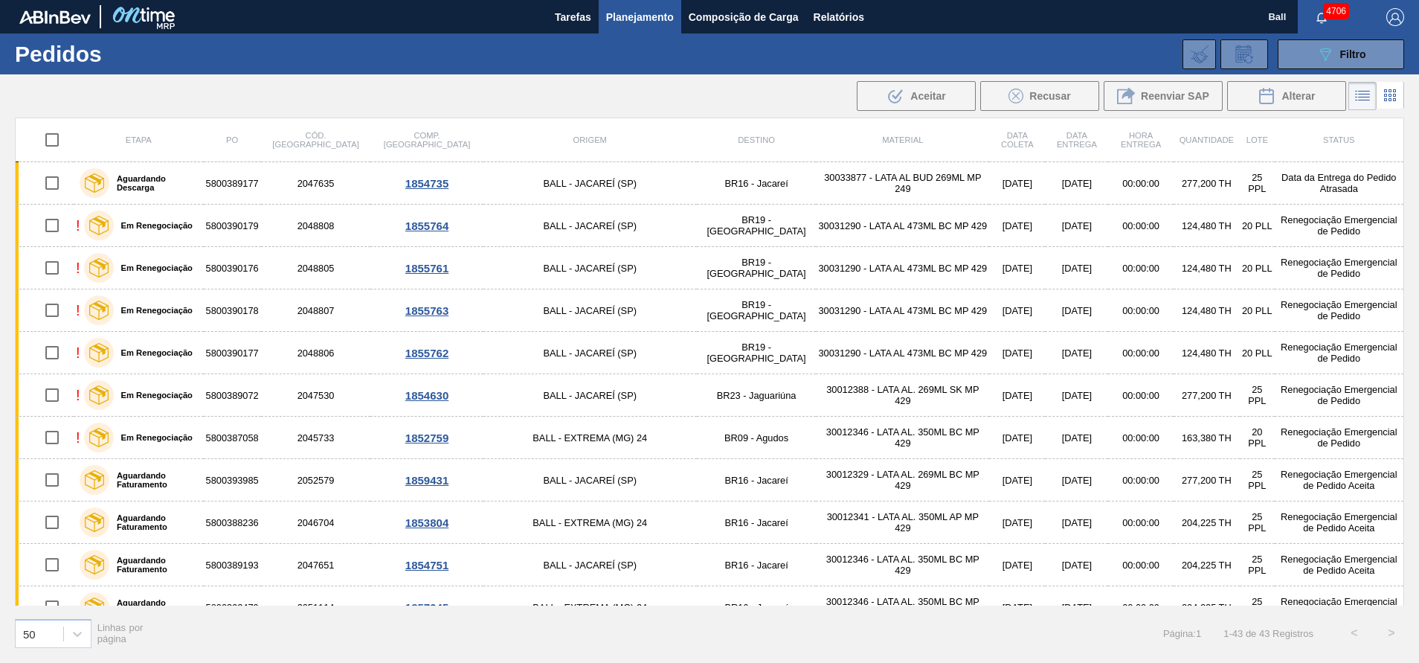
checkbox input "true"
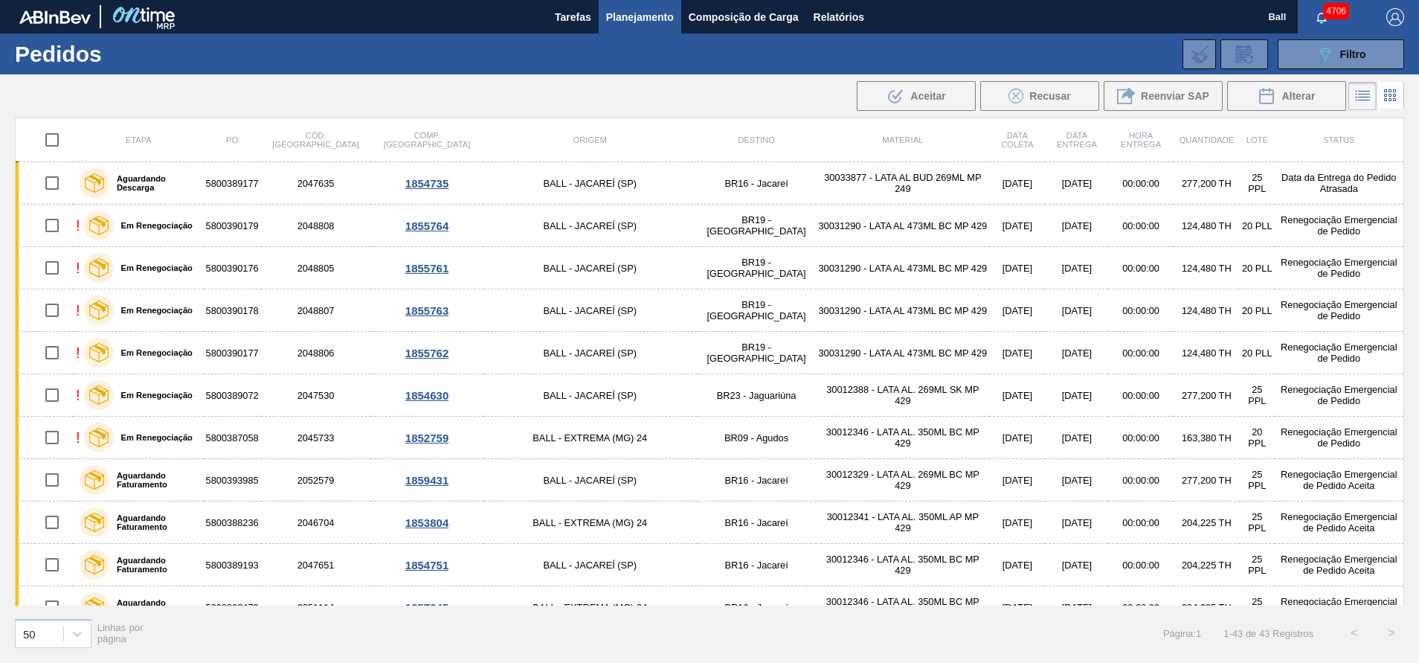
checkbox input "true"
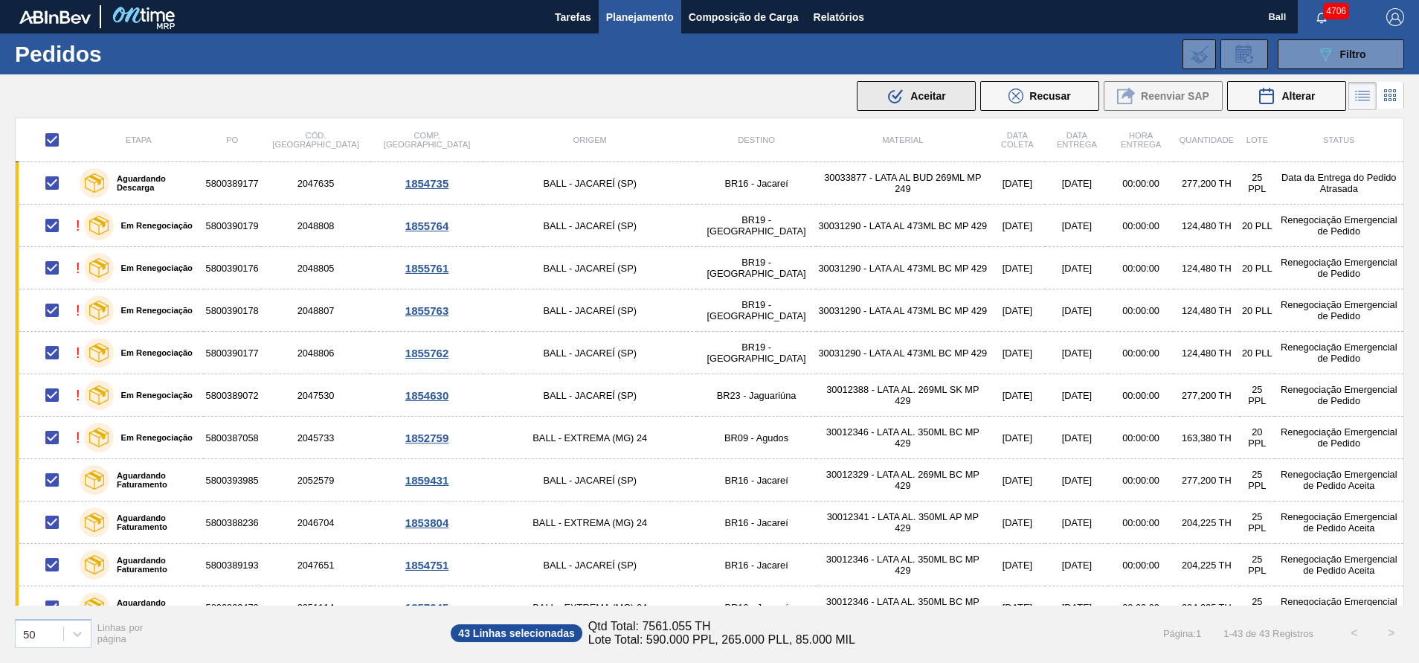
click at [932, 108] on button ".b{fill:var(--color-action-default)} Aceitar" at bounding box center [916, 96] width 119 height 30
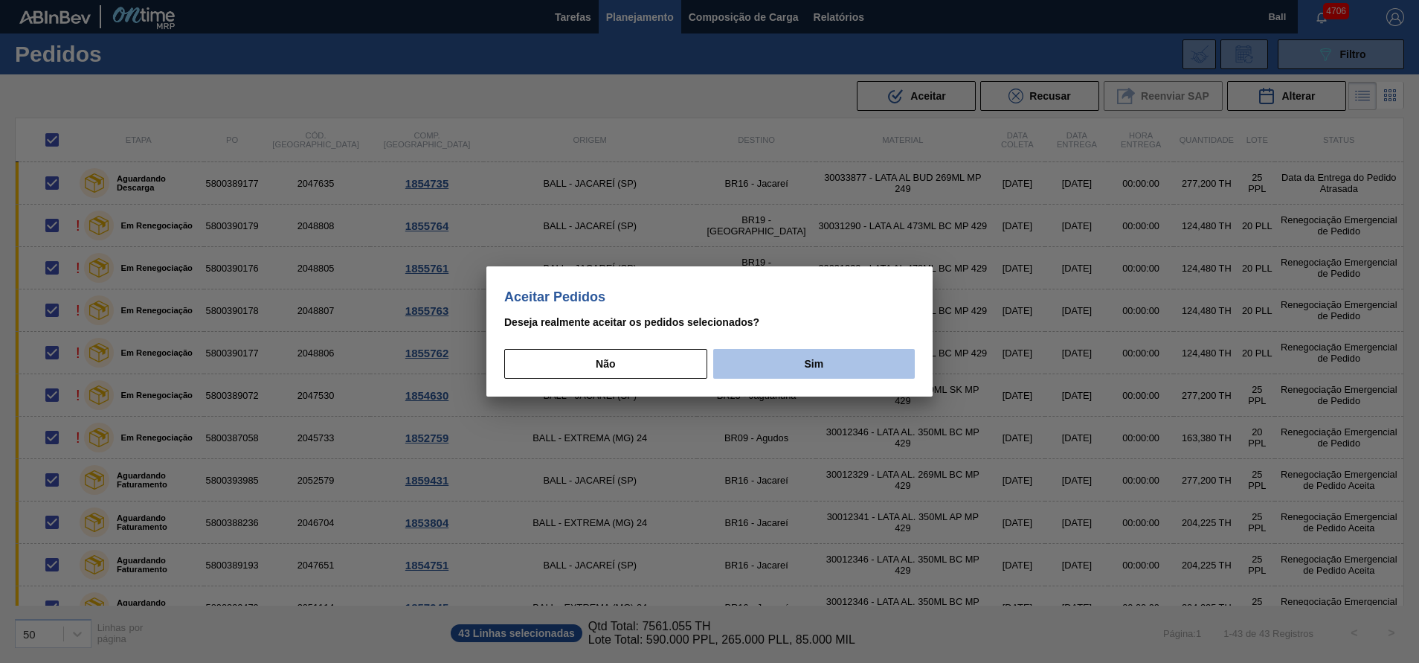
click at [840, 356] on button "Sim" at bounding box center [814, 364] width 202 height 30
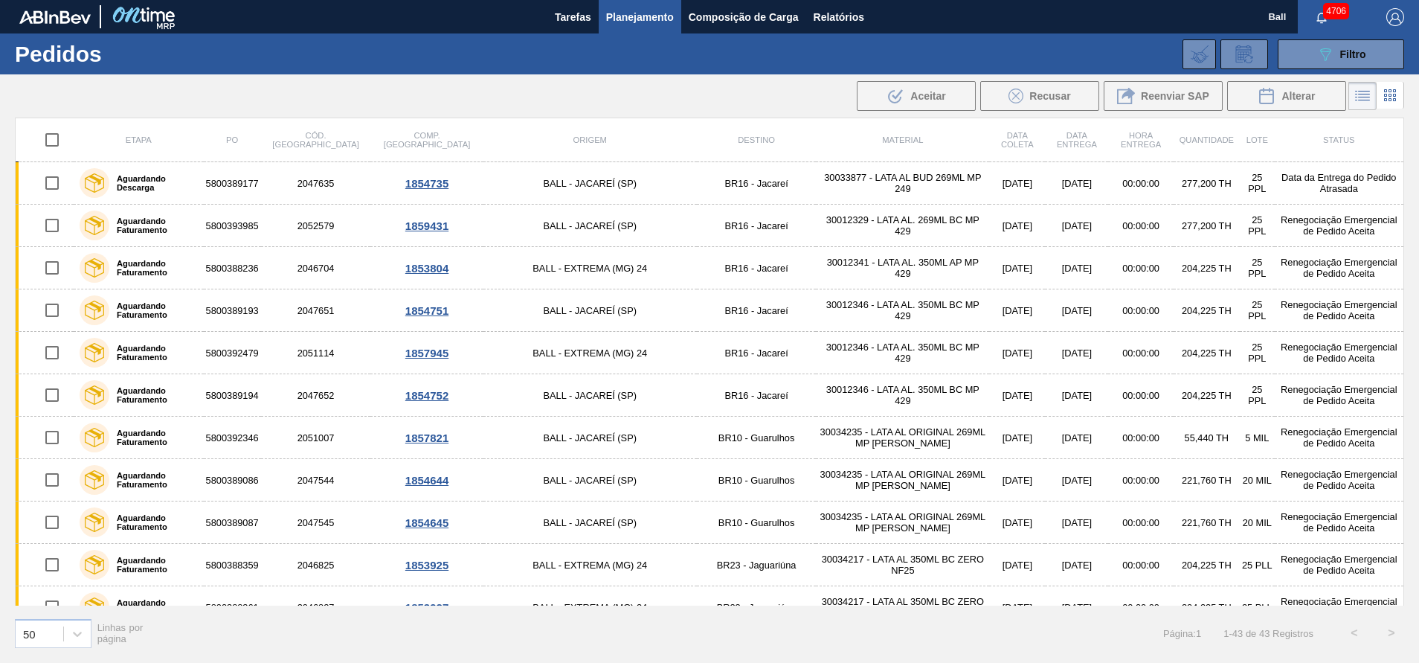
click at [46, 132] on input "checkbox" at bounding box center [51, 139] width 31 height 31
checkbox input "true"
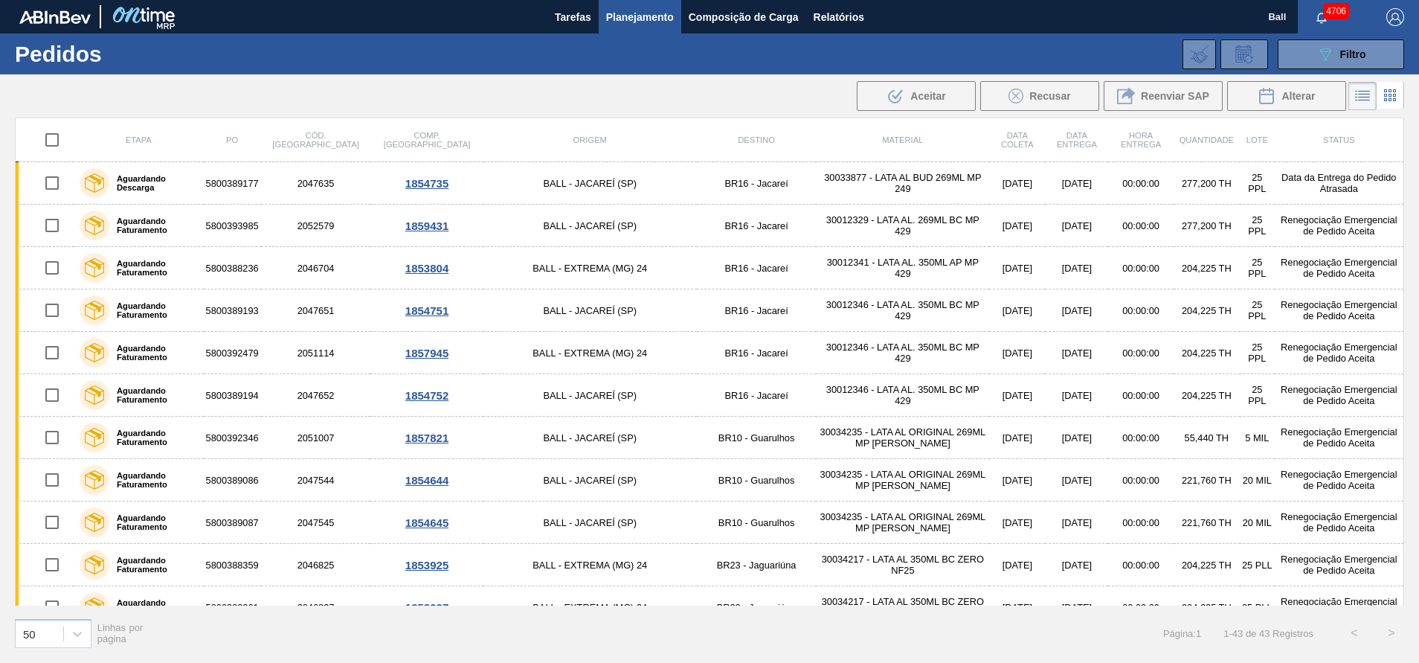
checkbox input "true"
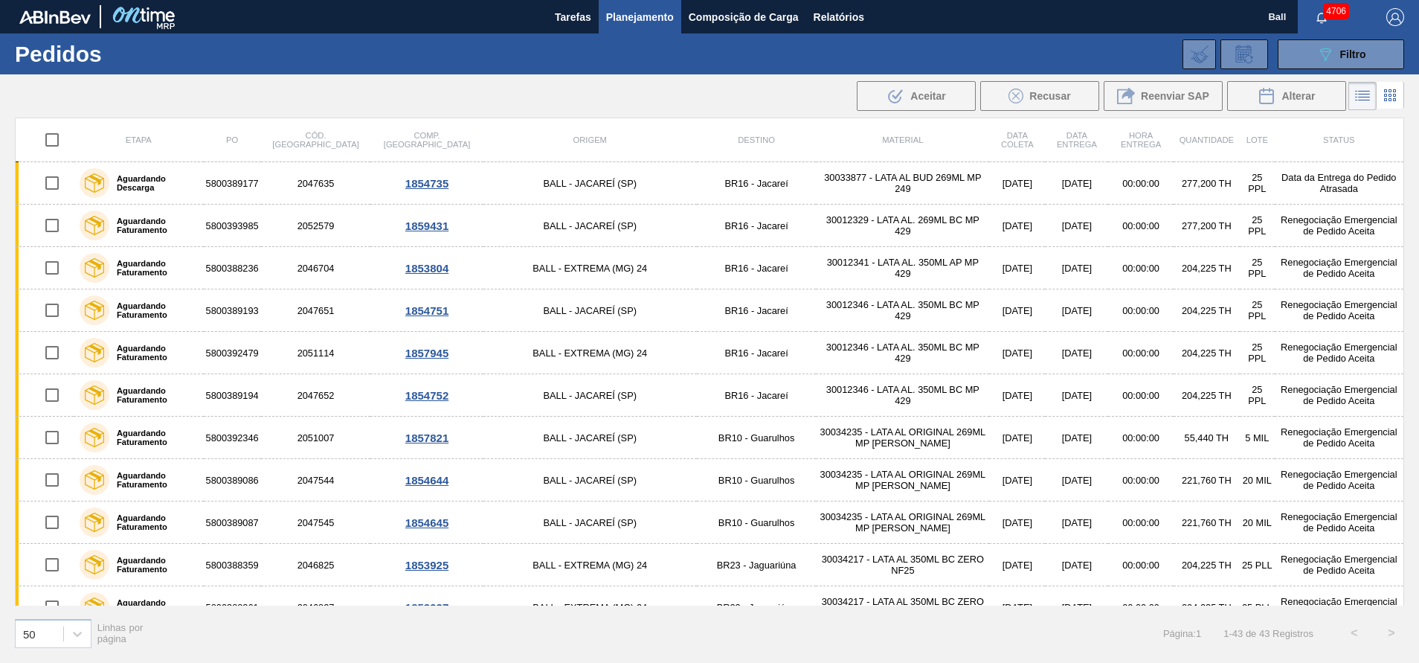
checkbox input "true"
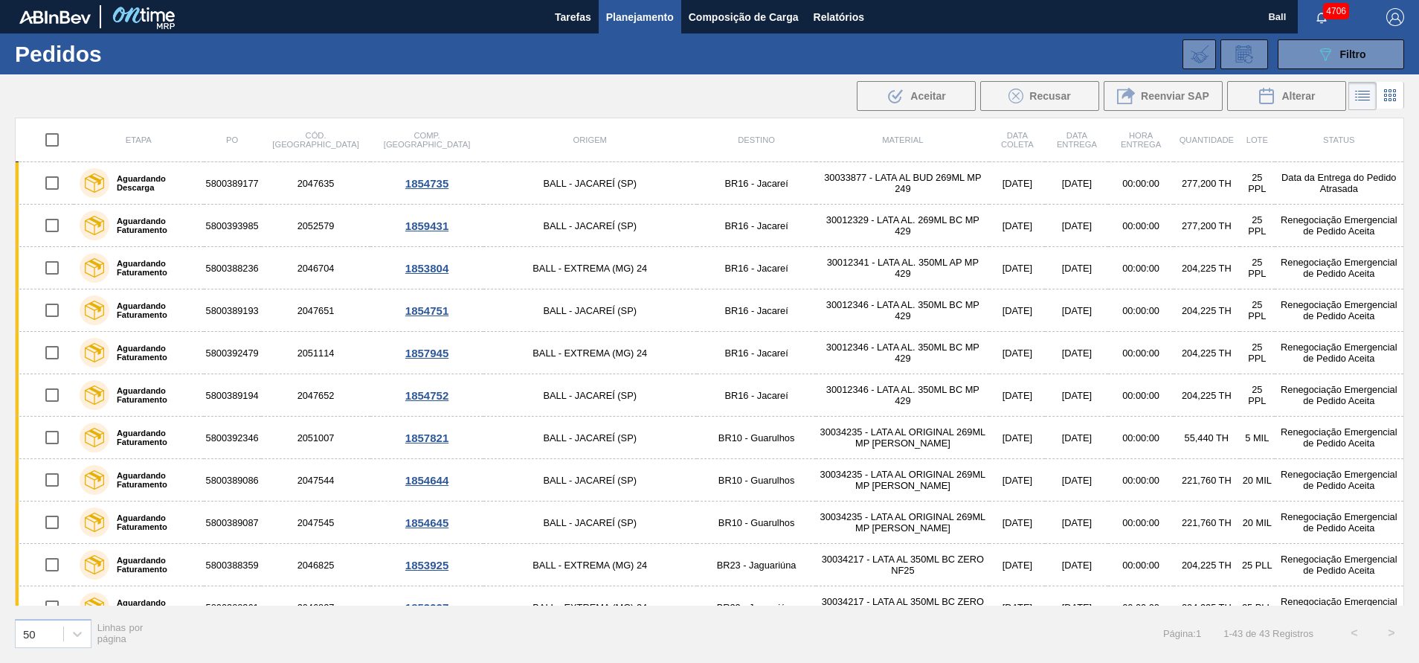
checkbox input "true"
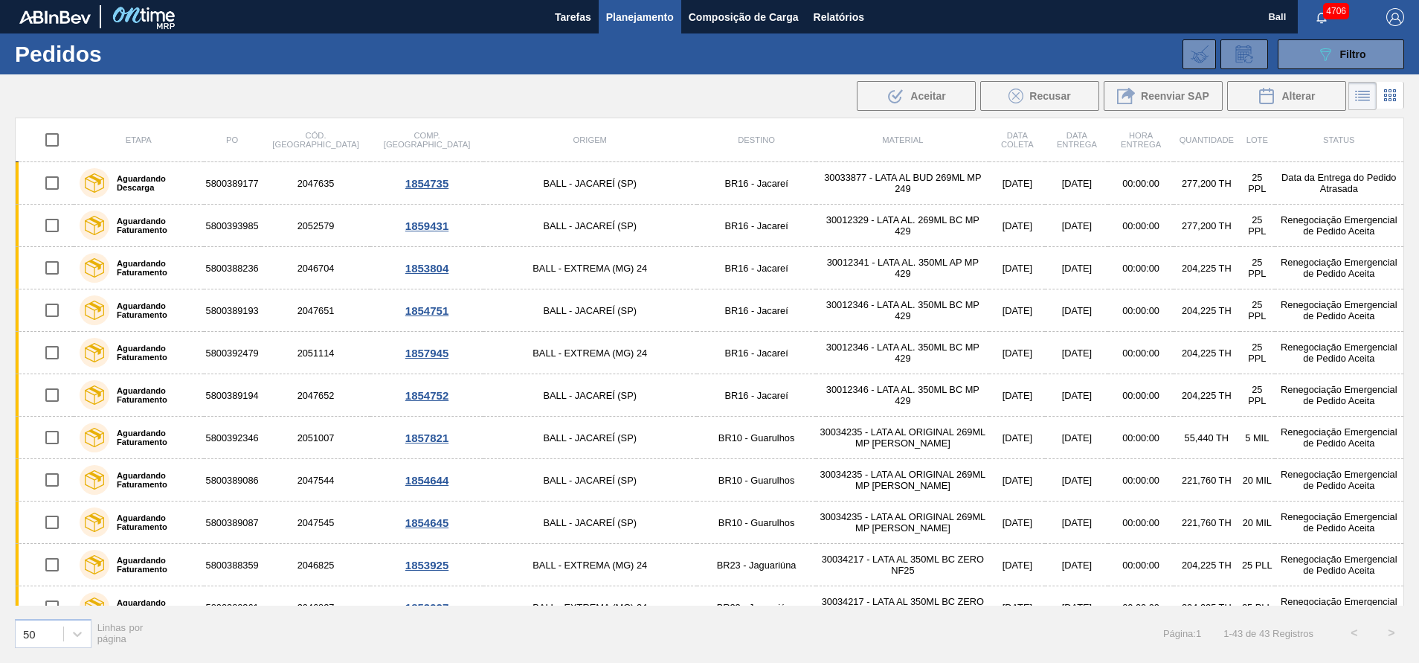
checkbox input "true"
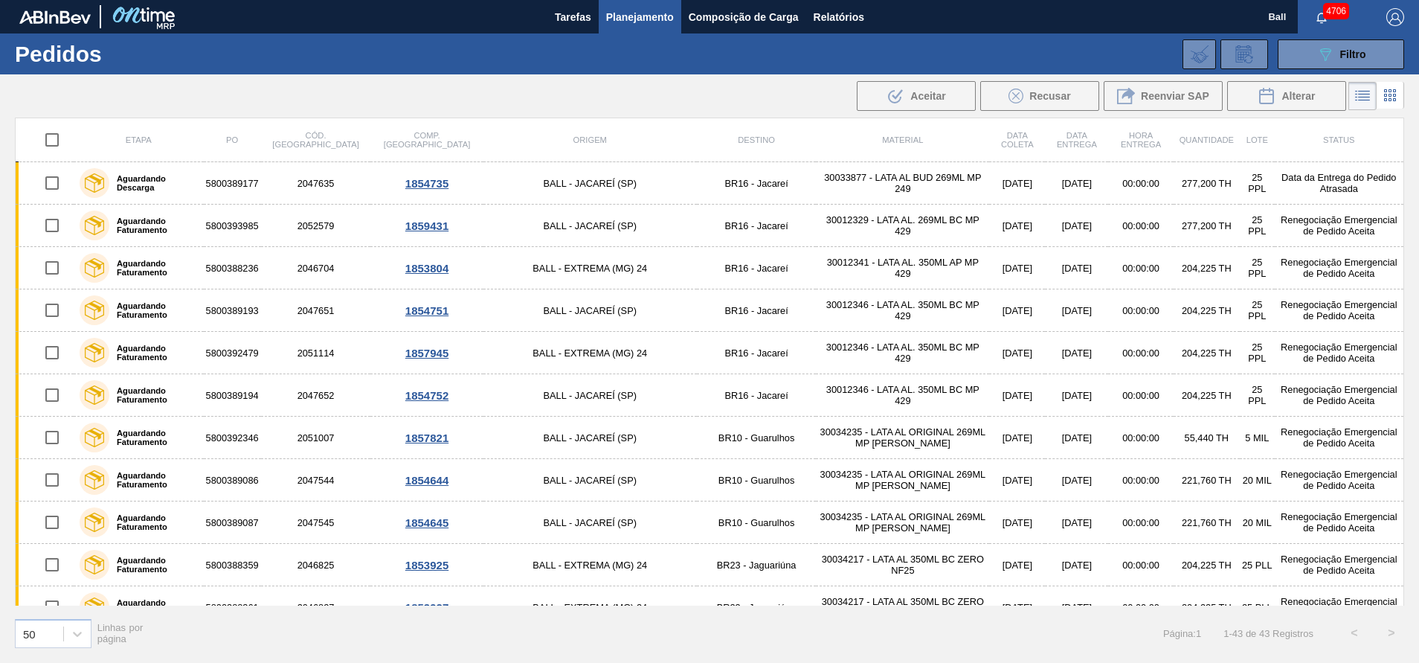
checkbox input "true"
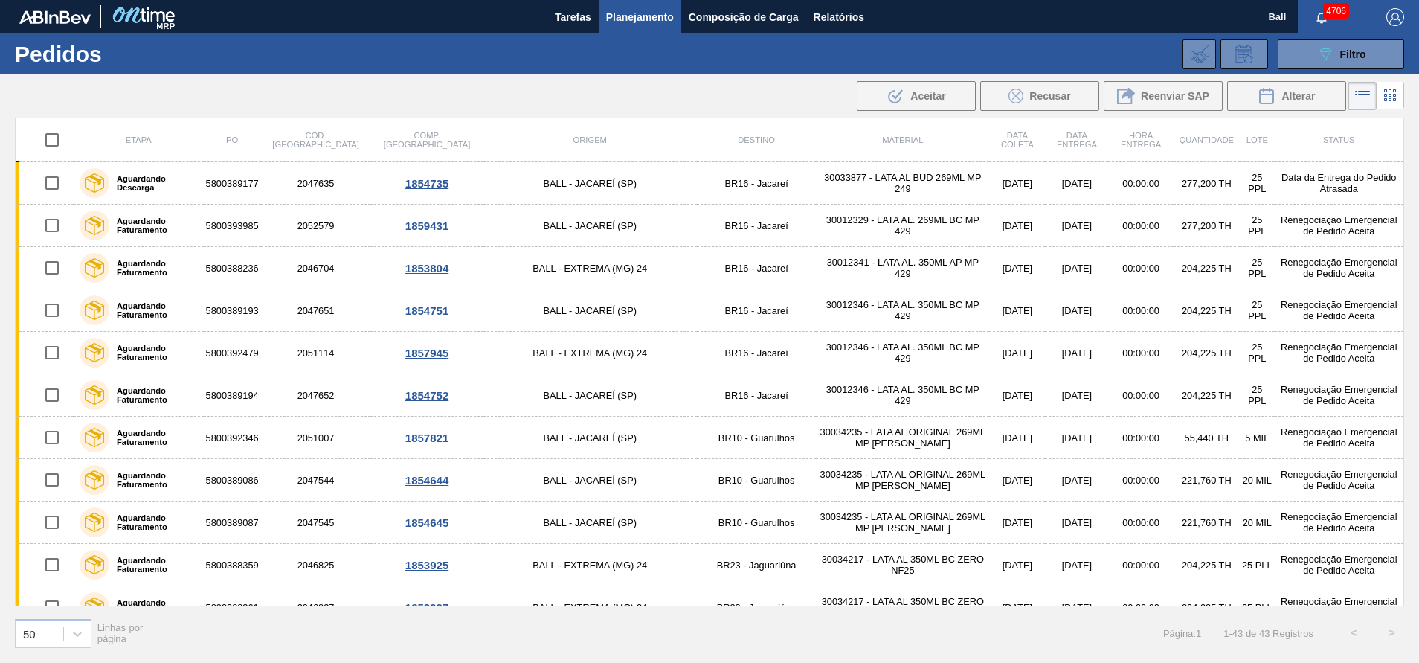
checkbox input "true"
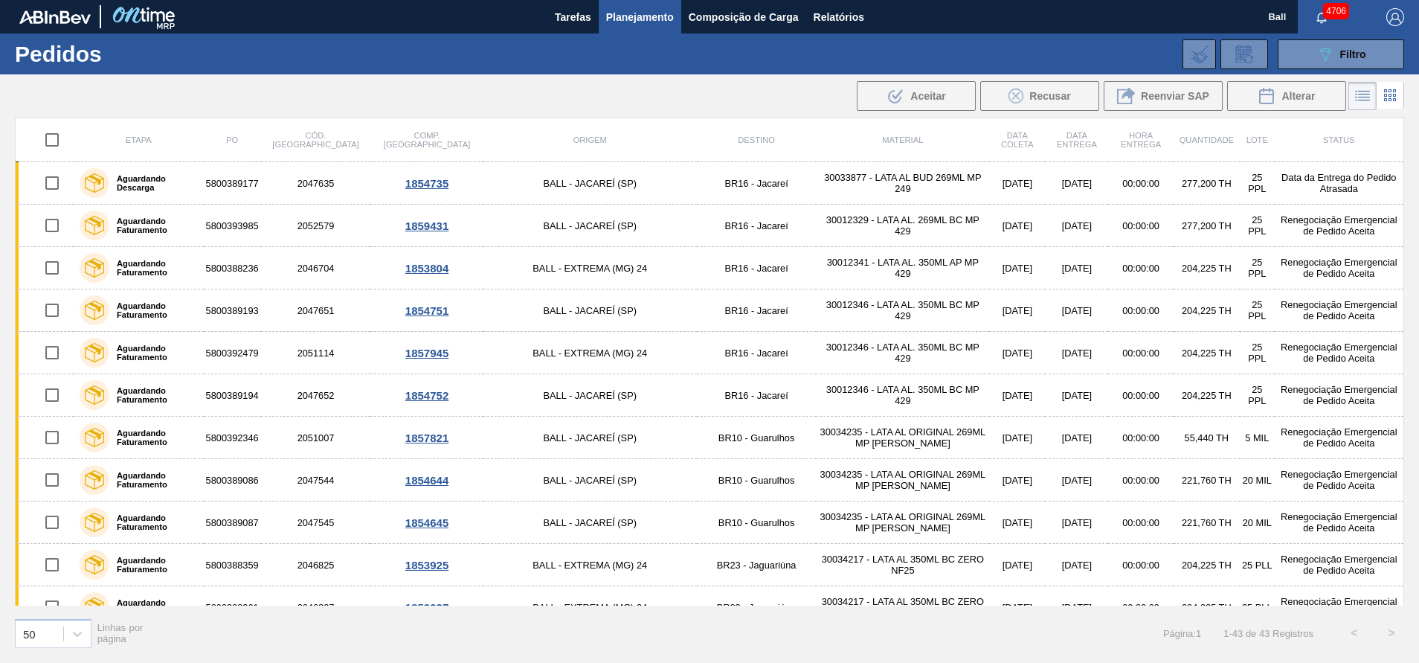
checkbox input "true"
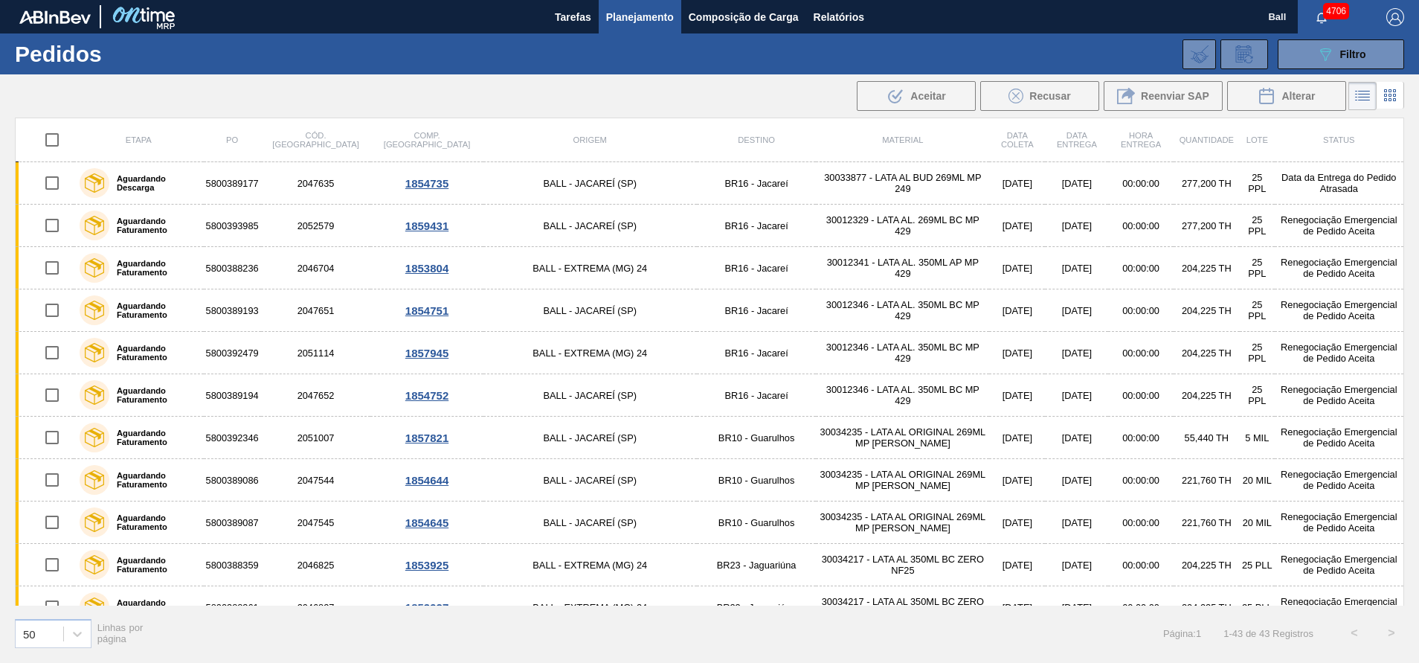
checkbox input "true"
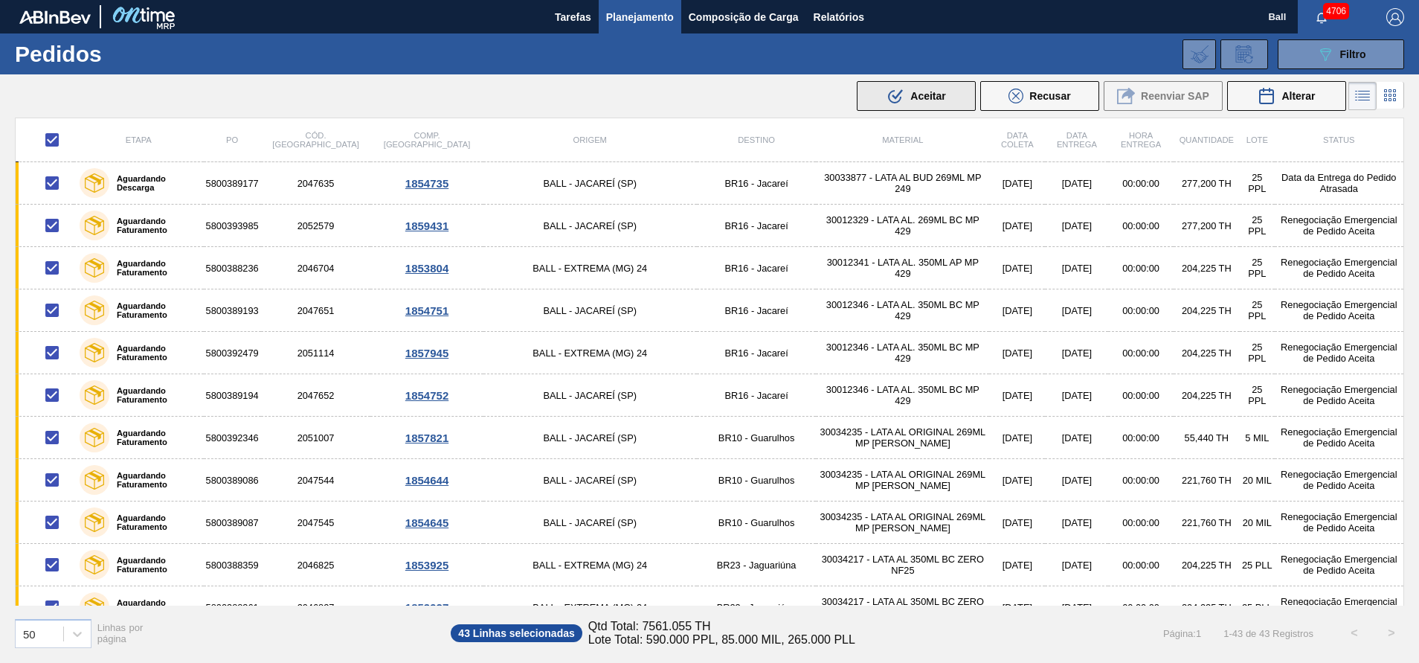
click at [941, 109] on button ".b{fill:var(--color-action-default)} Aceitar" at bounding box center [916, 96] width 119 height 30
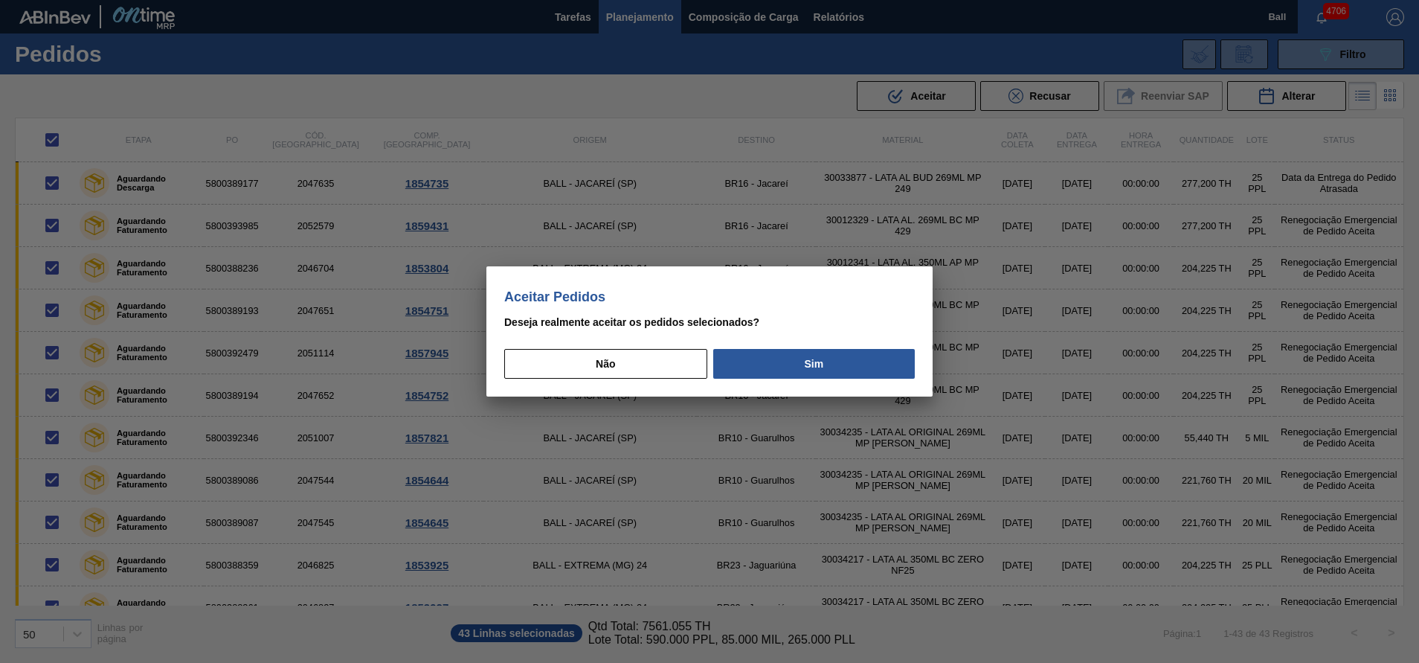
click at [829, 349] on button "Sim" at bounding box center [814, 364] width 202 height 30
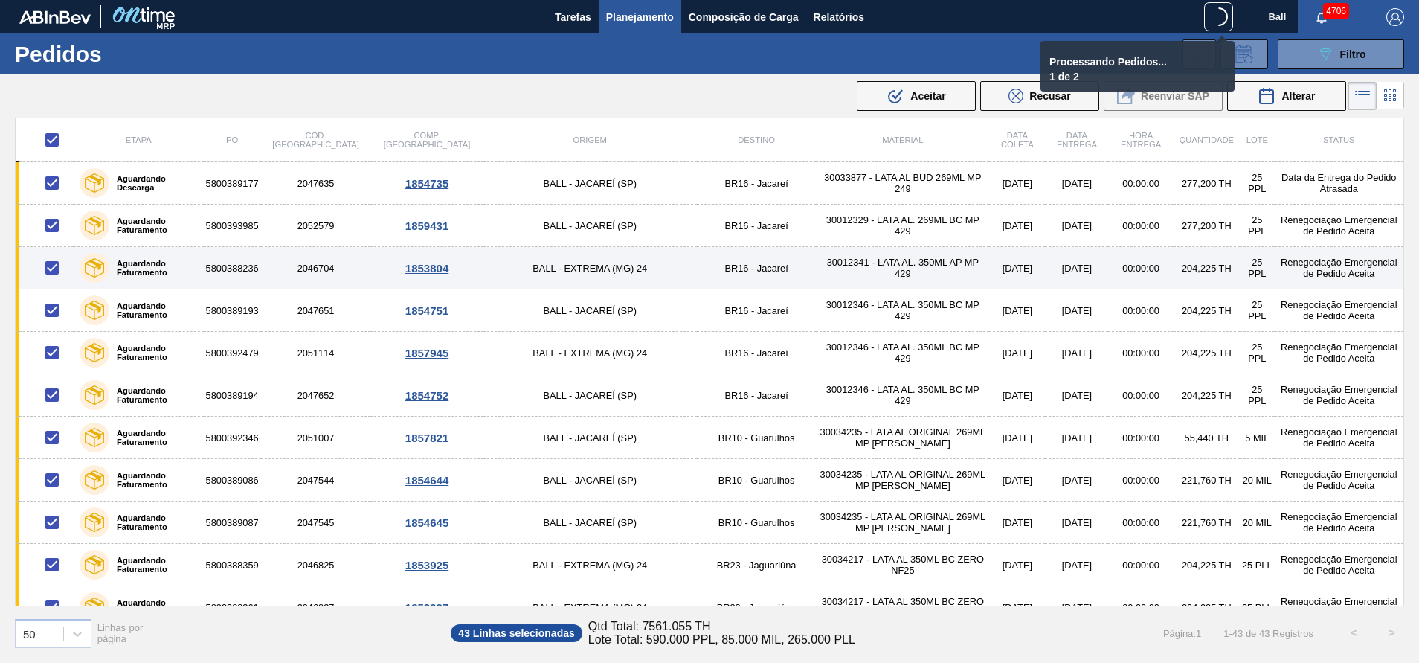
checkbox input "false"
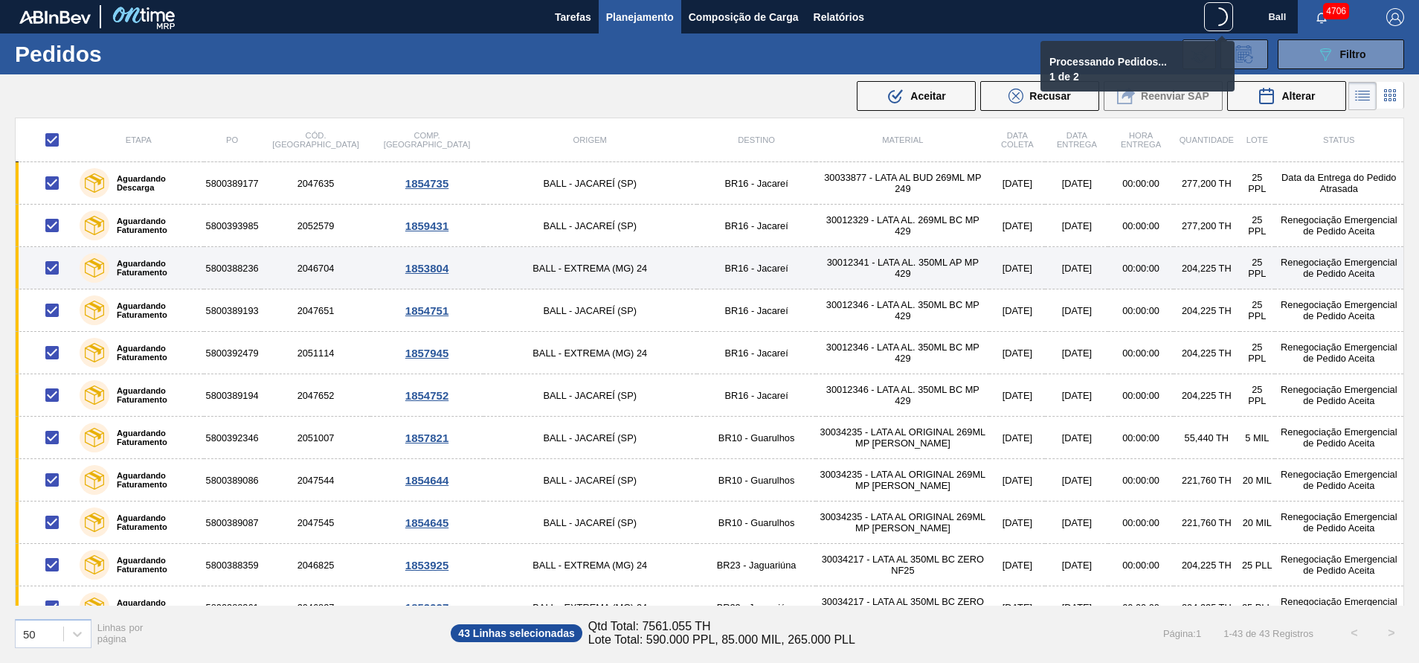
checkbox input "false"
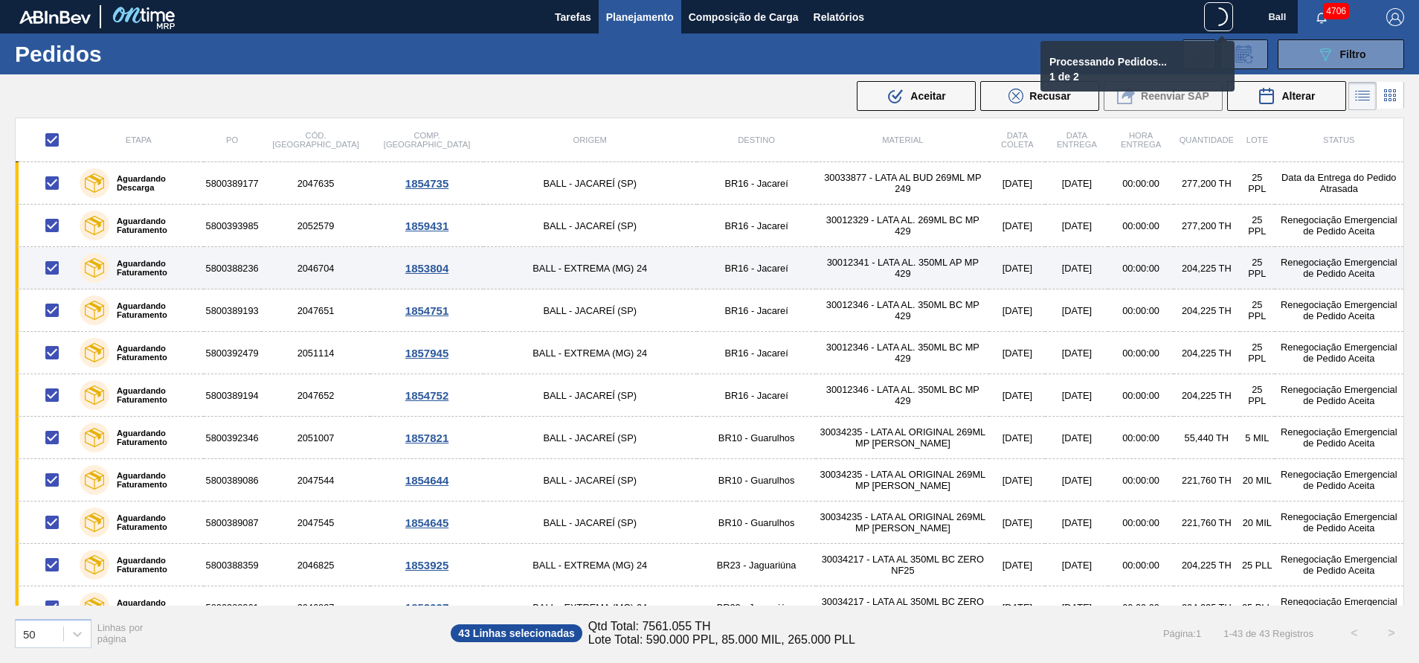
checkbox input "false"
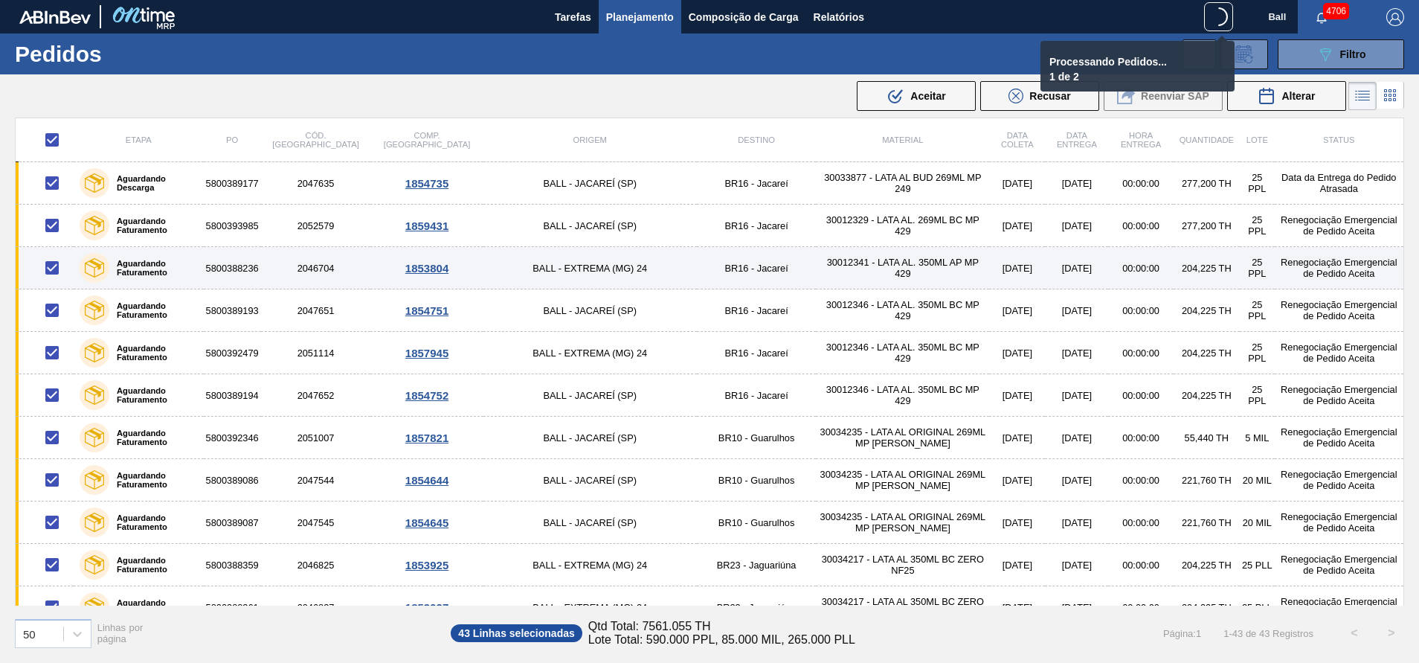
checkbox input "false"
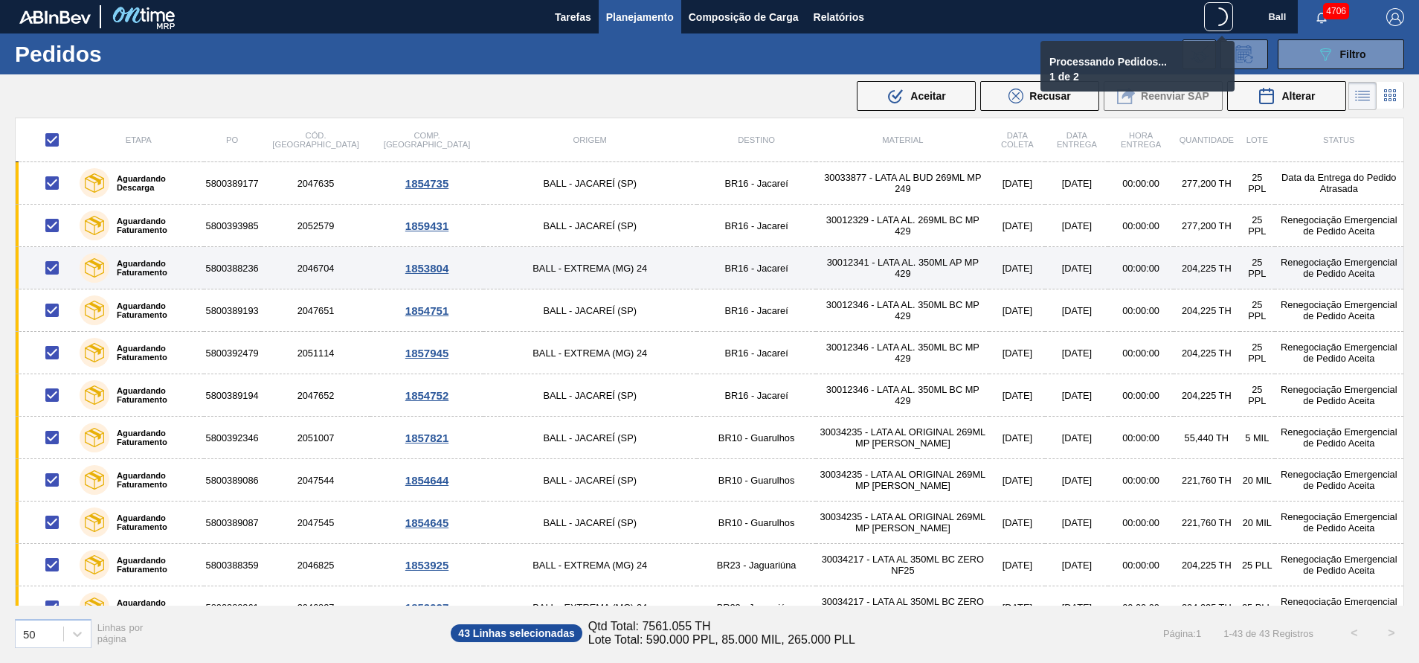
checkbox input "false"
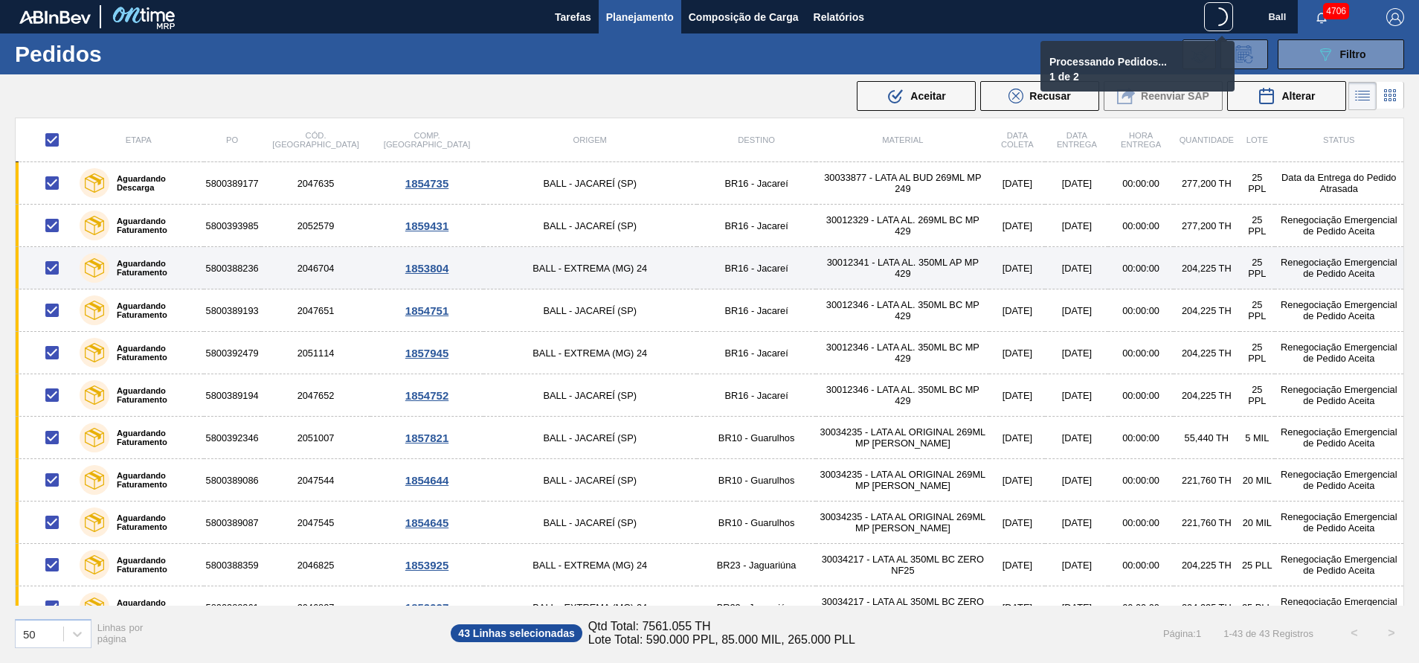
checkbox input "false"
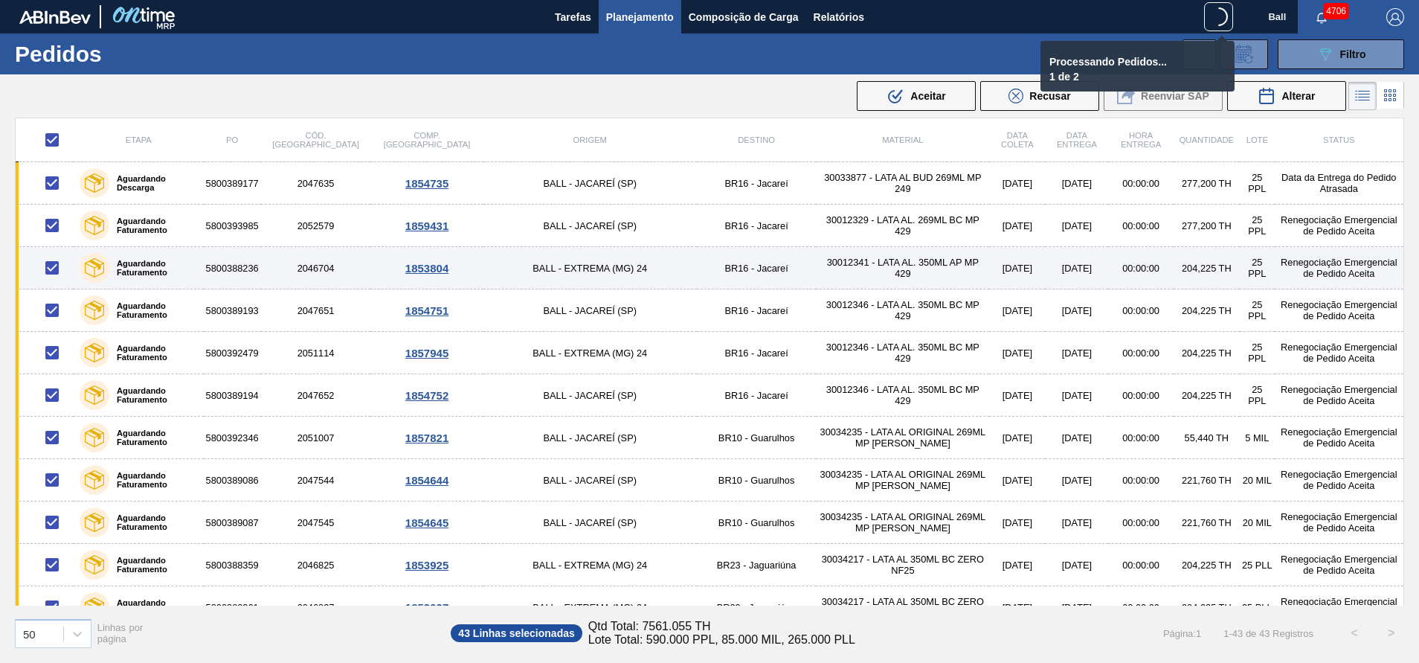
checkbox input "false"
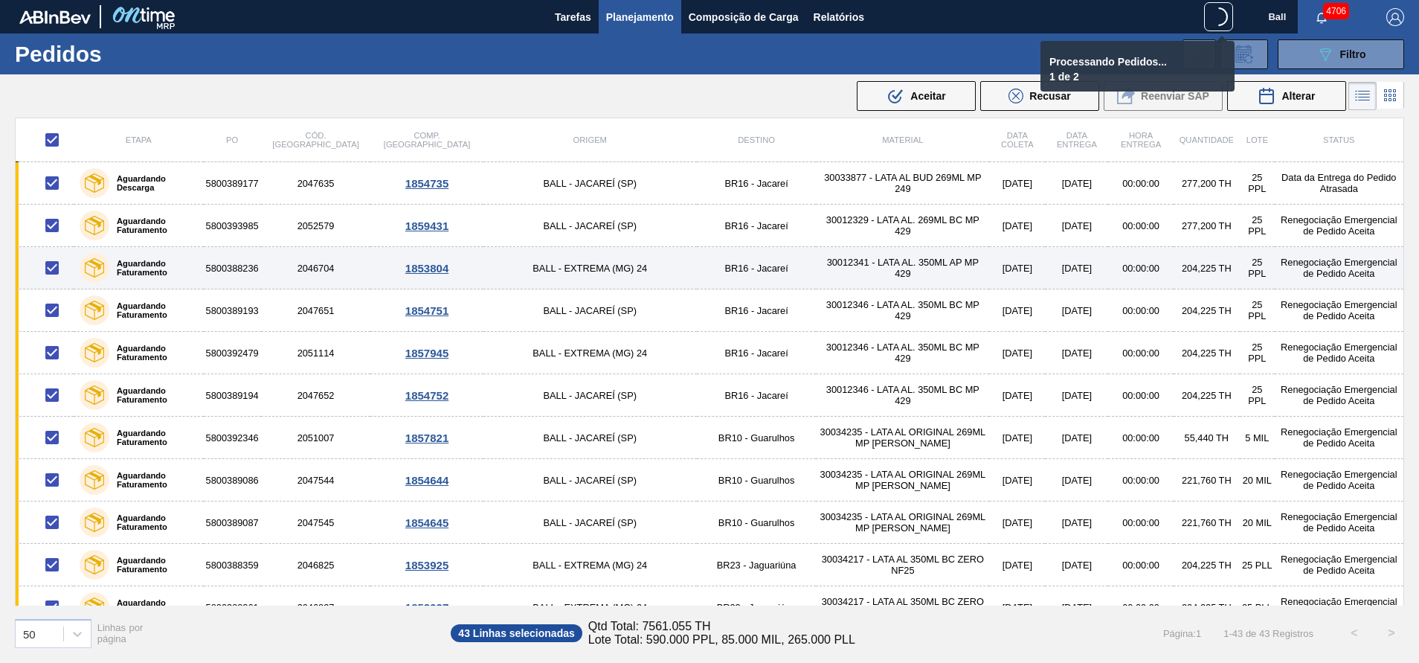
checkbox input "false"
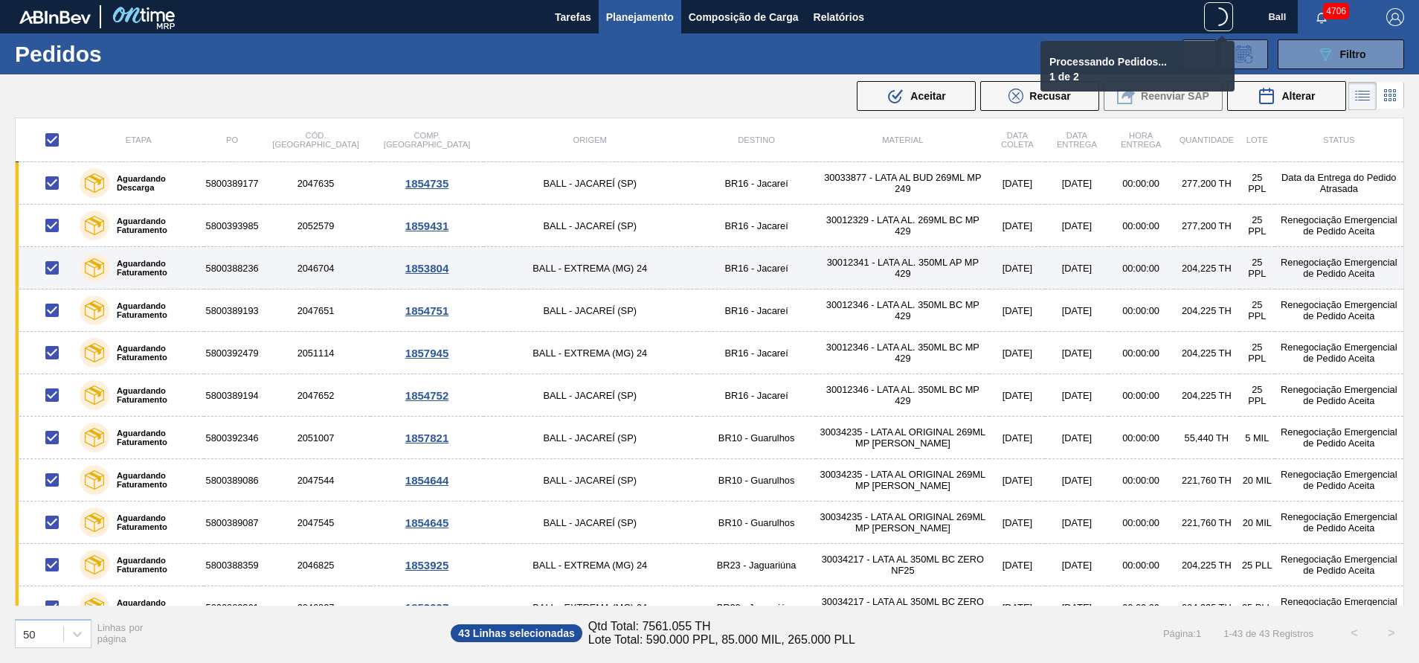
checkbox input "false"
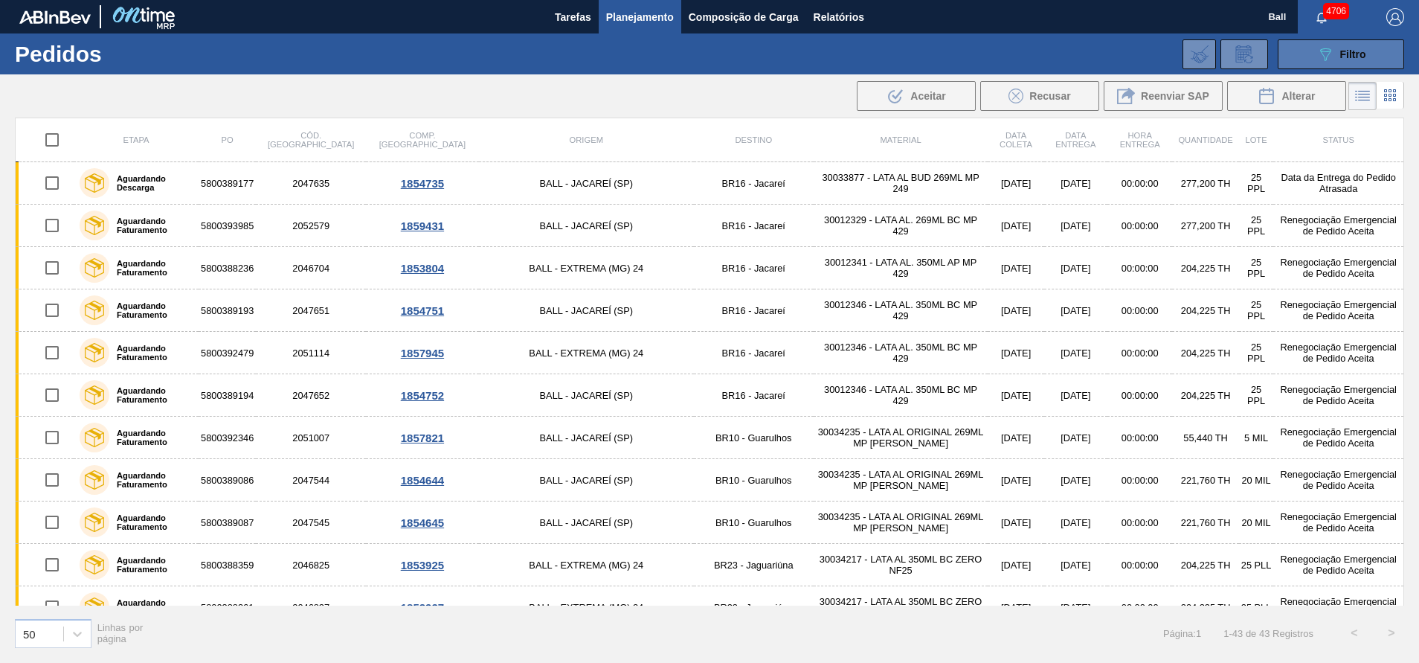
click at [1341, 42] on button "089F7B8B-B2A5-4AFE-B5C0-19BA573D28AC Filtro" at bounding box center [1341, 54] width 126 height 30
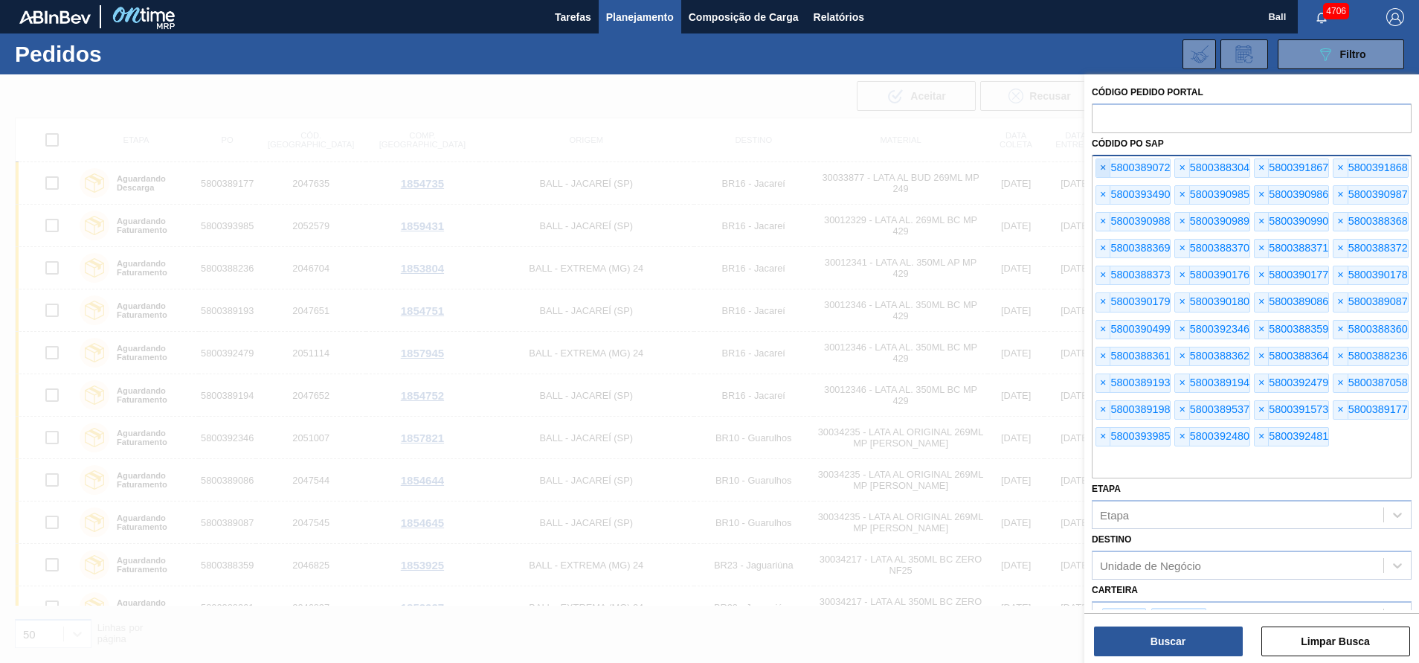
click at [1107, 172] on span "×" at bounding box center [1103, 168] width 14 height 18
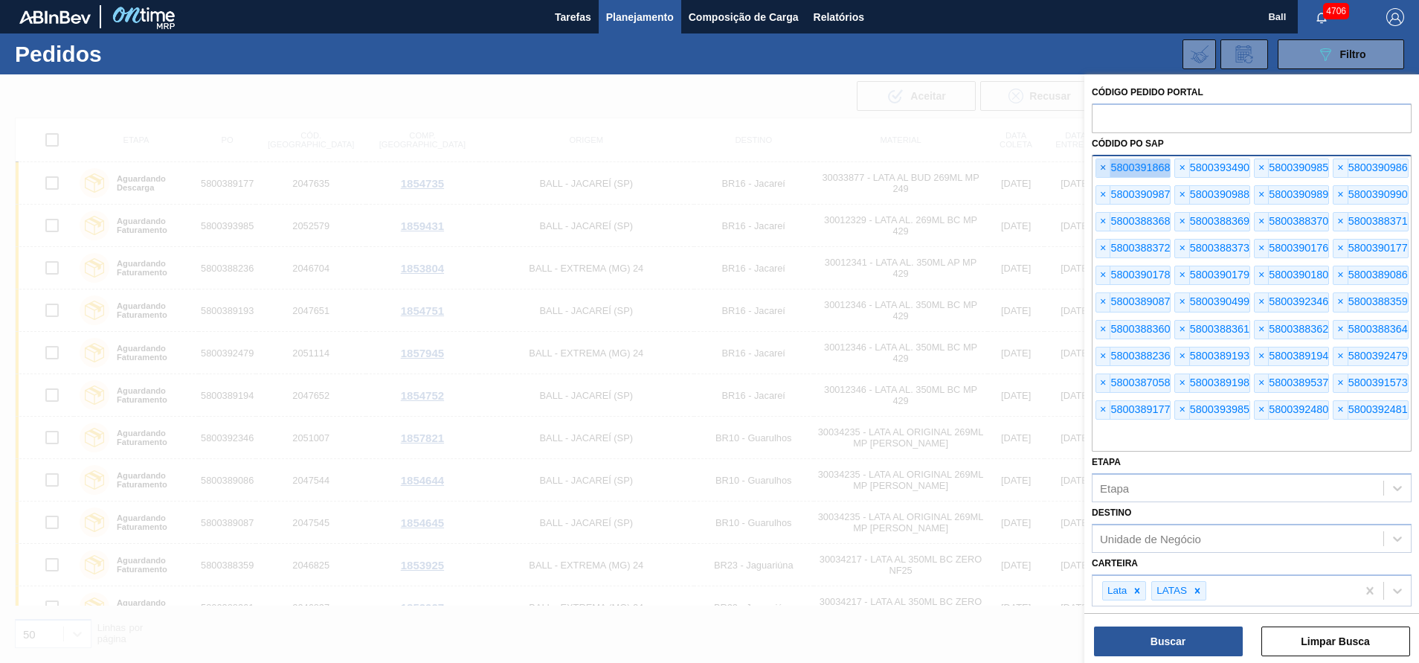
click at [1107, 172] on span "×" at bounding box center [1103, 168] width 14 height 18
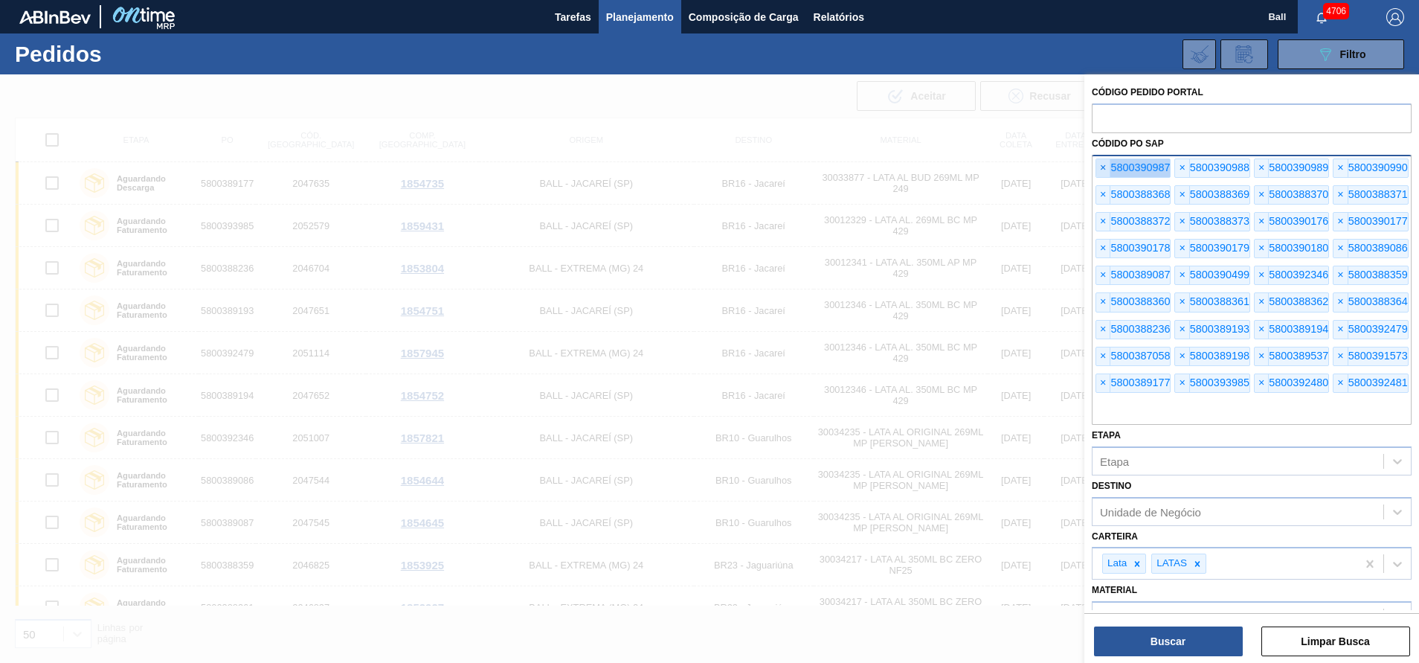
click at [1107, 172] on span "×" at bounding box center [1103, 168] width 14 height 18
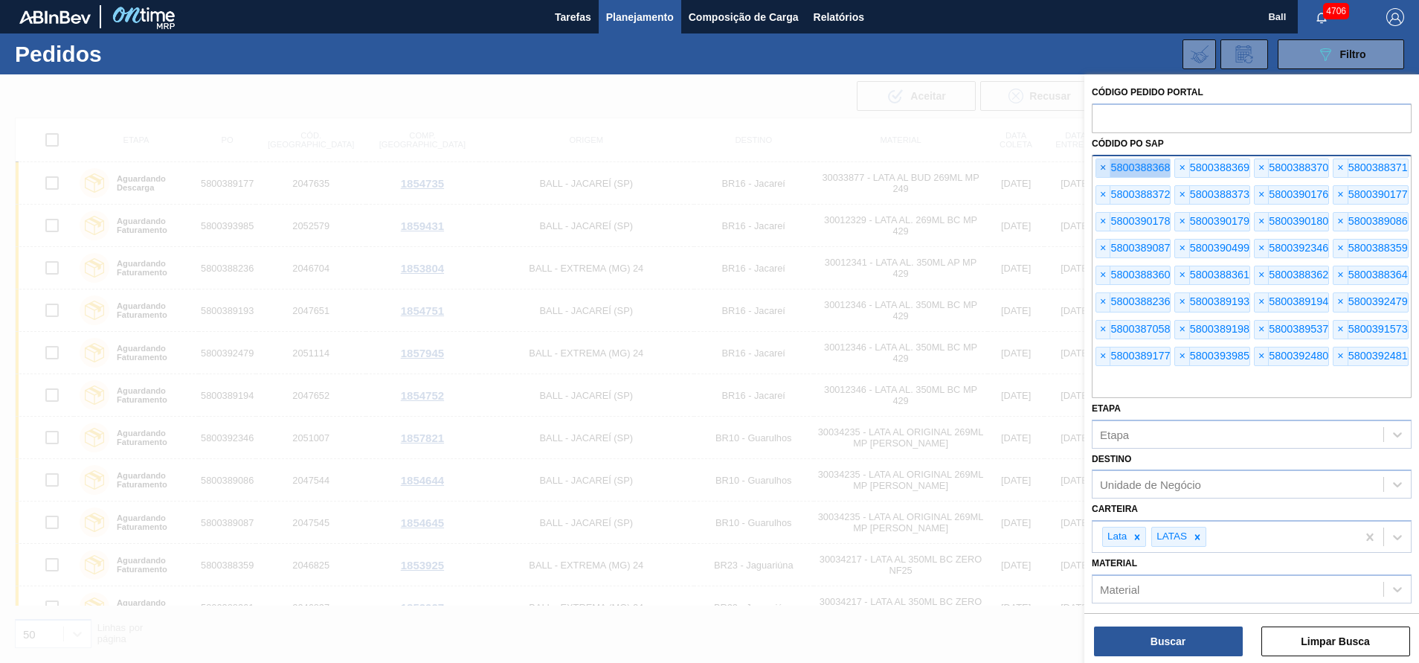
click at [1107, 172] on span "×" at bounding box center [1103, 168] width 14 height 18
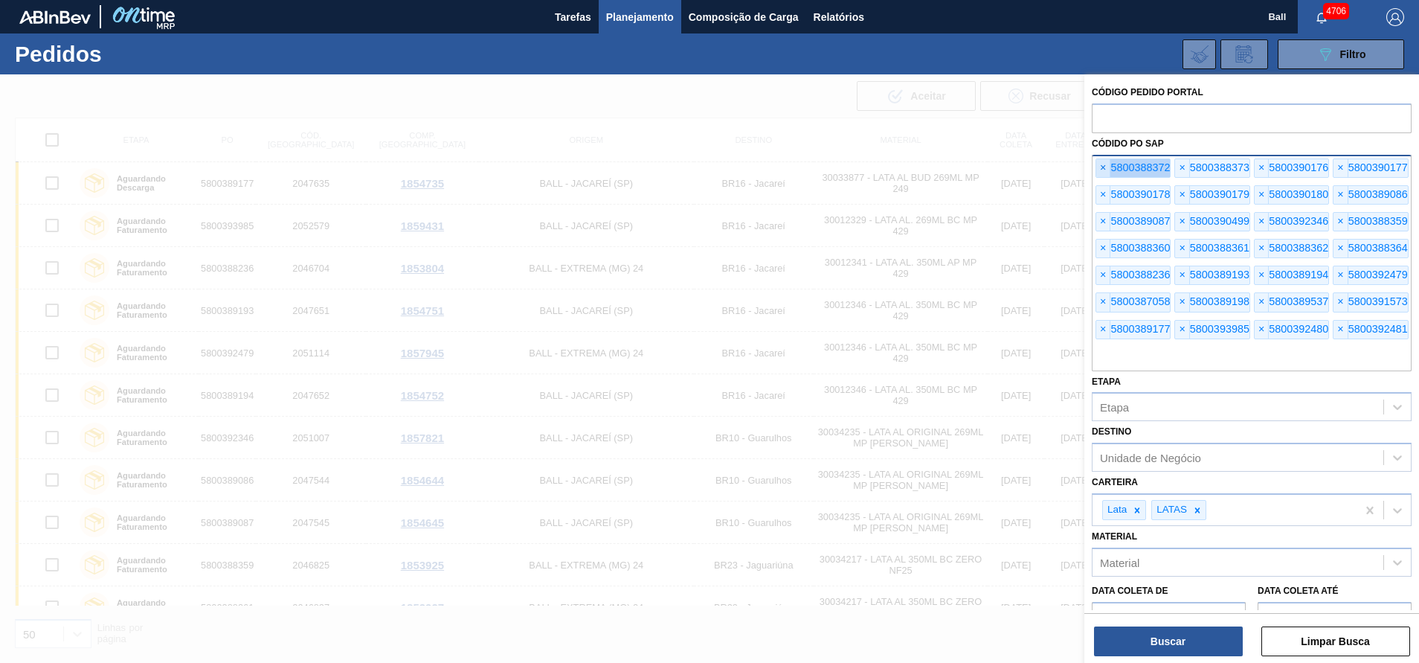
click at [1107, 172] on span "×" at bounding box center [1103, 168] width 14 height 18
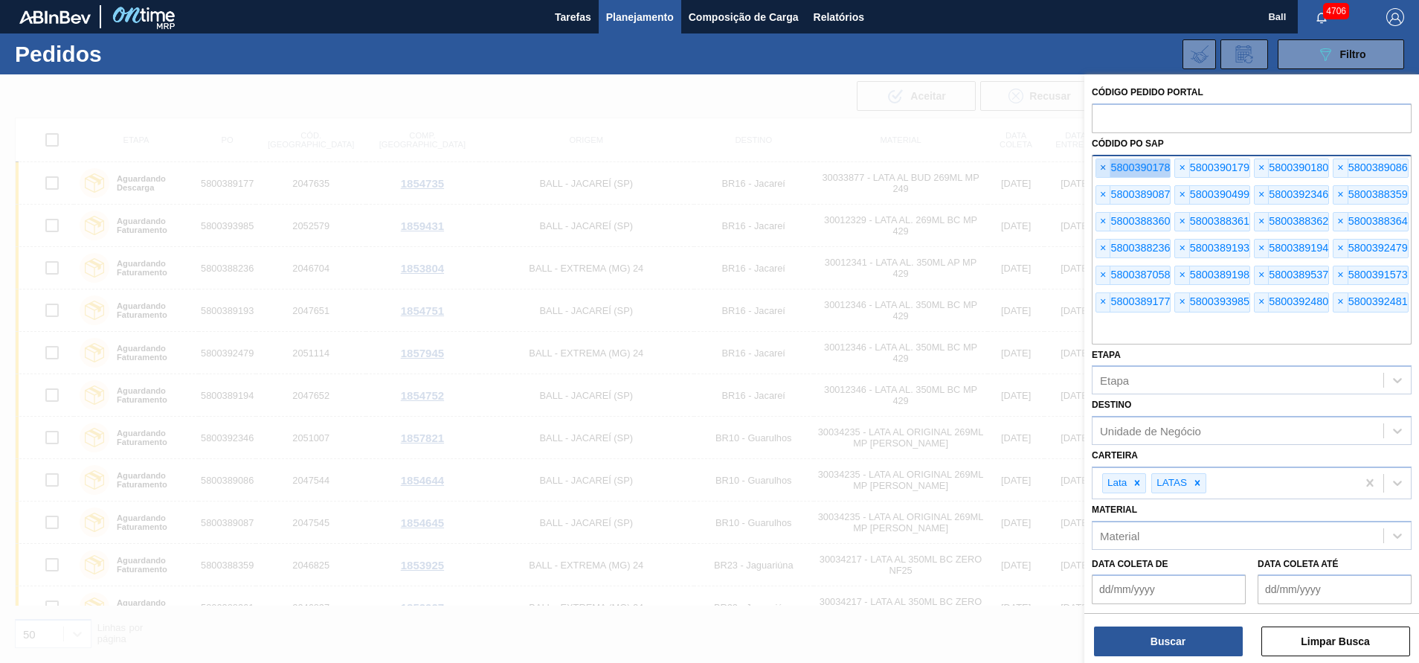
click at [1107, 172] on span "×" at bounding box center [1103, 168] width 14 height 18
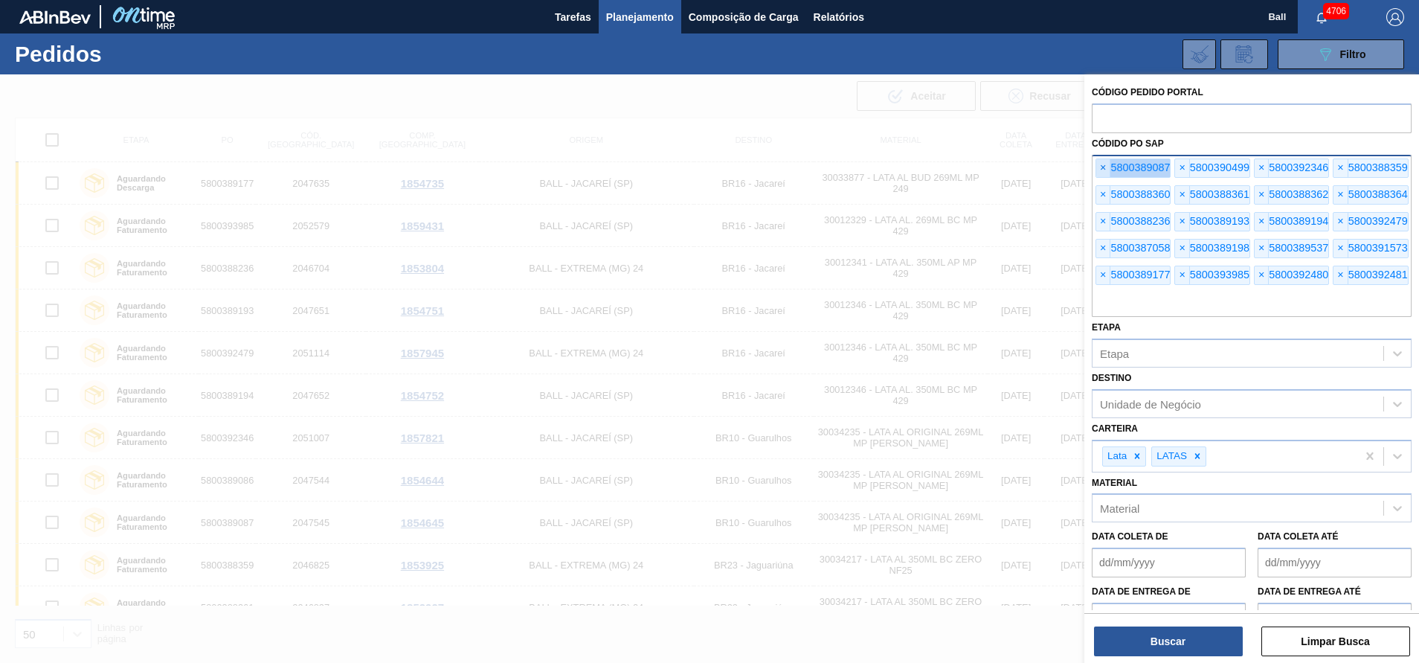
click at [1107, 172] on span "×" at bounding box center [1103, 168] width 14 height 18
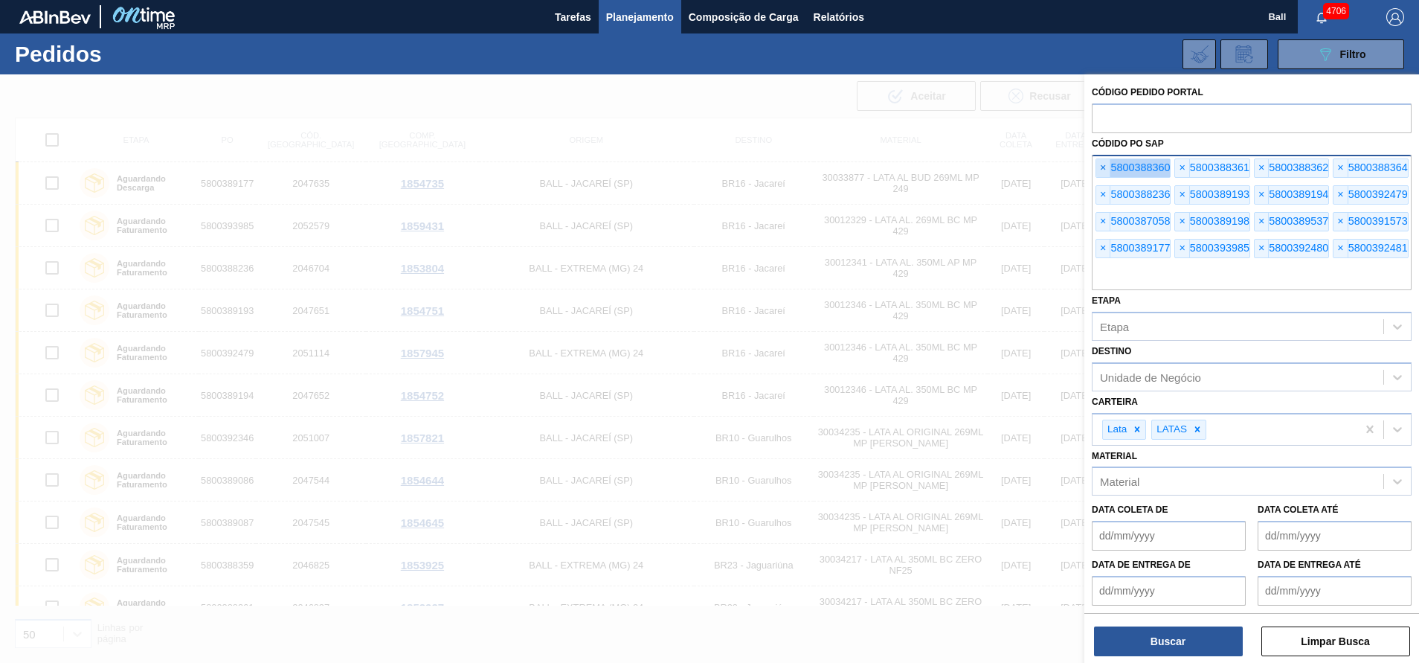
click at [1107, 172] on span "×" at bounding box center [1103, 168] width 14 height 18
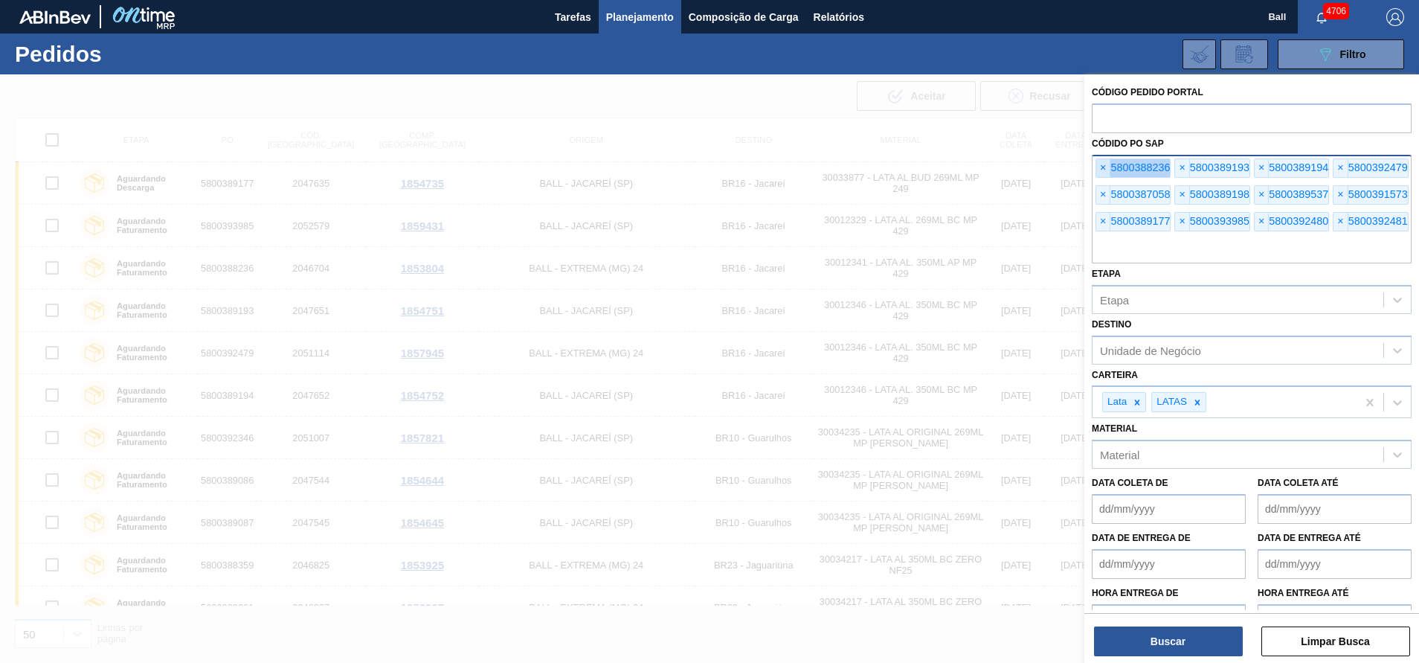
click at [1107, 172] on span "×" at bounding box center [1103, 168] width 14 height 18
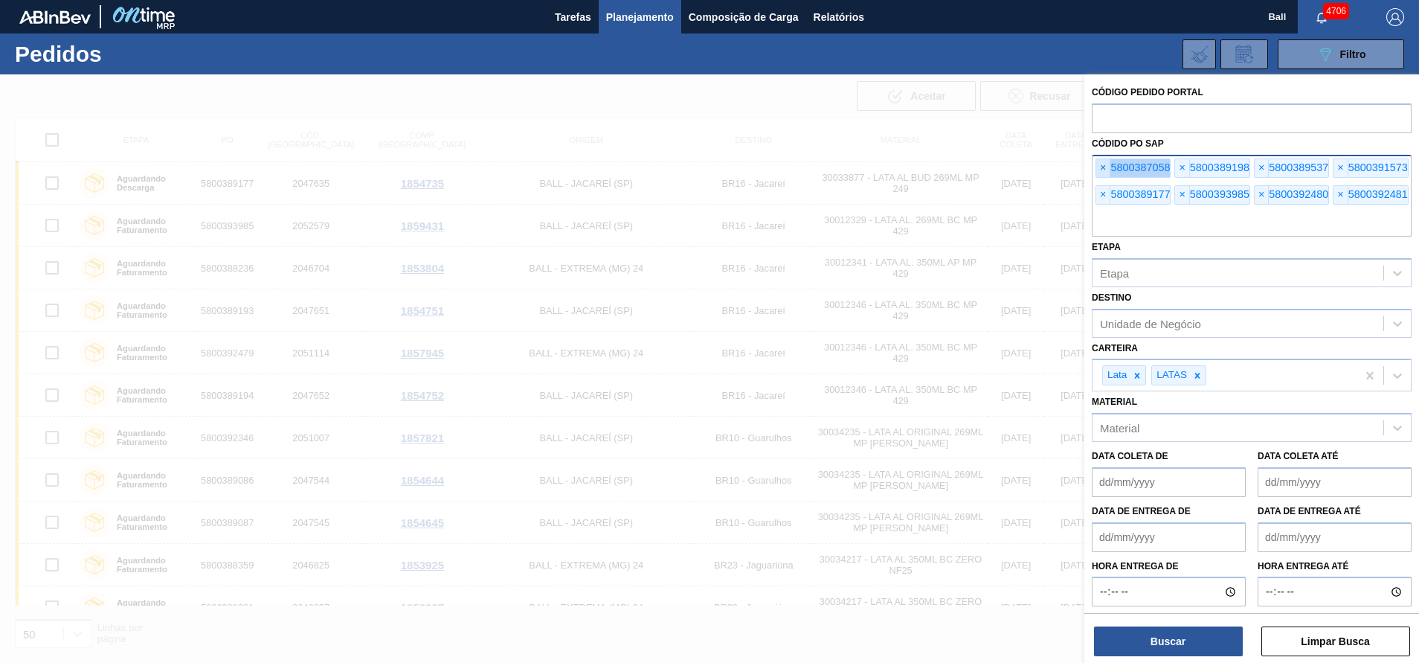
click at [1107, 172] on span "×" at bounding box center [1103, 168] width 14 height 18
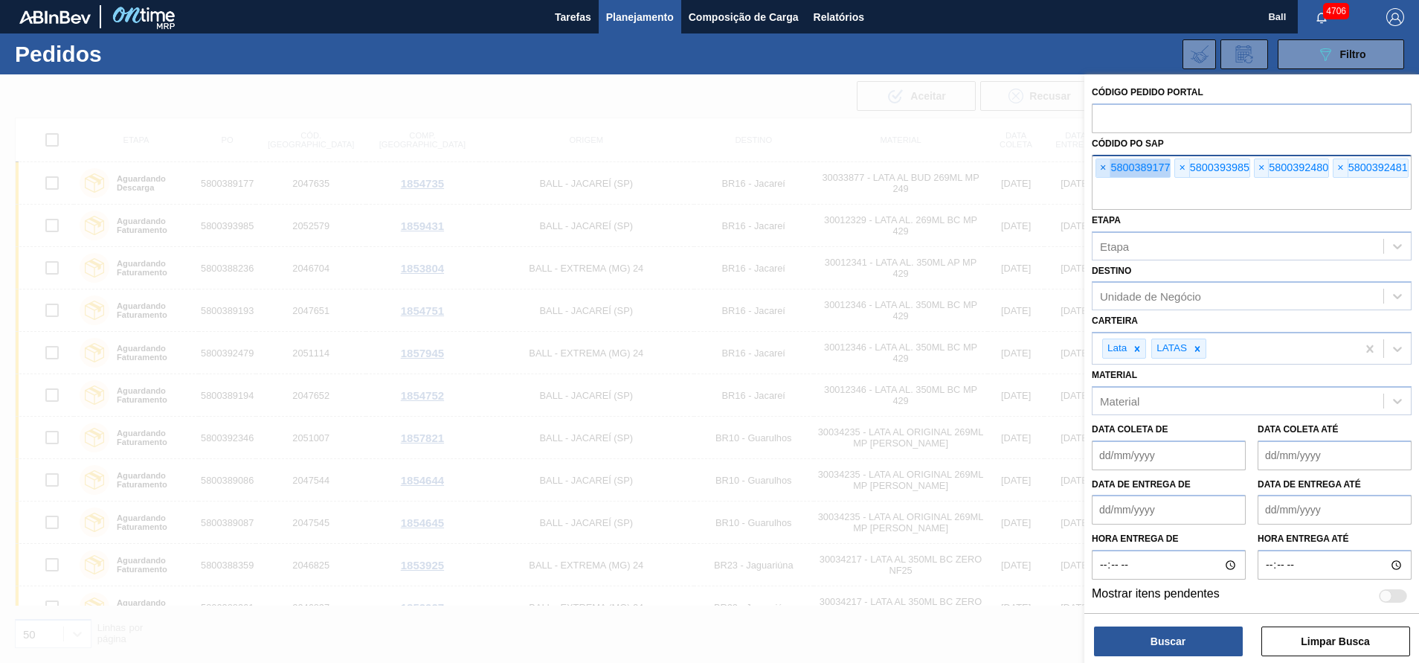
click at [1107, 172] on span "×" at bounding box center [1103, 168] width 14 height 18
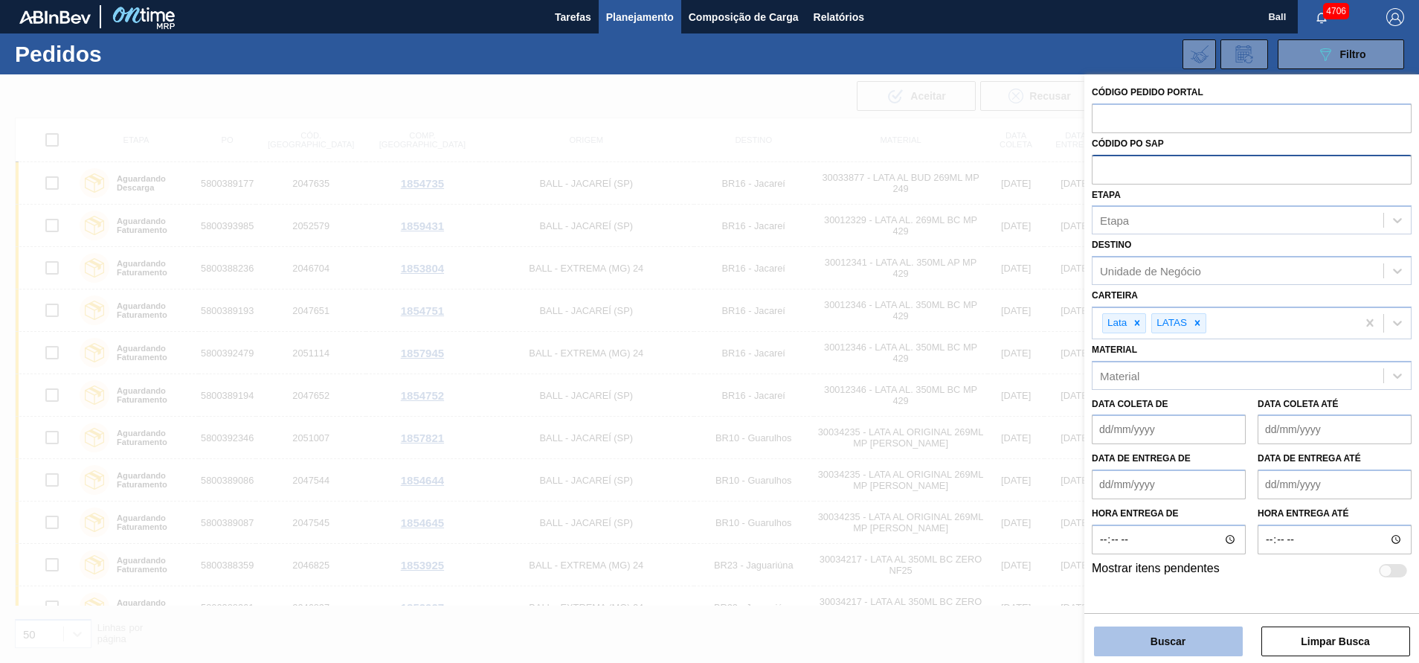
click at [1190, 627] on button "Buscar" at bounding box center [1168, 641] width 149 height 30
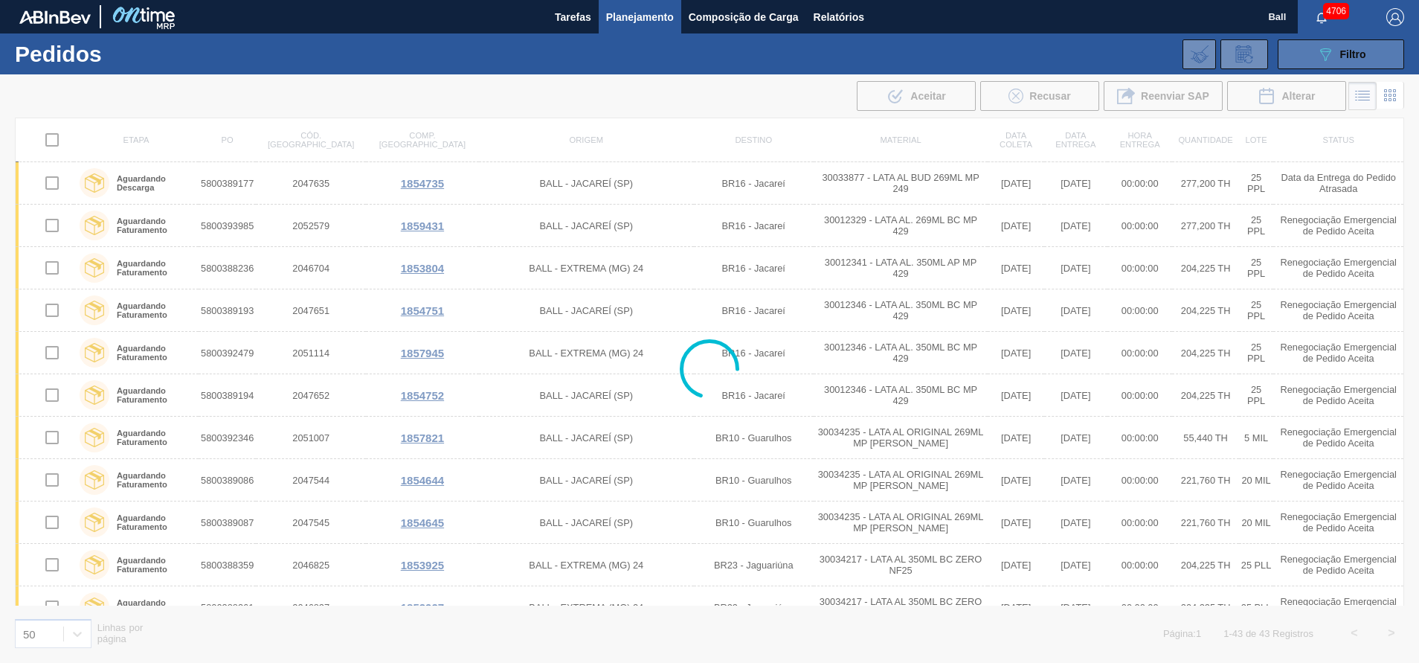
click at [1320, 50] on icon "089F7B8B-B2A5-4AFE-B5C0-19BA573D28AC" at bounding box center [1326, 54] width 18 height 18
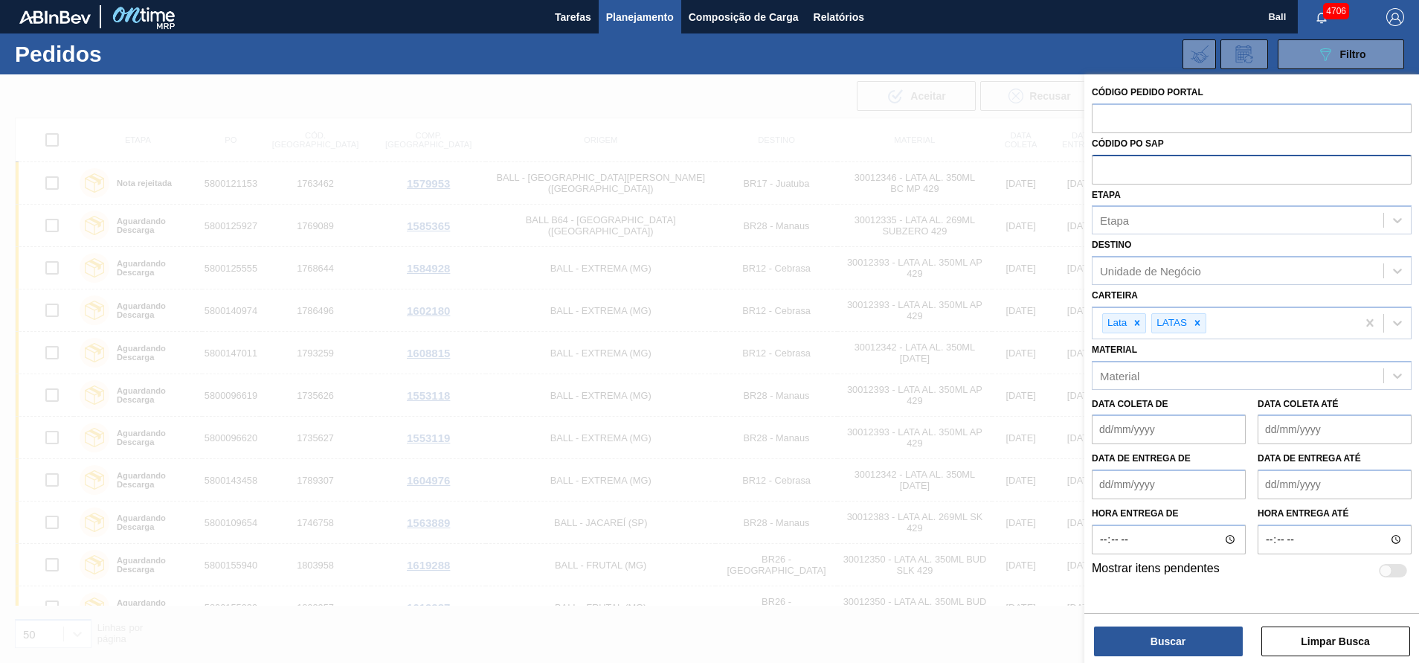
click at [1179, 173] on input "text" at bounding box center [1252, 169] width 320 height 28
click at [1397, 564] on div at bounding box center [1393, 570] width 28 height 13
checkbox input "true"
click at [1193, 639] on button "Buscar" at bounding box center [1168, 641] width 149 height 30
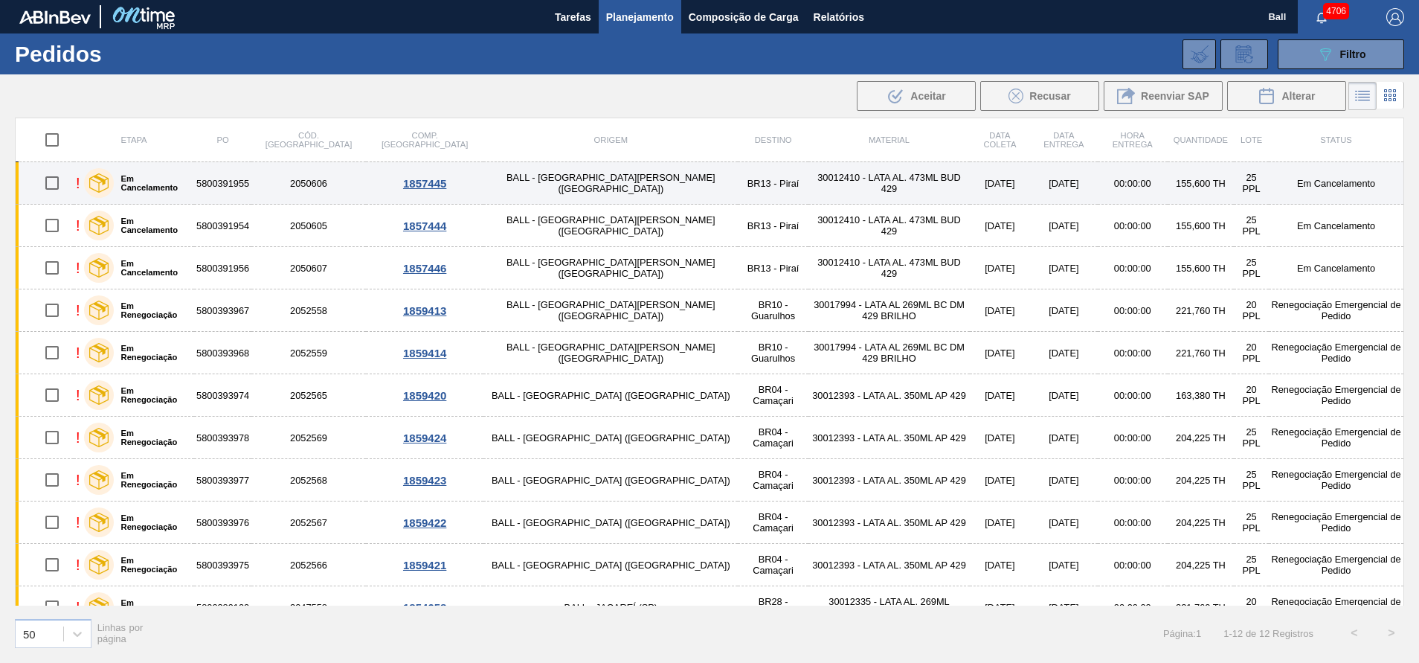
click at [62, 181] on input "checkbox" at bounding box center [51, 182] width 31 height 31
checkbox input "true"
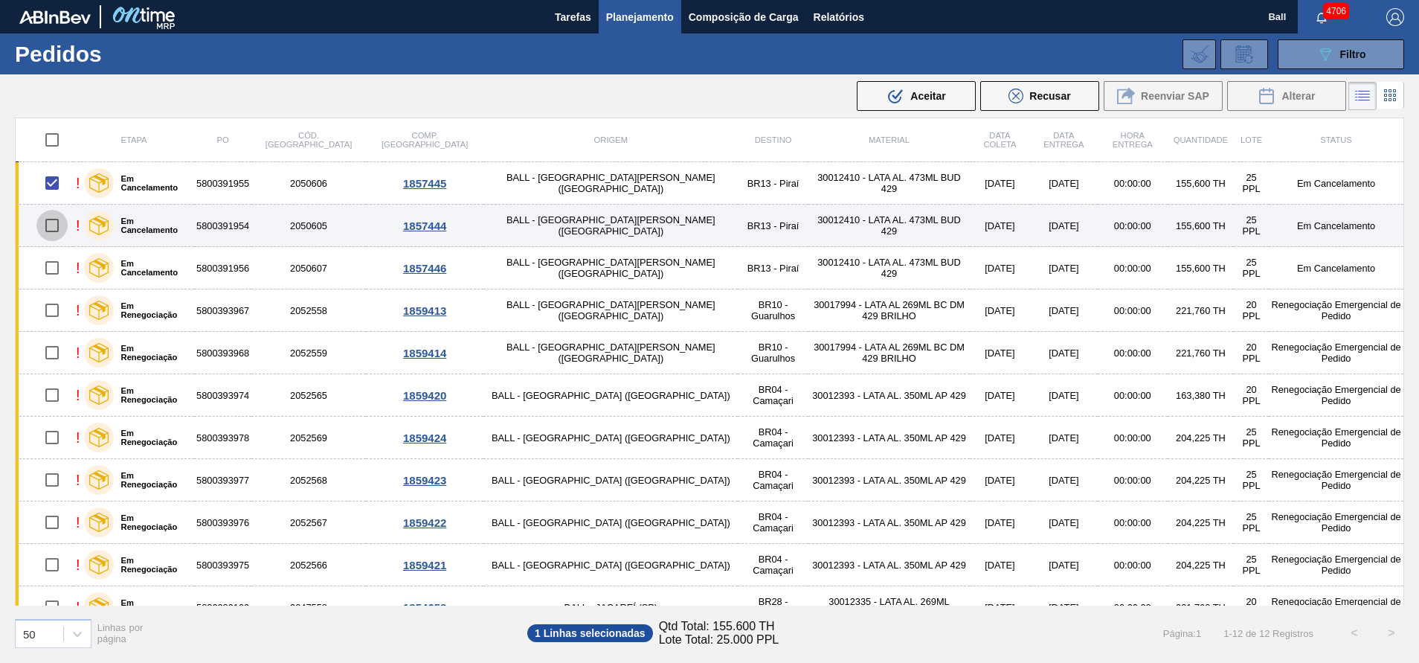
click at [51, 229] on input "checkbox" at bounding box center [51, 225] width 31 height 31
checkbox input "true"
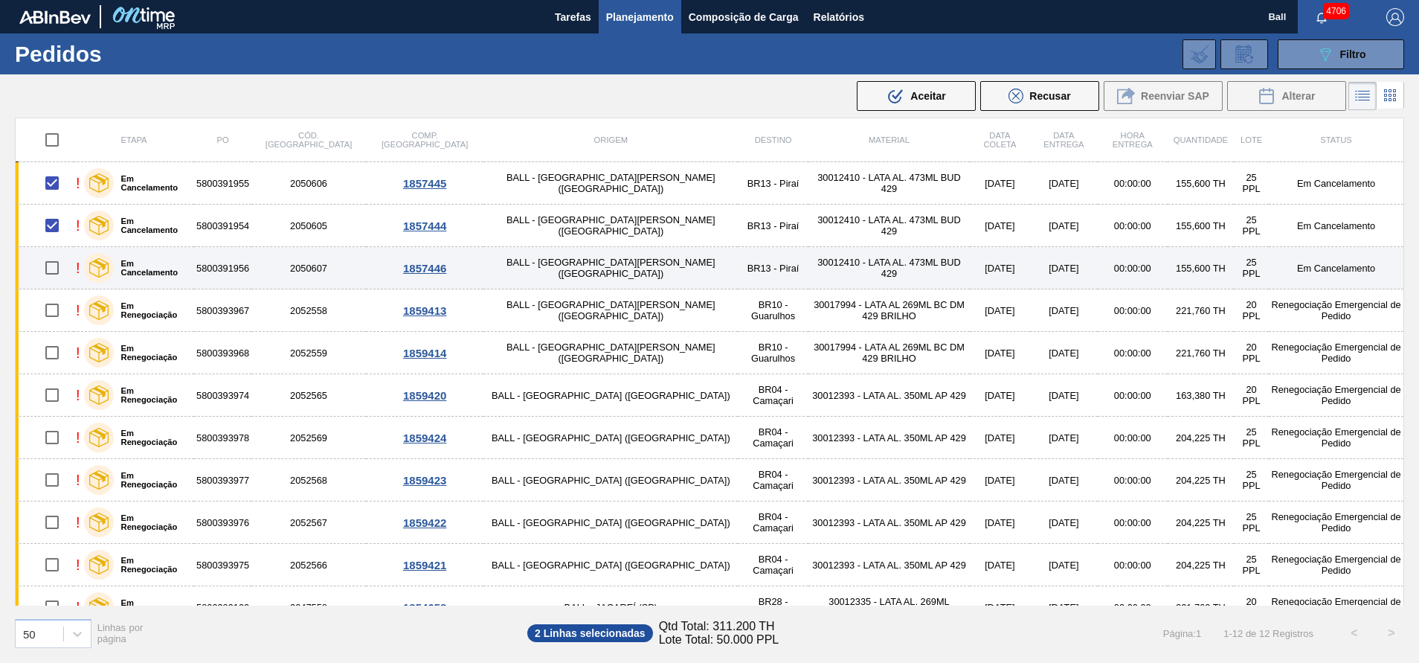
click at [59, 265] on input "checkbox" at bounding box center [51, 267] width 31 height 31
checkbox input "true"
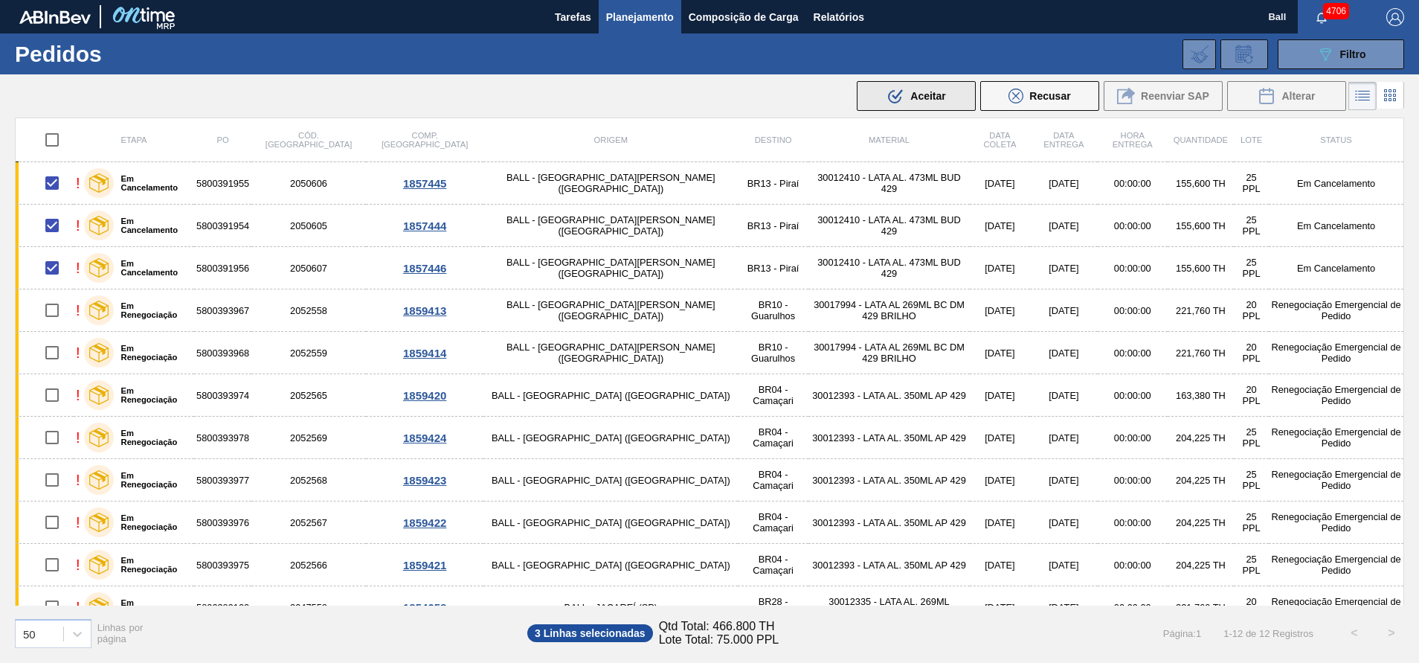
click at [937, 88] on div ".b{fill:var(--color-action-default)} Aceitar" at bounding box center [916, 96] width 59 height 18
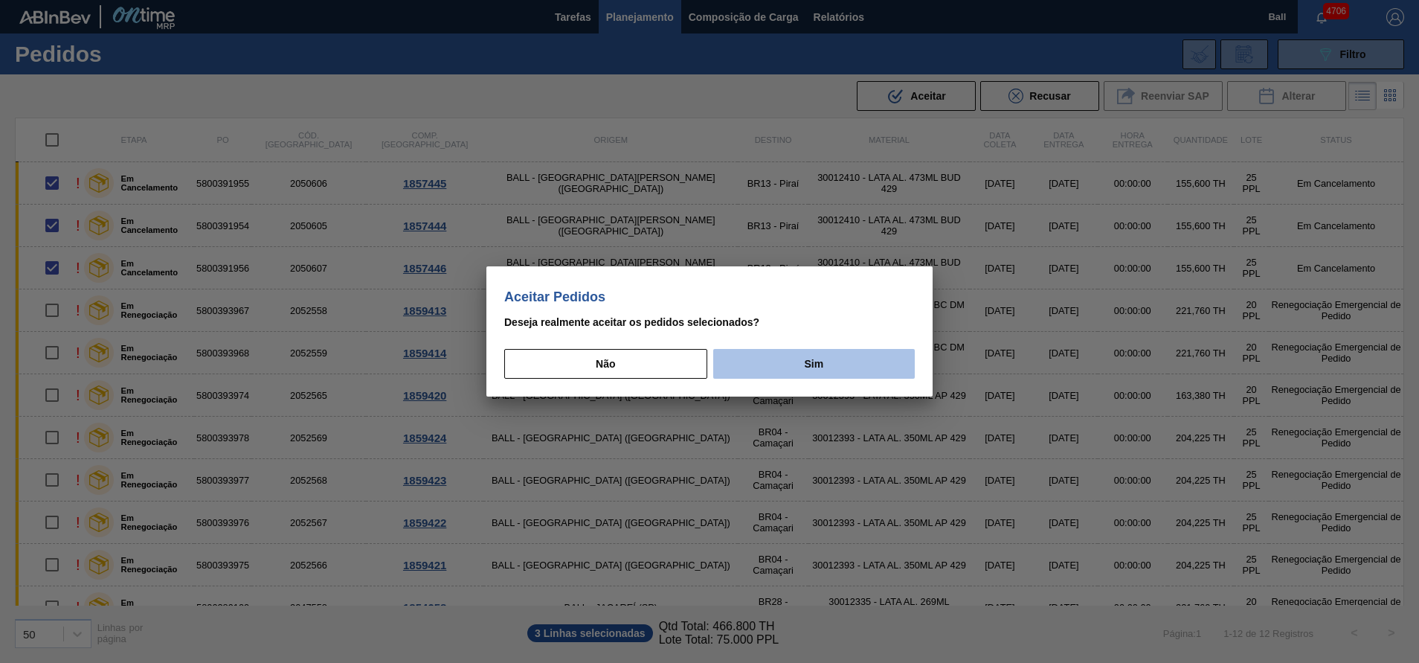
click at [809, 366] on button "Sim" at bounding box center [814, 364] width 202 height 30
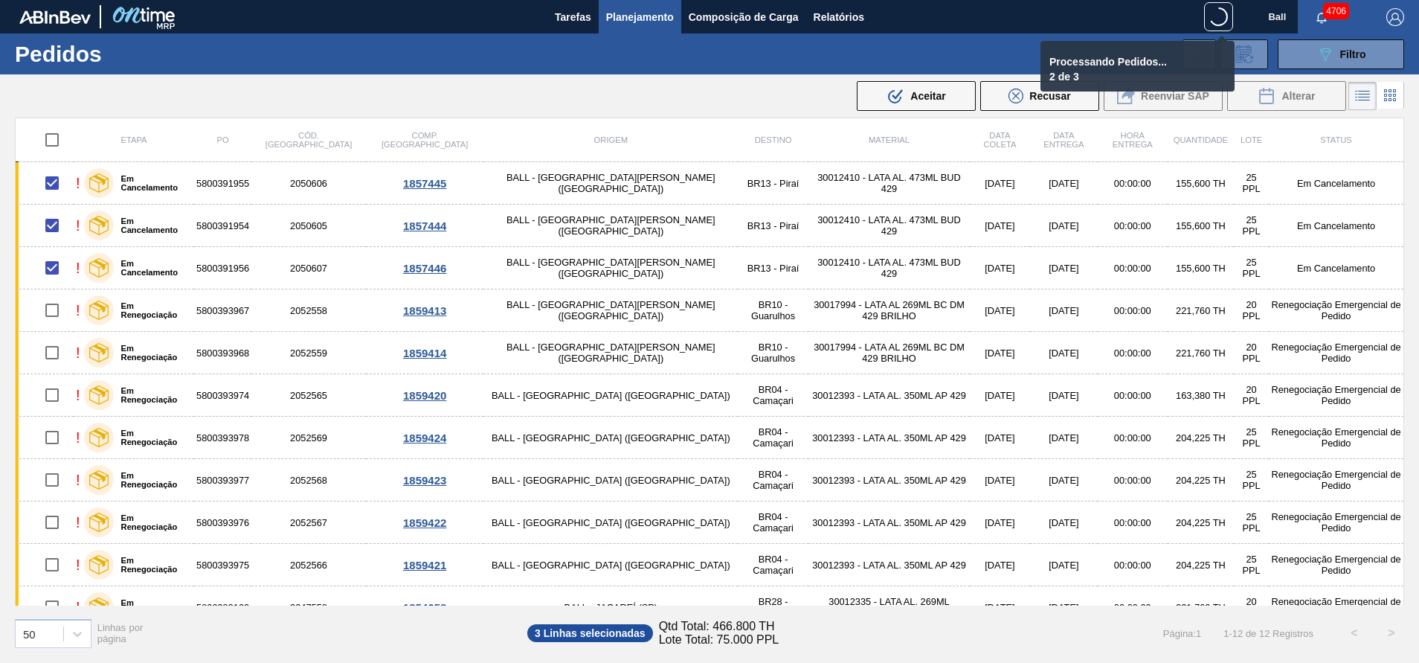
checkbox input "false"
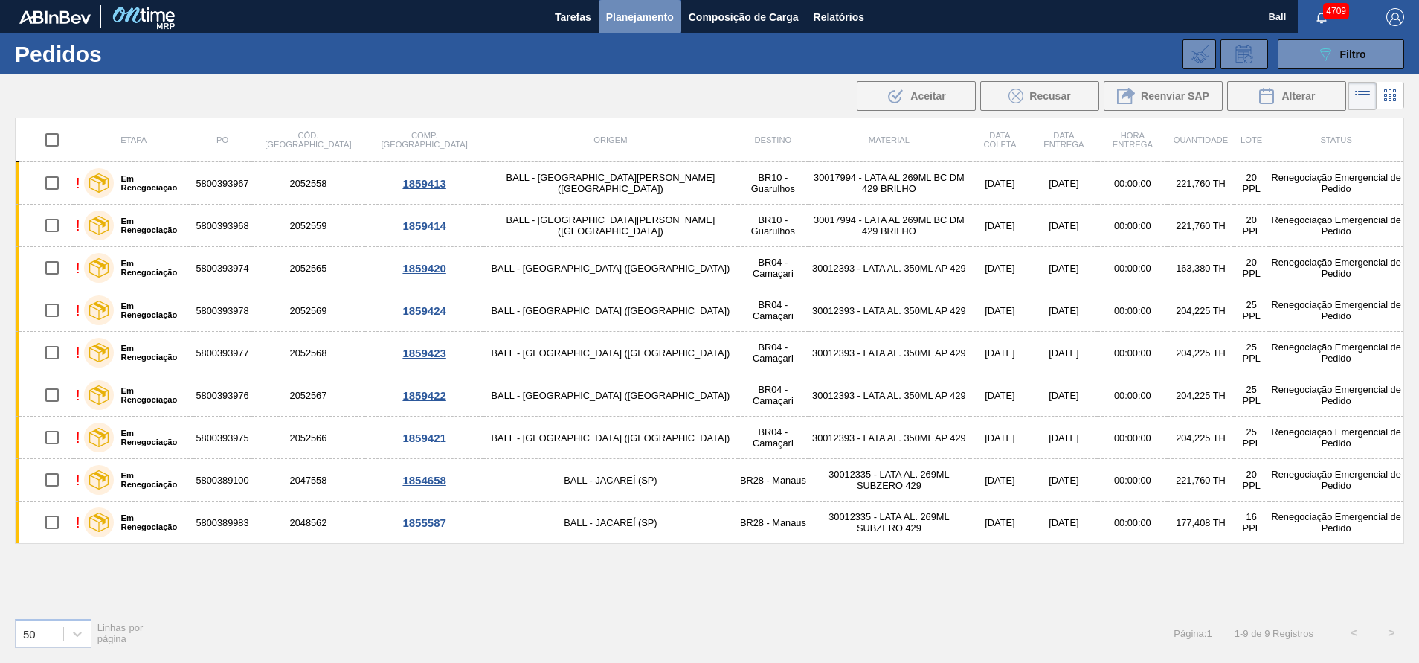
click at [640, 8] on span "Planejamento" at bounding box center [640, 17] width 68 height 18
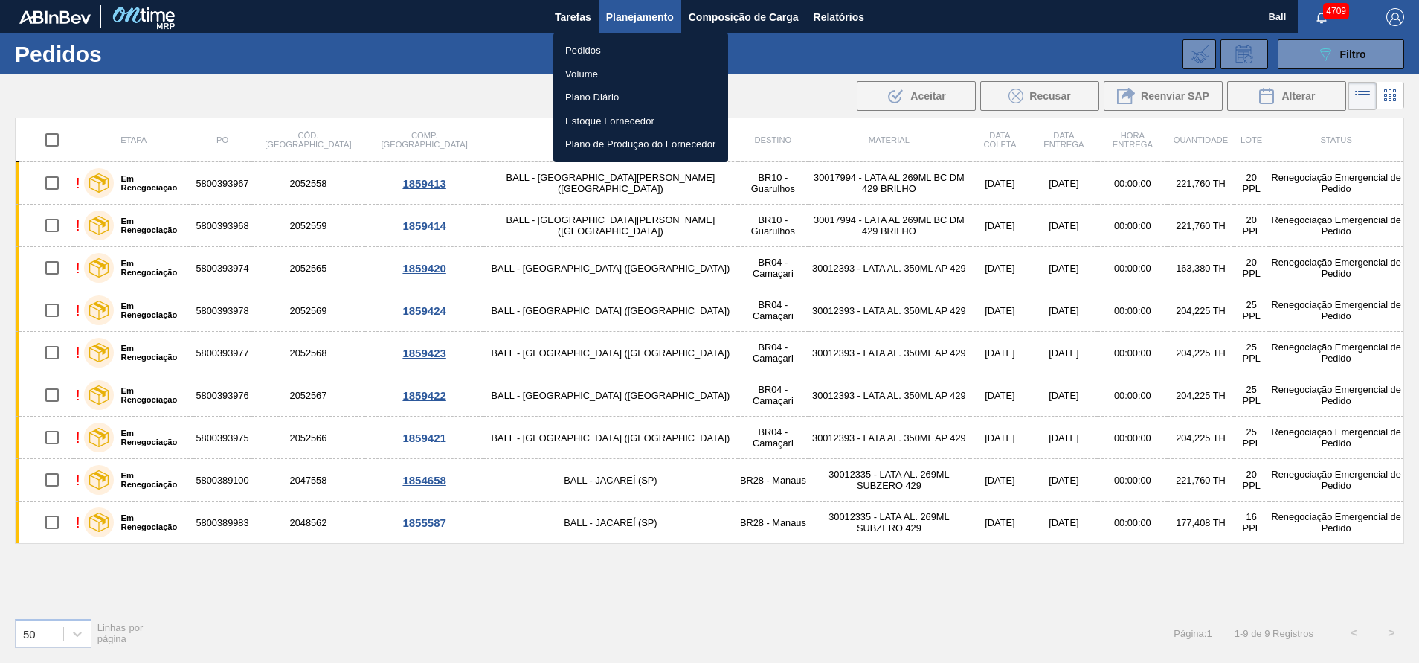
click at [1385, 34] on div at bounding box center [709, 331] width 1419 height 663
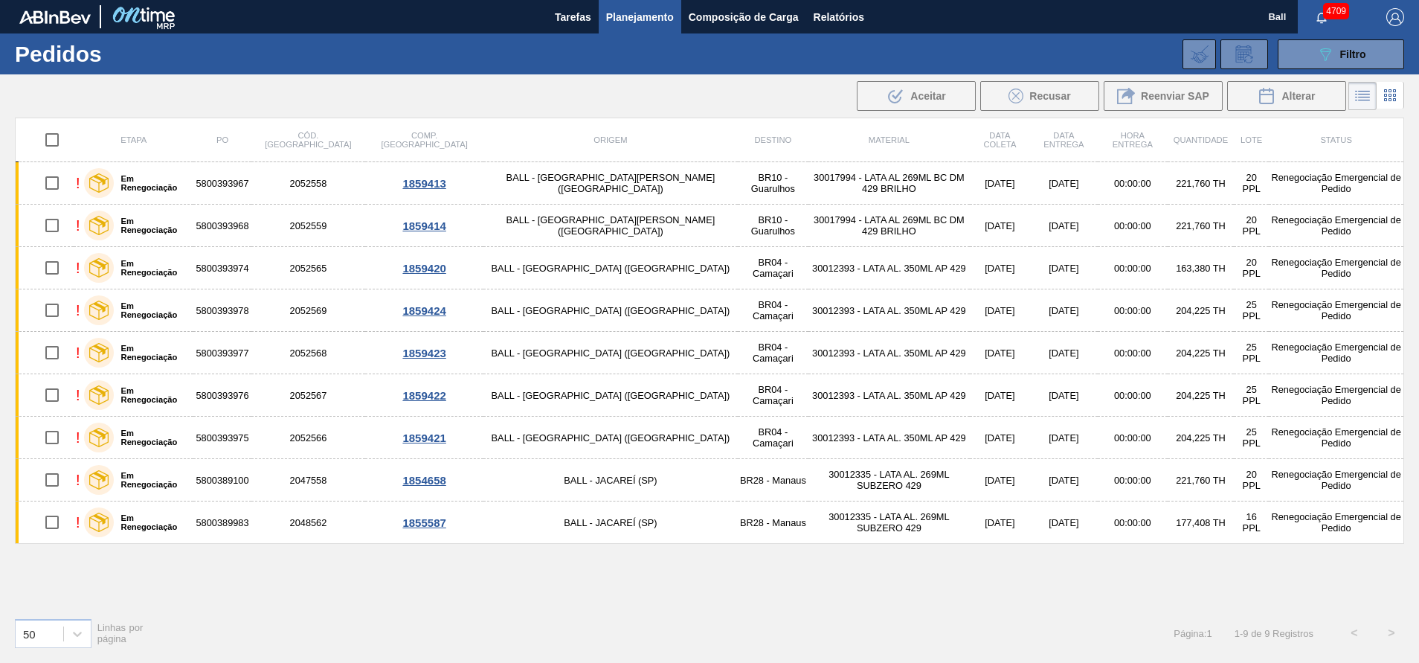
click at [1379, 0] on body "Tarefas Planejamento Composição de Carga Relatórios Ball 4709 Marcar todas como…" at bounding box center [709, 0] width 1419 height 0
click at [1392, 51] on button "089F7B8B-B2A5-4AFE-B5C0-19BA573D28AC Filtro" at bounding box center [1341, 54] width 126 height 30
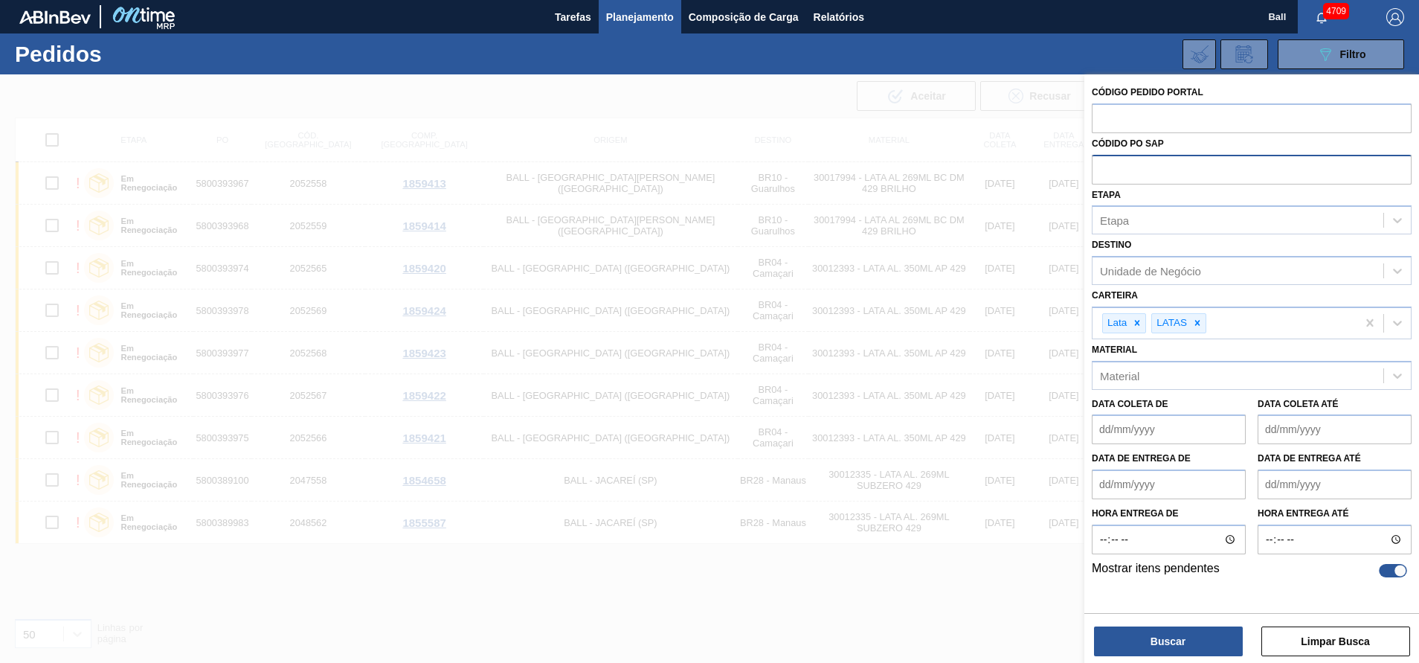
click at [1151, 162] on input "text" at bounding box center [1252, 169] width 320 height 28
paste input "5800391868"
type input "5800391868"
click at [1202, 632] on button "Buscar" at bounding box center [1168, 641] width 149 height 30
